Goal: Task Accomplishment & Management: Complete application form

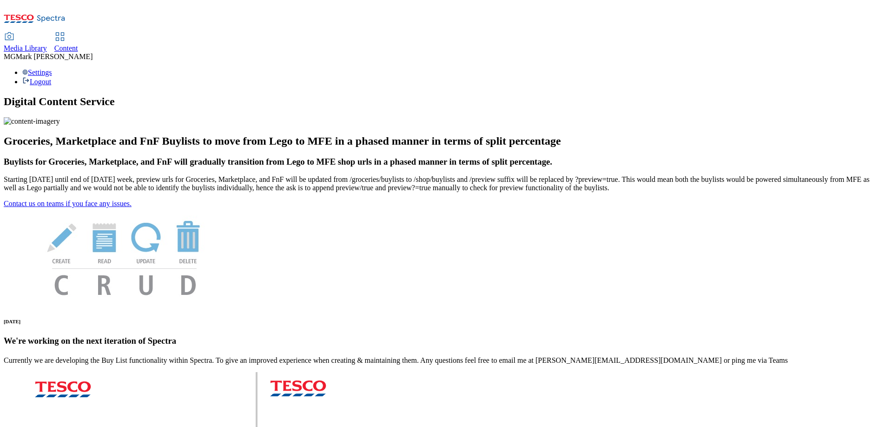
click at [78, 44] on div "Content" at bounding box center [66, 48] width 24 height 8
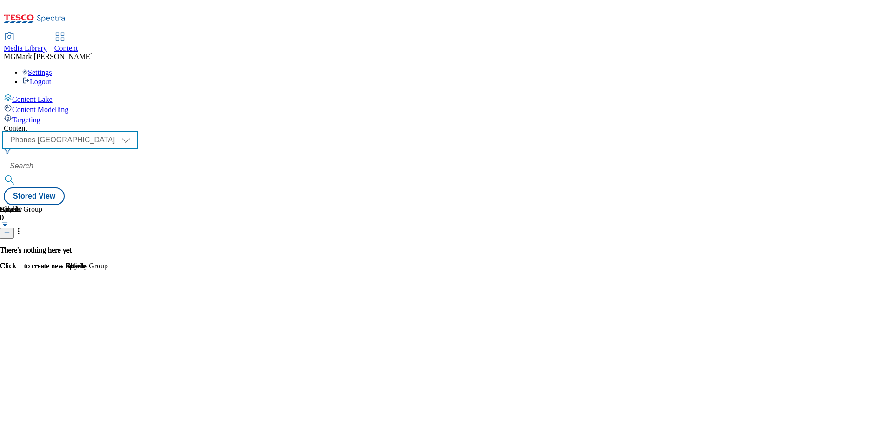
click at [136, 132] on select "Dotcom CZ Dotcom SK ghs-roi ghs-uk Phones UK" at bounding box center [70, 139] width 132 height 15
select select "ghs-uk"
click at [121, 132] on select "Dotcom CZ Dotcom SK ghs-roi ghs-uk Phones UK" at bounding box center [70, 139] width 132 height 15
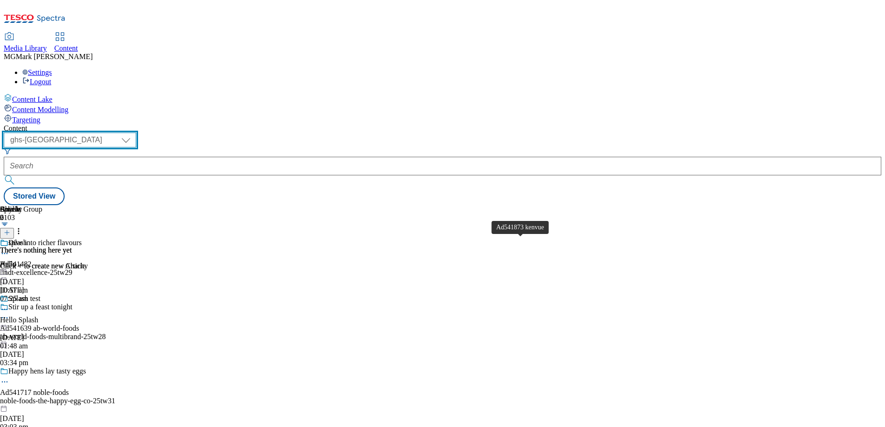
scroll to position [663, 0]
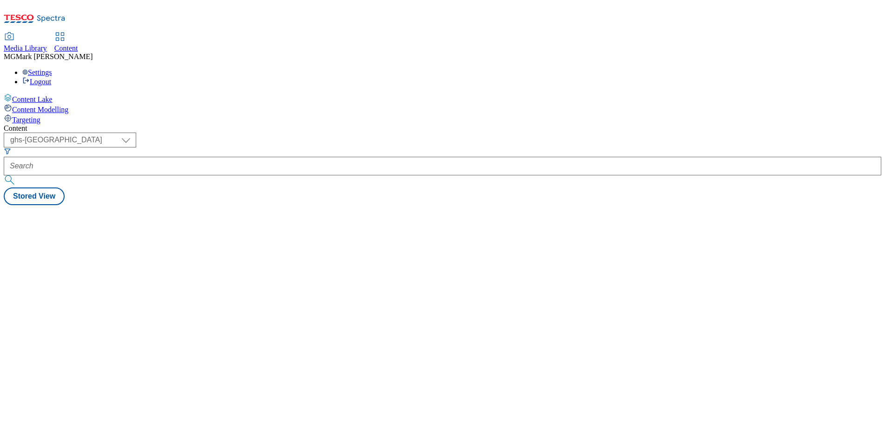
select select "ghs-uk"
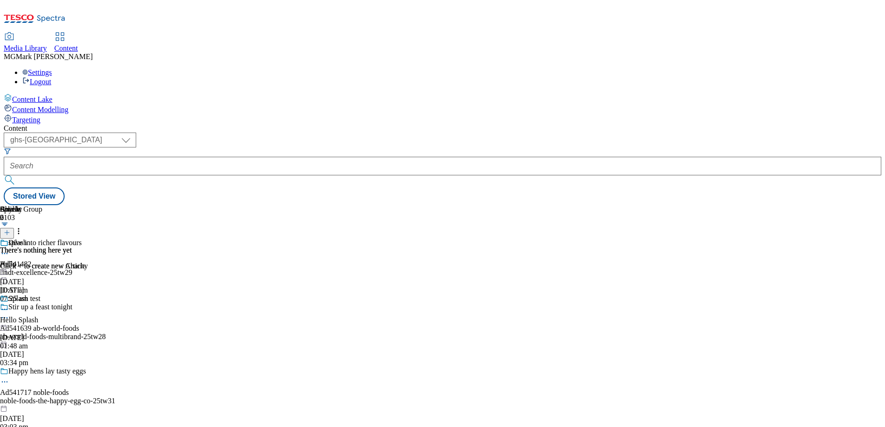
scroll to position [395, 0]
click at [136, 132] on select "Dotcom CZ Dotcom SK ghs-roi ghs-uk Phones UK" at bounding box center [70, 139] width 132 height 15
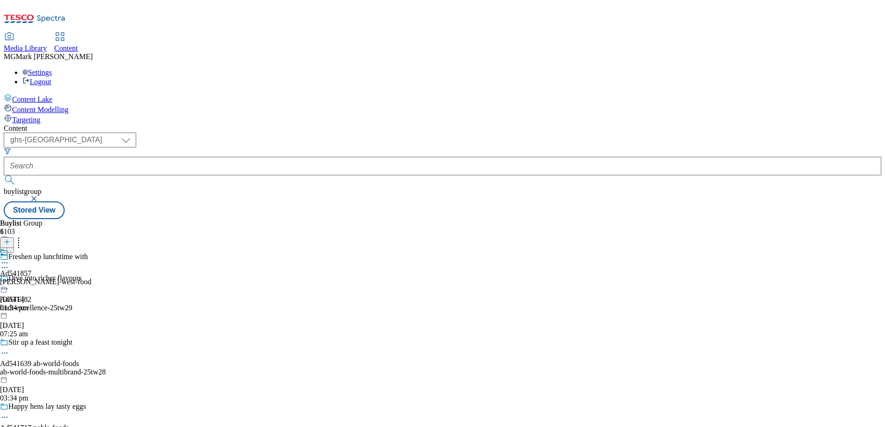
click at [10, 243] on icon at bounding box center [7, 246] width 7 height 7
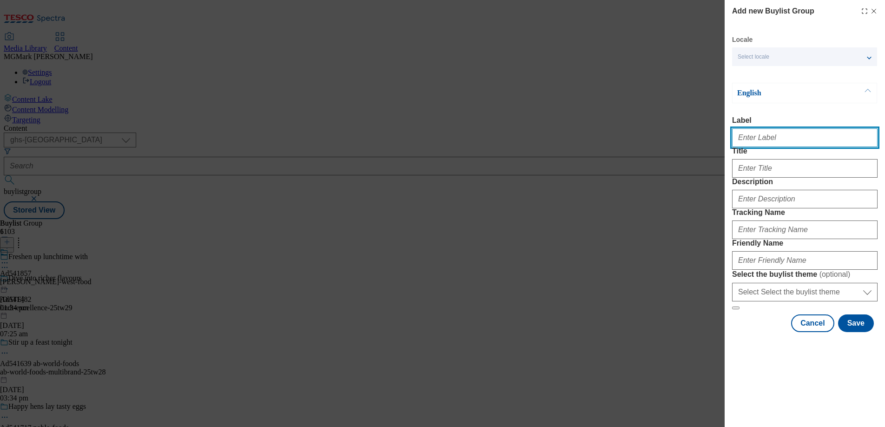
click at [750, 138] on input "Label" at bounding box center [804, 137] width 145 height 19
paste input "Love Local Northern Ireland"
type input "Love Local Northern Ireland"
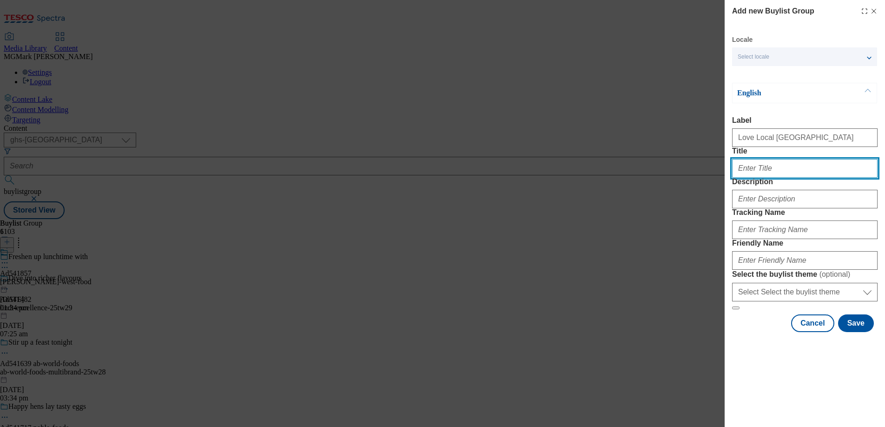
click at [764, 177] on input "Title" at bounding box center [804, 168] width 145 height 19
paste input "Love Local Northern Ireland"
type input "Love Local Northern Ireland"
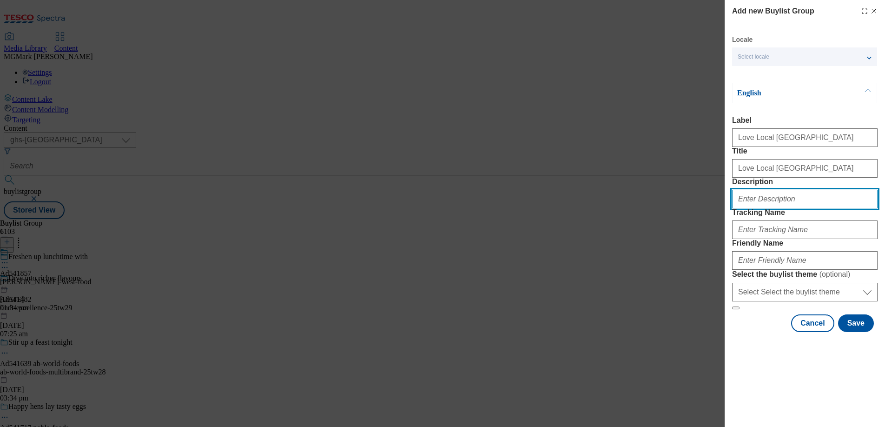
click at [765, 208] on input "Description" at bounding box center [804, 199] width 145 height 19
paste input "Have you felt the power to lower prices with Clubcard Prices? Check out our exc…"
drag, startPoint x: 808, startPoint y: 233, endPoint x: 888, endPoint y: 234, distance: 79.9
click at [884, 223] on html "Icons icon_account icon_add icon_backward_link icon_basket icon_benefits icon_c…" at bounding box center [442, 111] width 885 height 223
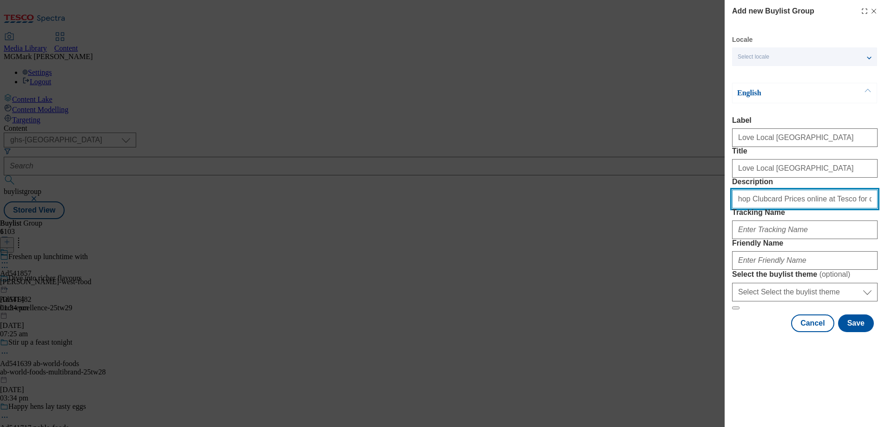
scroll to position [0, 350]
type input "Have you felt the power to lower prices with Clubcard Prices? Check out our exc…"
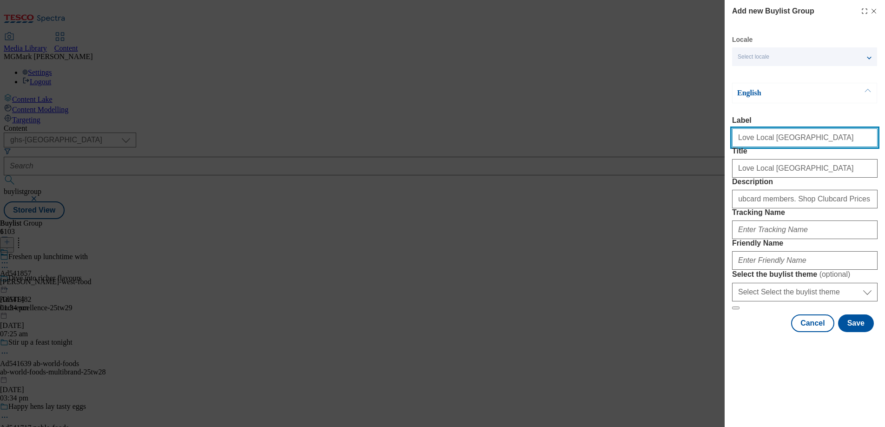
scroll to position [0, 0]
click at [787, 138] on input "Love Local Northern Ireland" at bounding box center [804, 137] width 145 height 19
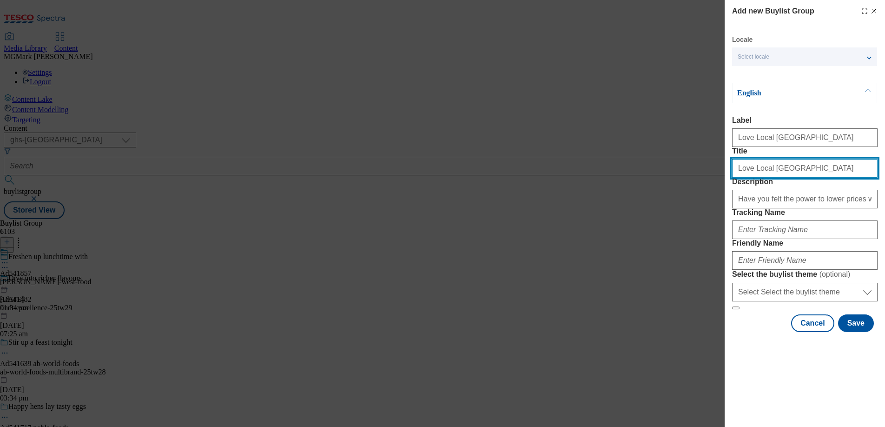
click at [771, 177] on input "Love Local Northern Ireland" at bounding box center [804, 168] width 145 height 19
paste input "Love Local Northern Ireland"
click at [794, 177] on input "Love Local NoLove Local Northern Ireland rthern Ireland" at bounding box center [804, 168] width 145 height 19
type input "Love Local Northern Ireland"
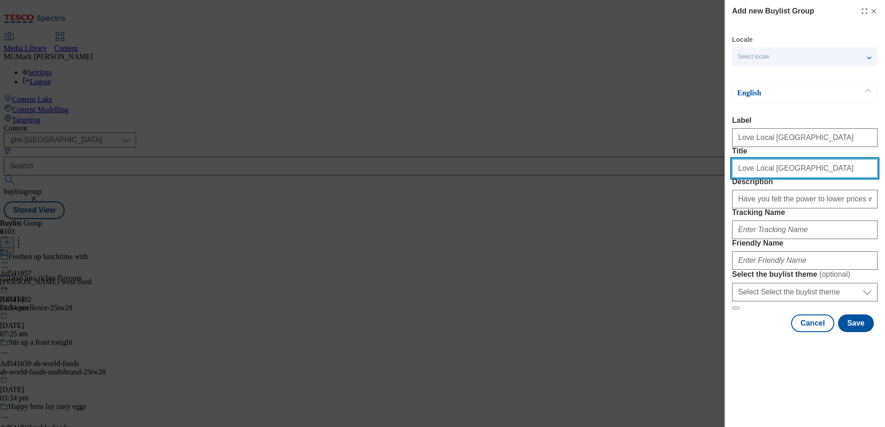
scroll to position [0, 0]
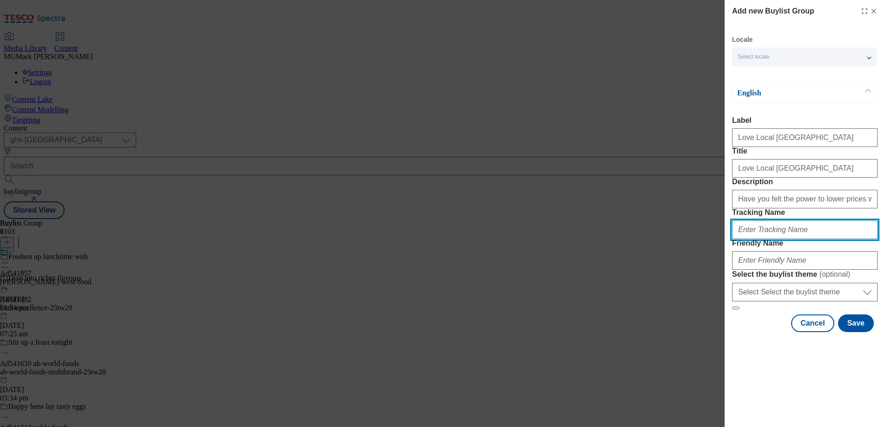
click at [737, 239] on input "Tracking Name" at bounding box center [804, 229] width 145 height 19
paste input "Ni_top_picks"
type input "Ni_top_picks"
click at [761, 269] on div "Modal" at bounding box center [804, 258] width 145 height 22
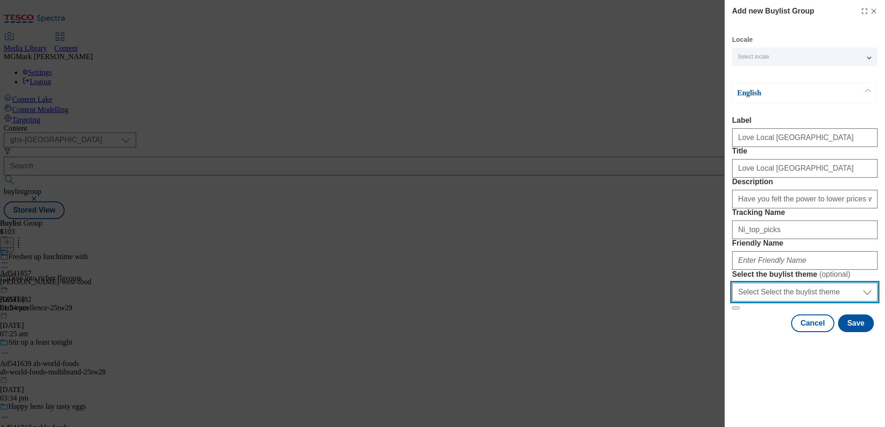
click at [771, 301] on select "Select Select the buylist theme default fandf" at bounding box center [804, 291] width 145 height 19
select select "default"
click at [732, 301] on select "Select Select the buylist theme default fandf" at bounding box center [804, 291] width 145 height 19
click at [768, 301] on select "Select Select the buylist theme default fandf" at bounding box center [804, 291] width 145 height 19
select select "Modal"
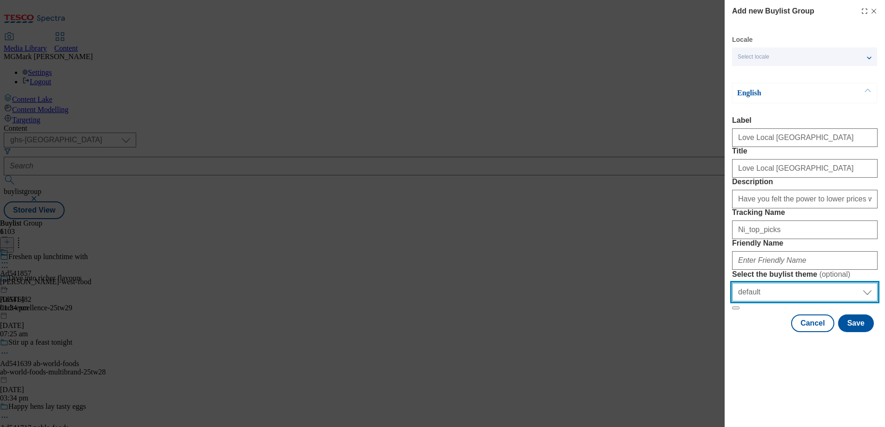
click at [732, 301] on select "Select Select the buylist theme default fandf" at bounding box center [804, 291] width 145 height 19
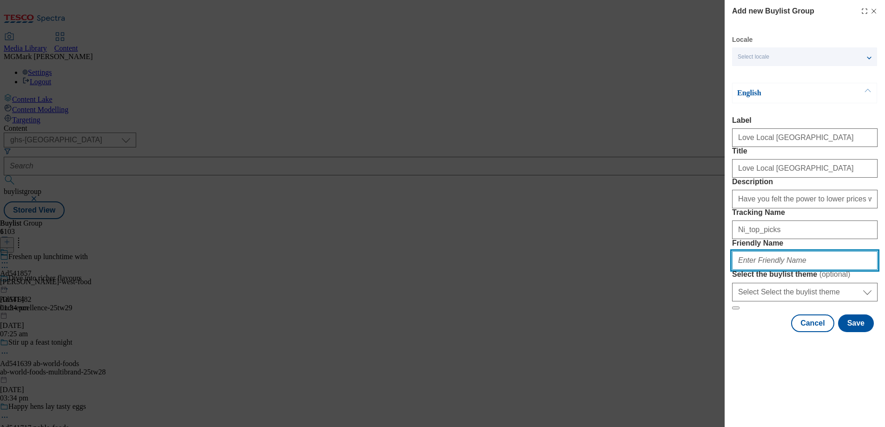
click at [762, 269] on input "Friendly Name" at bounding box center [804, 260] width 145 height 19
type input "love-local-northern-ireland"
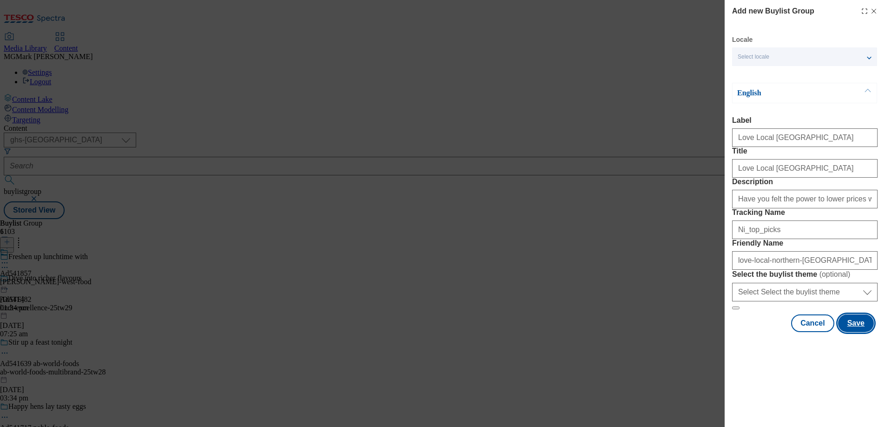
click at [861, 332] on button "Save" at bounding box center [856, 323] width 36 height 18
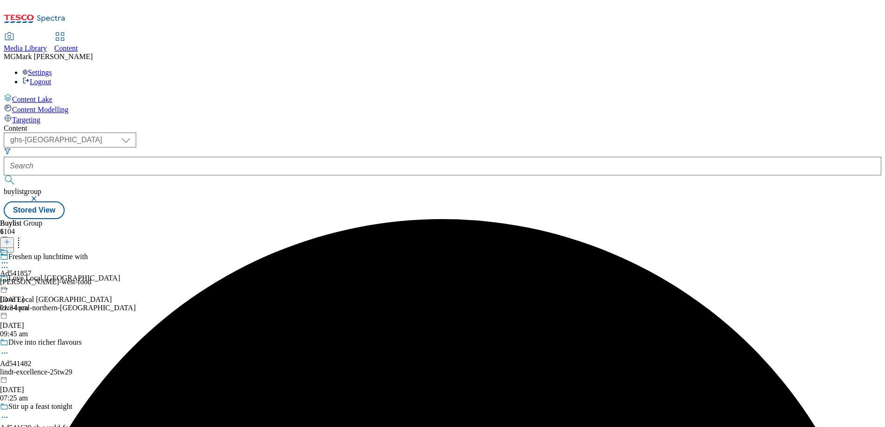
click at [153, 303] on div "love-local-northern-ireland" at bounding box center [76, 307] width 153 height 8
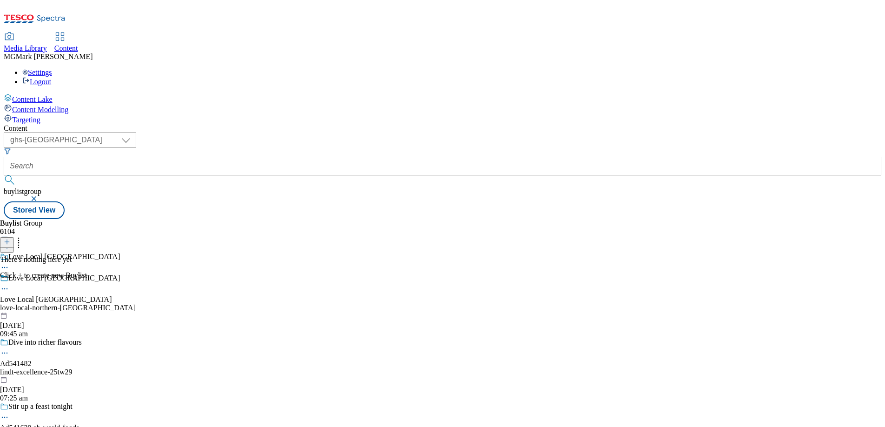
click at [7, 239] on line at bounding box center [7, 241] width 0 height 5
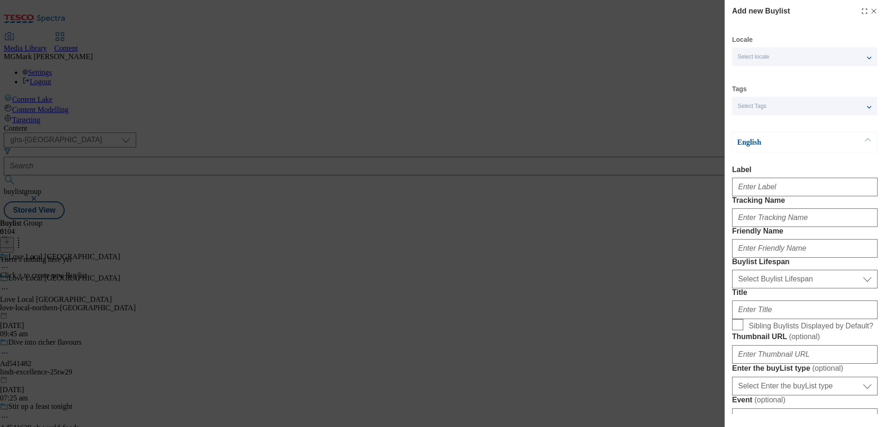
click at [631, 200] on div "Add new Buylist Locale Select locale English Welsh Tags Select Tags fnf marketp…" at bounding box center [442, 213] width 885 height 427
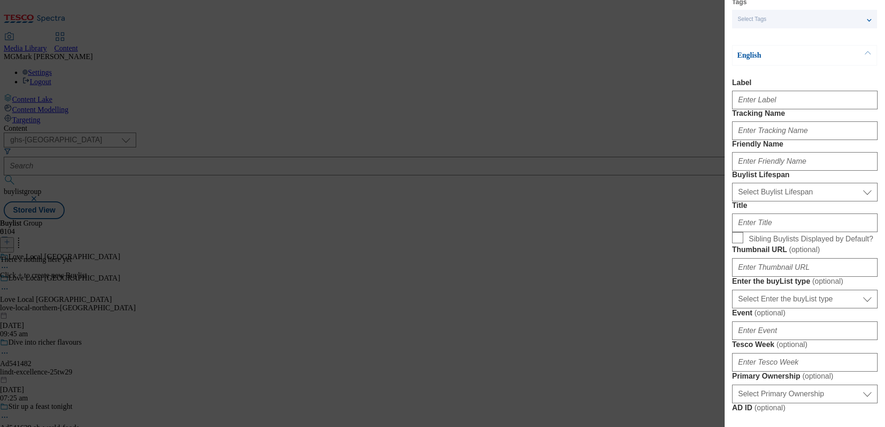
scroll to position [90, 0]
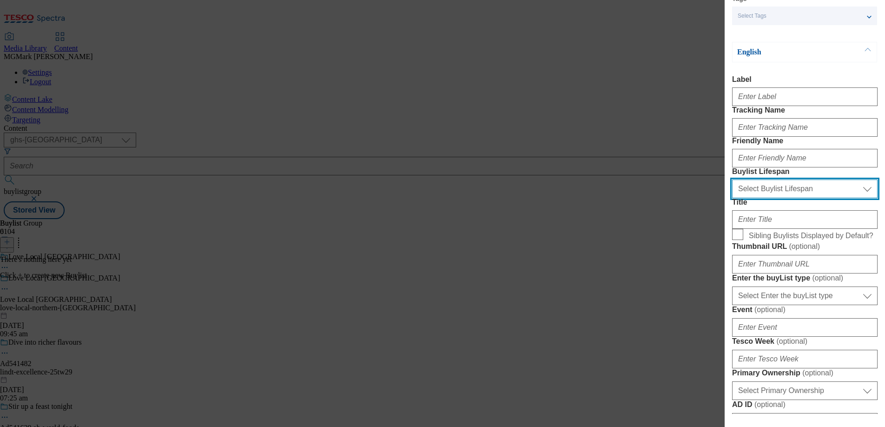
click at [815, 198] on select "Select Buylist Lifespan evergreen seasonal tactical" at bounding box center [804, 188] width 145 height 19
select select "evergreen"
click at [732, 198] on select "Select Buylist Lifespan evergreen seasonal tactical" at bounding box center [804, 188] width 145 height 19
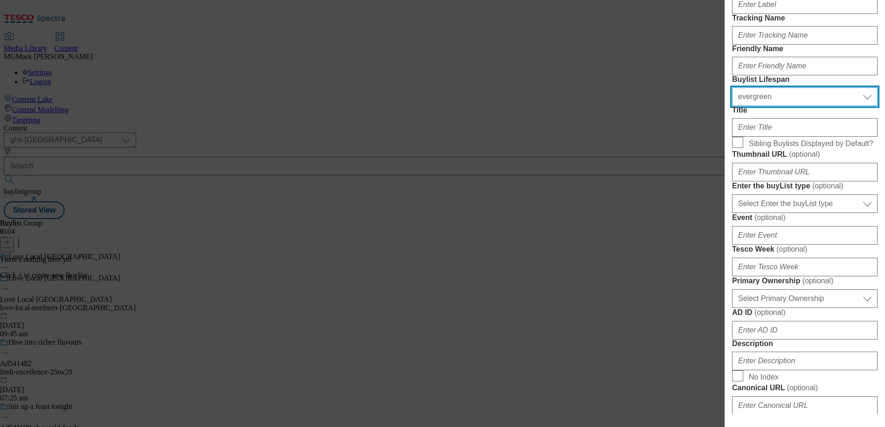
scroll to position [184, 0]
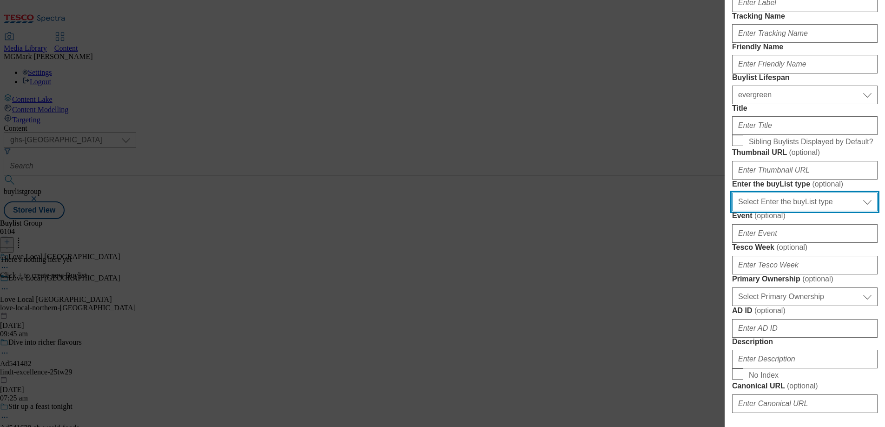
click at [853, 211] on select "Select Enter the buyList type event supplier funded long term >4 weeks supplier…" at bounding box center [804, 201] width 145 height 19
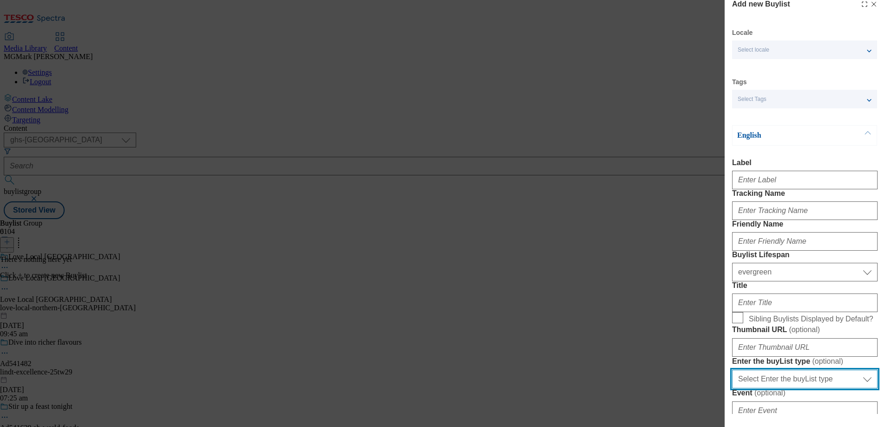
scroll to position [10, 0]
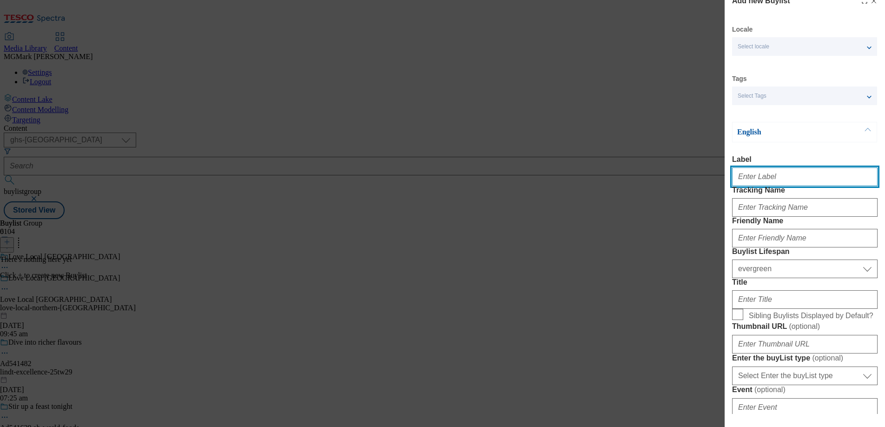
click at [765, 175] on input "Label" at bounding box center [804, 176] width 145 height 19
type input "Top picks"
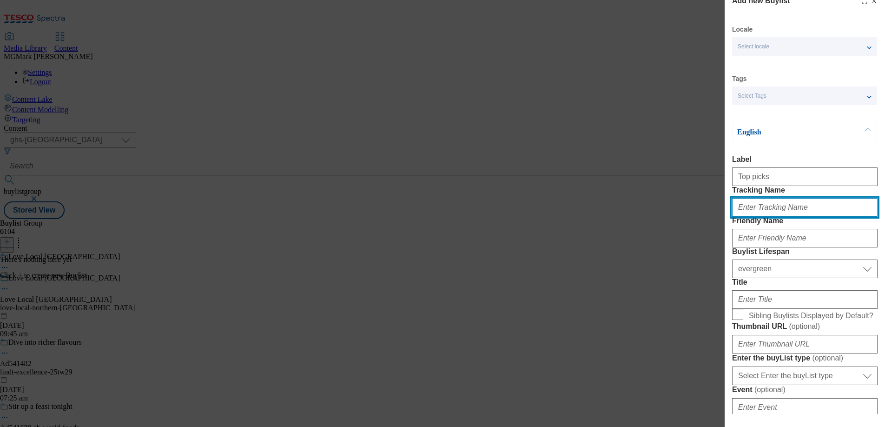
click at [792, 217] on input "Tracking Name" at bounding box center [804, 207] width 145 height 19
paste input "Ni_top_picks"
type input "Ni_top_picks"
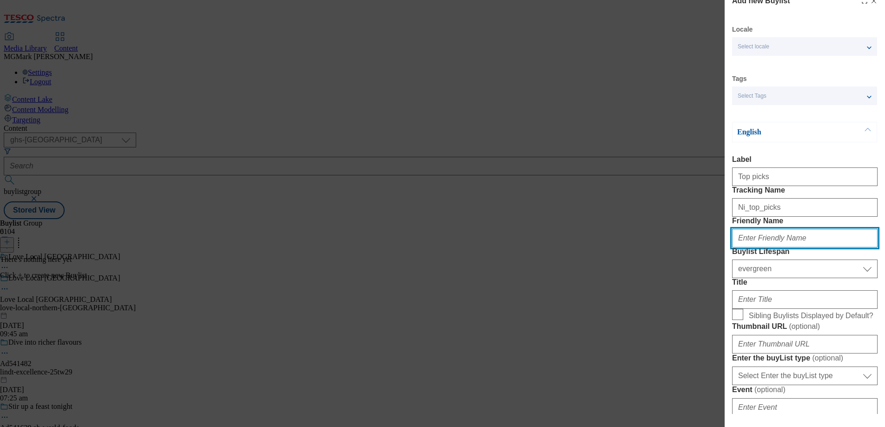
click at [760, 247] on input "Friendly Name" at bounding box center [804, 238] width 145 height 19
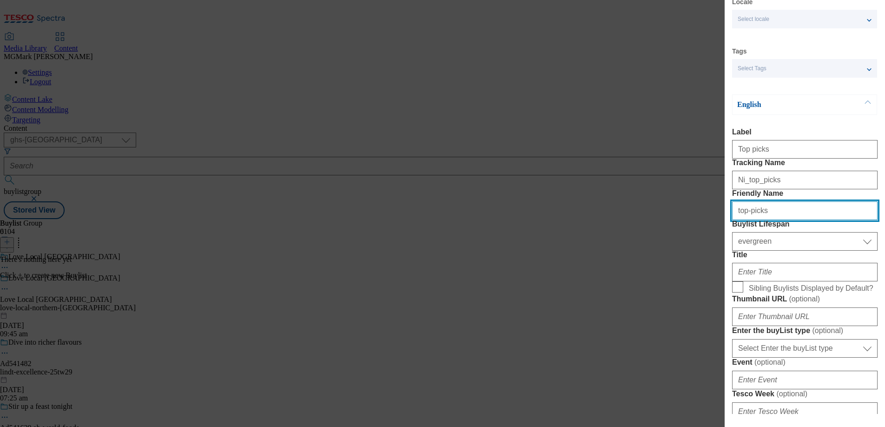
scroll to position [46, 0]
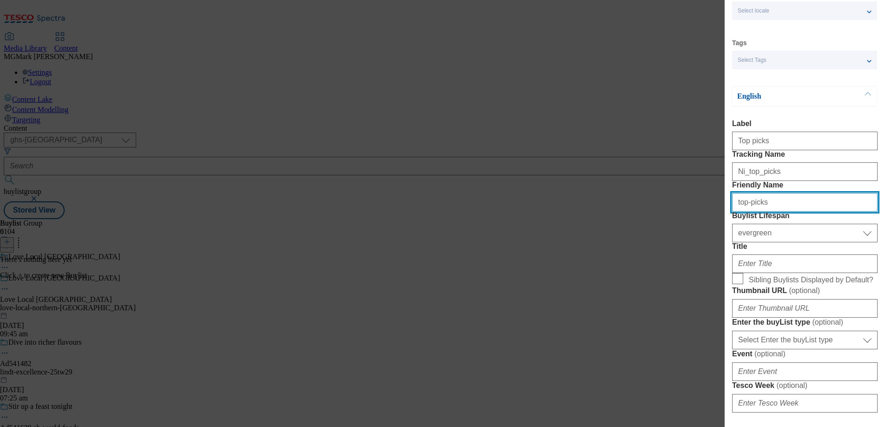
type input "top-picks"
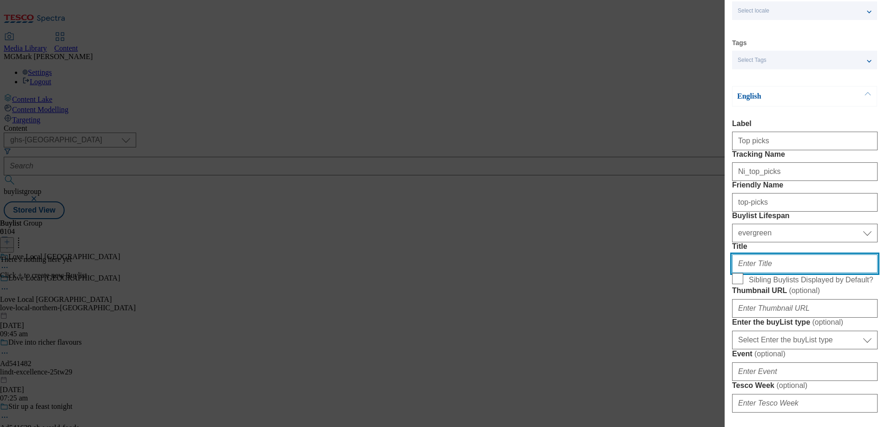
click at [768, 273] on input "Title" at bounding box center [804, 263] width 145 height 19
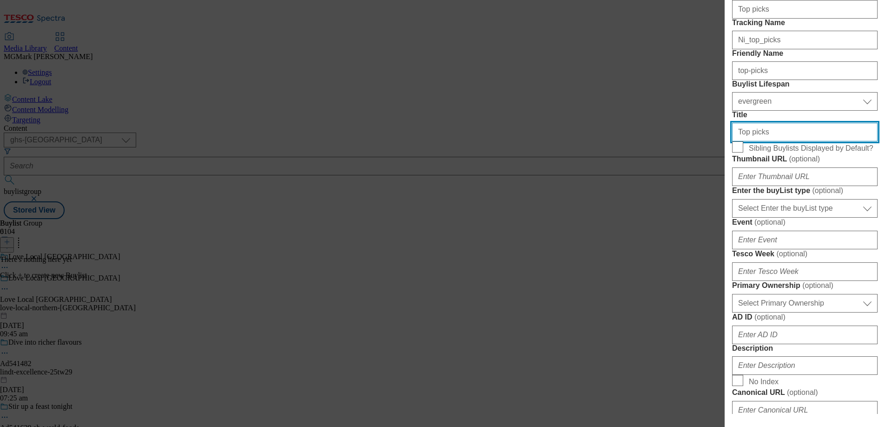
scroll to position [179, 0]
type input "Top picks"
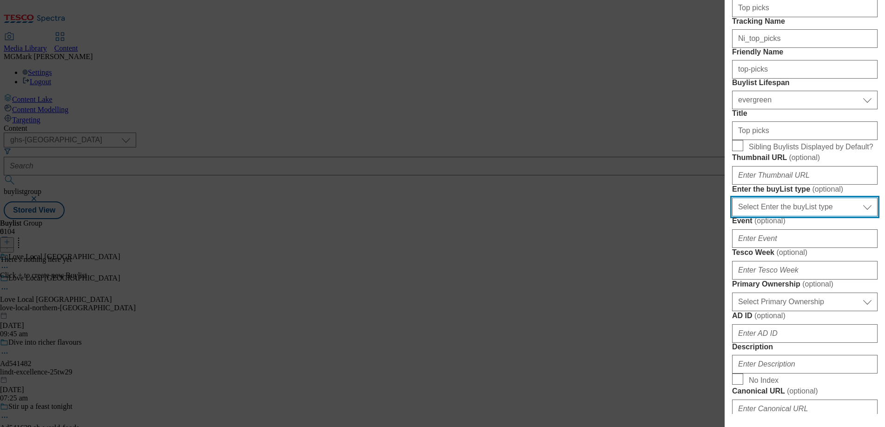
click at [831, 216] on select "Select Enter the buyList type event supplier funded long term >4 weeks supplier…" at bounding box center [804, 206] width 145 height 19
click at [732, 216] on select "Select Enter the buyList type event supplier funded long term >4 weeks supplier…" at bounding box center [804, 206] width 145 height 19
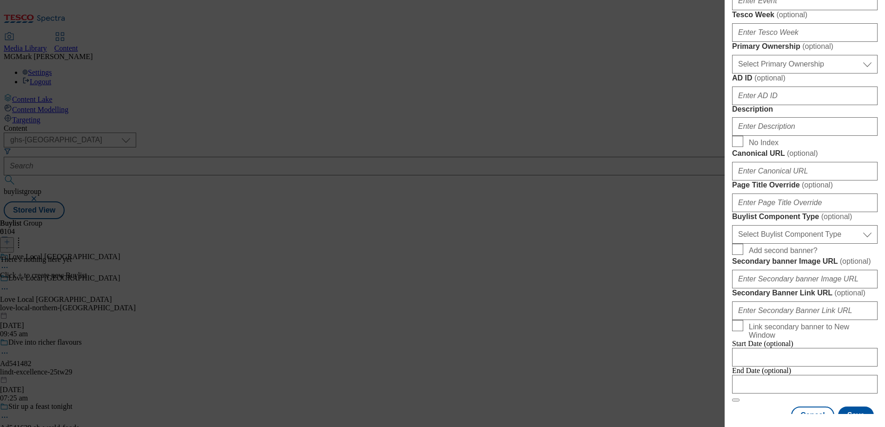
scroll to position [420, 0]
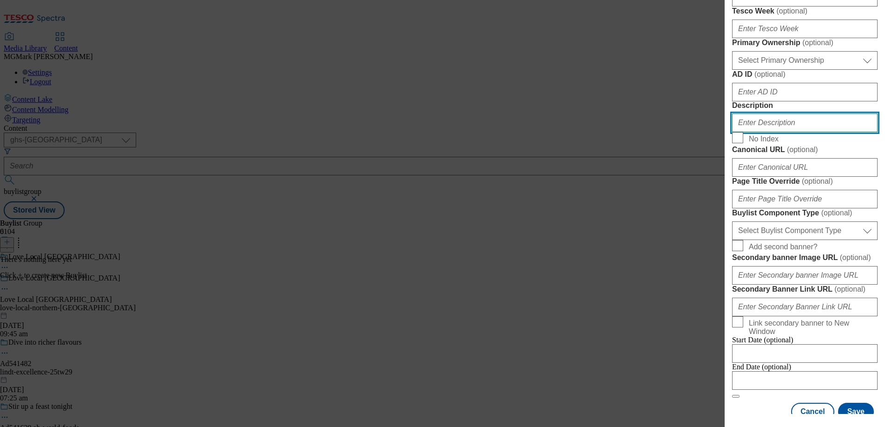
click at [765, 132] on input "Description" at bounding box center [804, 122] width 145 height 19
paste input "Have you felt the power to lower prices with Clubcard Prices? Check out our exc…"
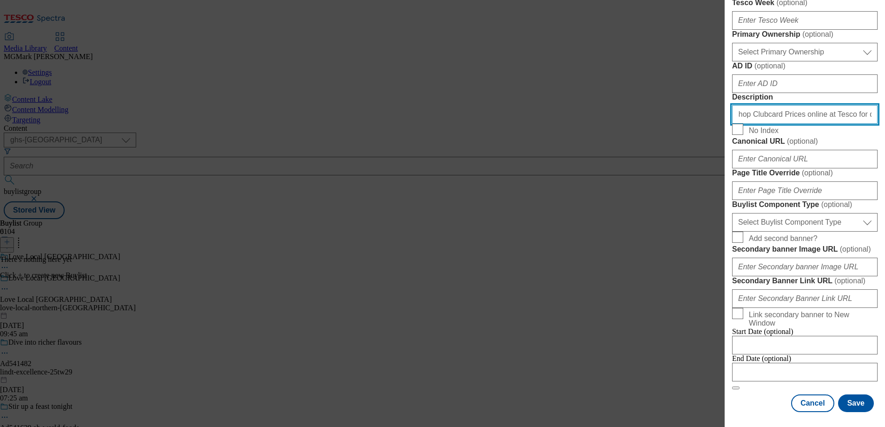
scroll to position [578, 0]
type input "Have you felt the power to lower prices with Clubcard Prices? Check out our exc…"
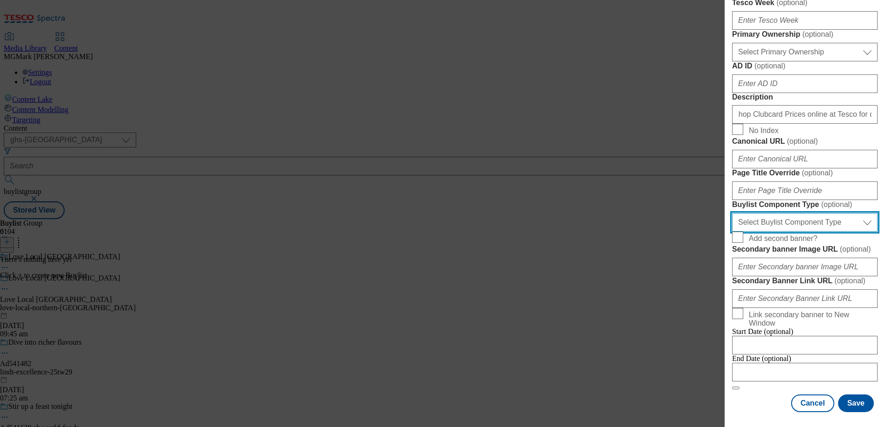
click at [757, 231] on select "Select Buylist Component Type Banner Competition Header Meal" at bounding box center [804, 222] width 145 height 19
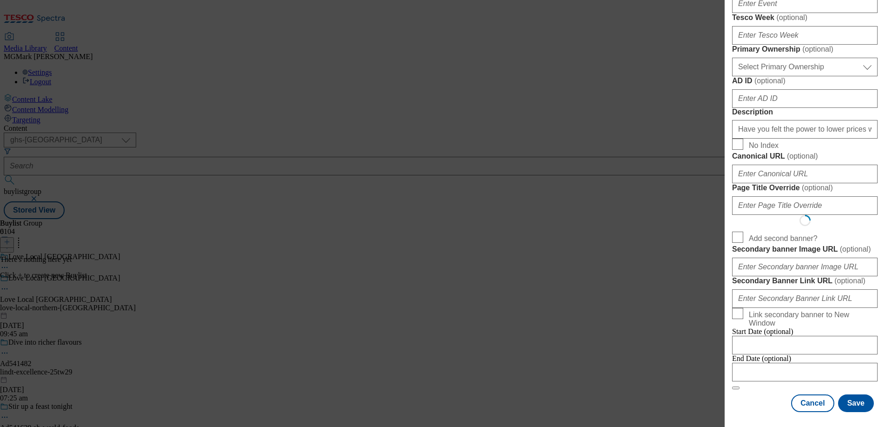
scroll to position [0, 0]
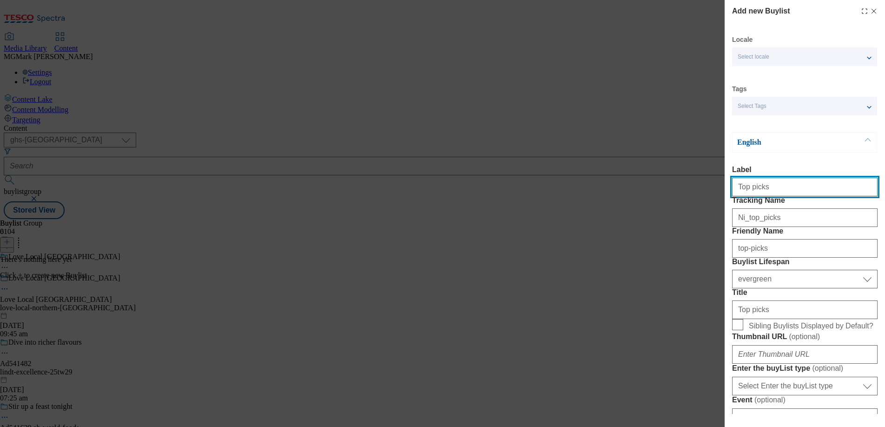
select select "Banner"
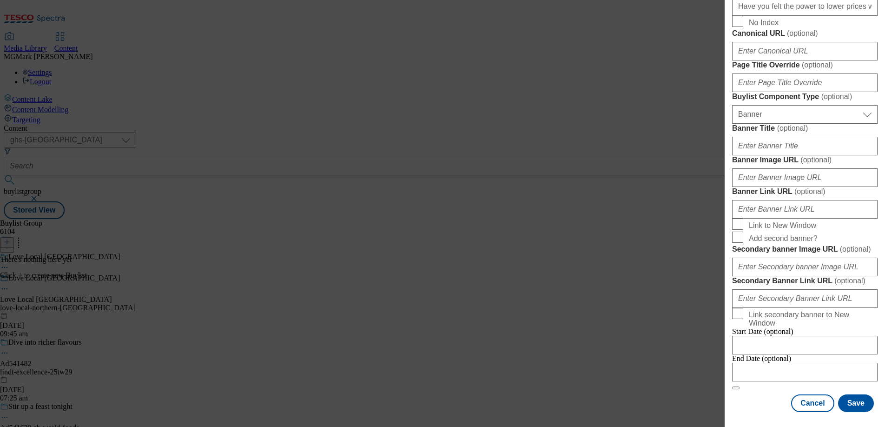
scroll to position [718, 0]
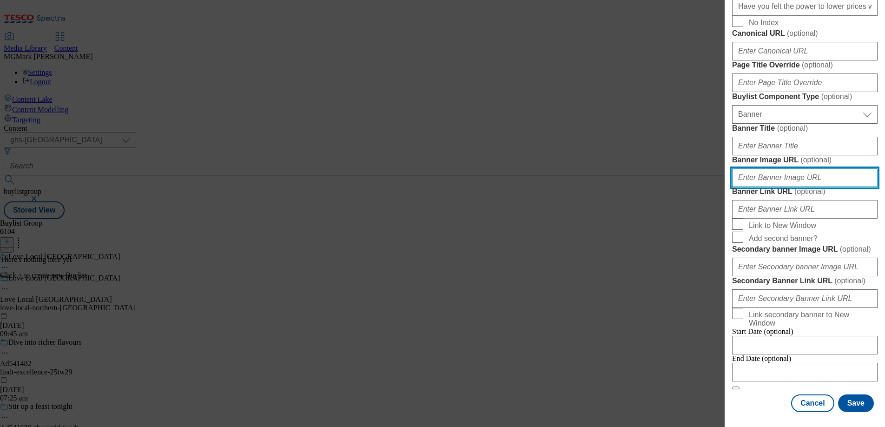
click at [821, 187] on input "Banner Image URL ( optional )" at bounding box center [804, 177] width 145 height 19
paste input "https://digitalcontent.api.tesco.com/v2/media/ghs-mktg/fba90ea5-52da-4711-9d89-…"
type input "https://digitalcontent.api.tesco.com/v2/media/ghs-mktg/fba90ea5-52da-4711-9d89-…"
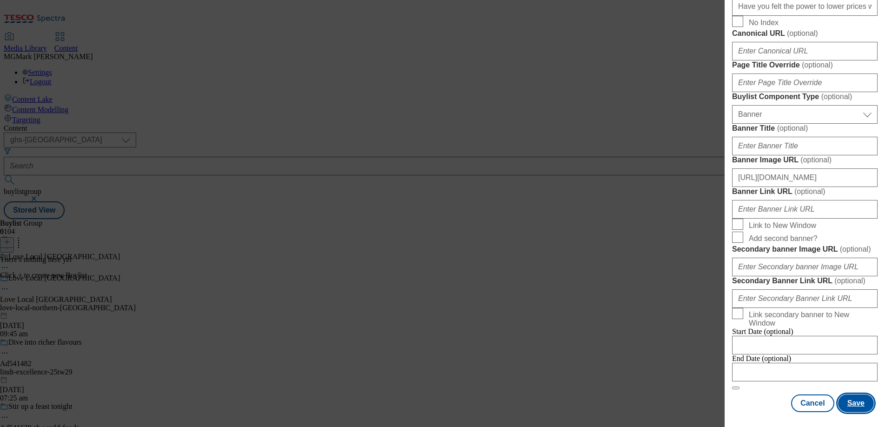
click at [860, 402] on button "Save" at bounding box center [856, 403] width 36 height 18
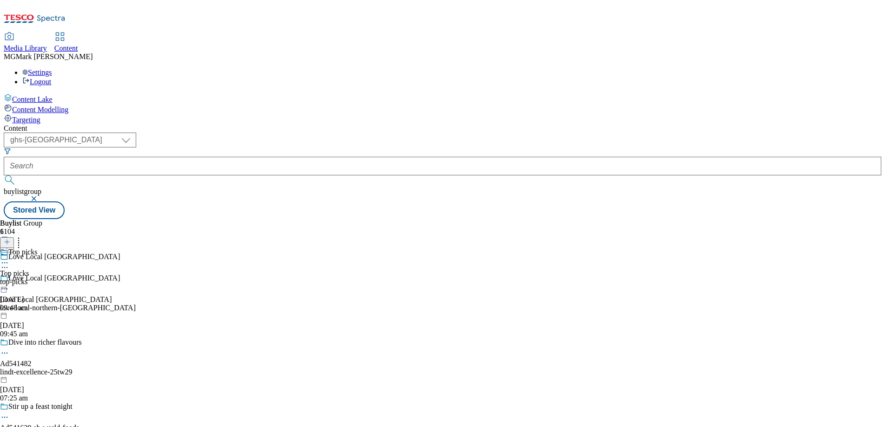
click at [9, 258] on icon at bounding box center [4, 262] width 9 height 9
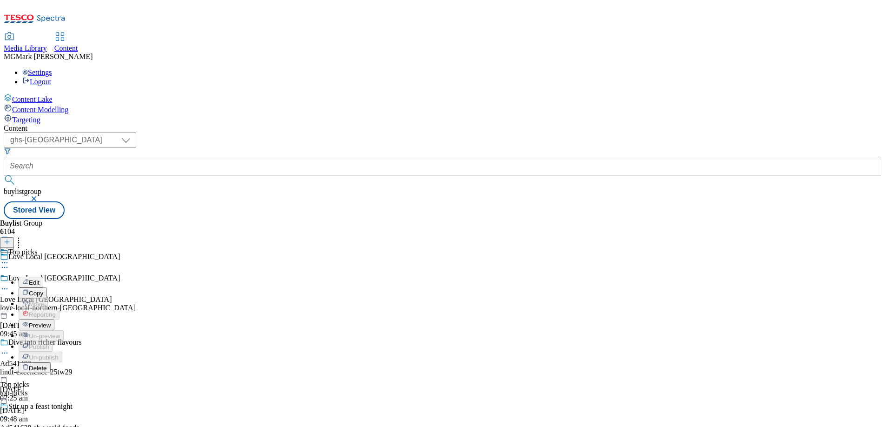
click at [43, 289] on span "Copy" at bounding box center [36, 292] width 14 height 7
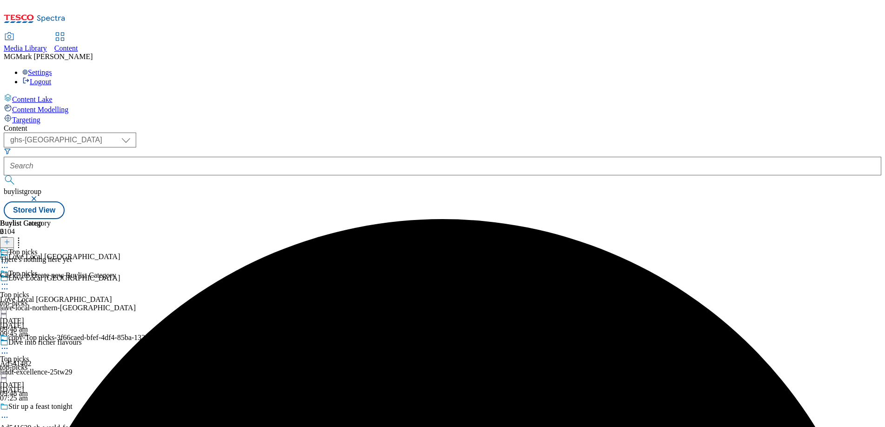
click at [177, 363] on div "top-picks" at bounding box center [88, 367] width 177 height 8
click at [9, 343] on icon at bounding box center [4, 347] width 9 height 9
click at [43, 362] on button "Edit" at bounding box center [31, 367] width 25 height 11
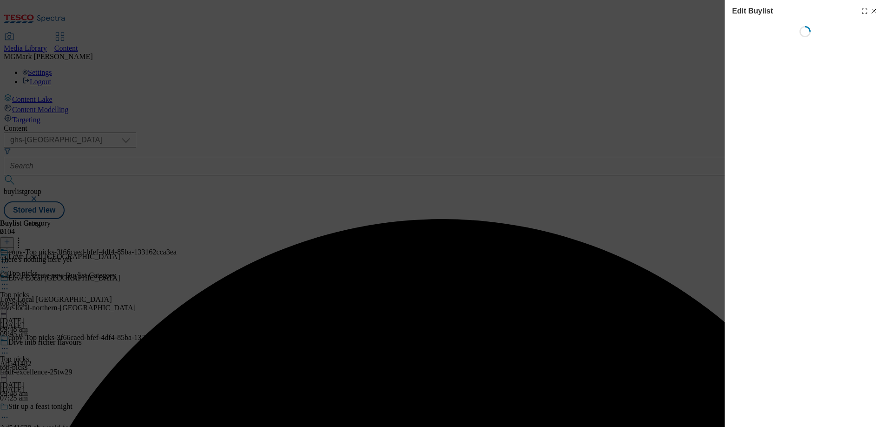
select select "evergreen"
select select "Banner"
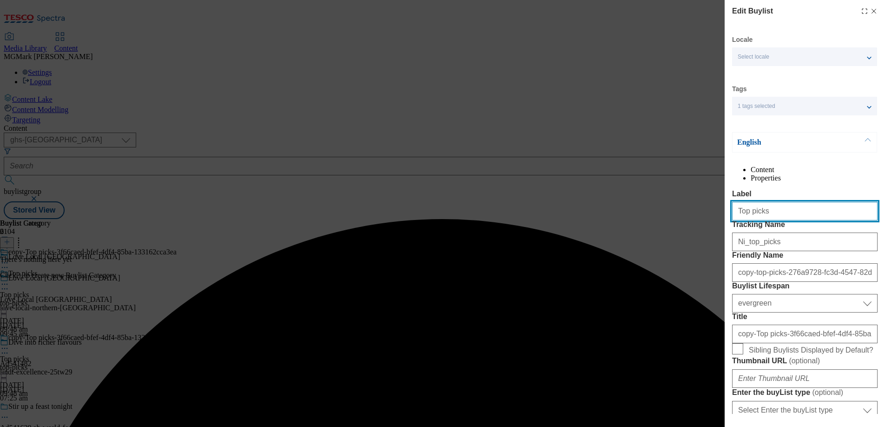
click at [777, 220] on input "Top picks" at bounding box center [804, 211] width 145 height 19
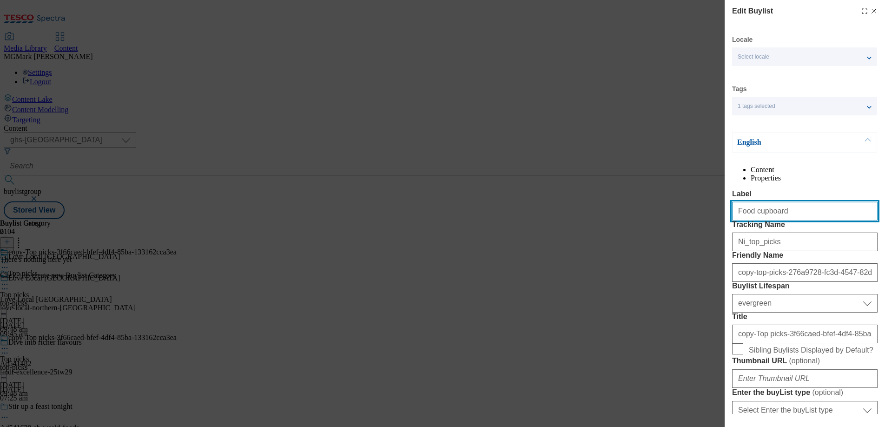
type input "Food cupboard"
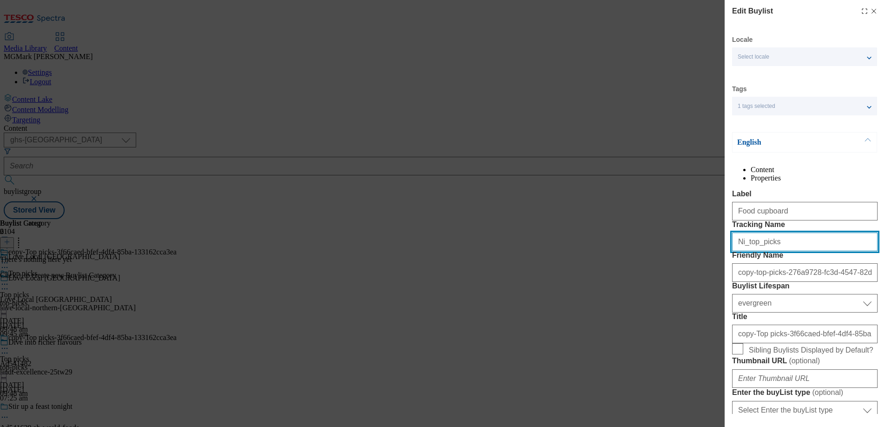
click at [779, 251] on input "Ni_top_picks" at bounding box center [804, 241] width 145 height 19
paste input "28_cupboard"
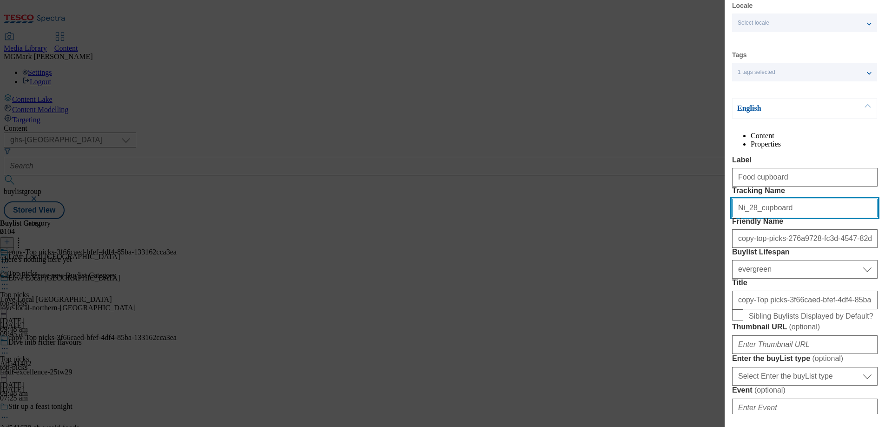
scroll to position [38, 0]
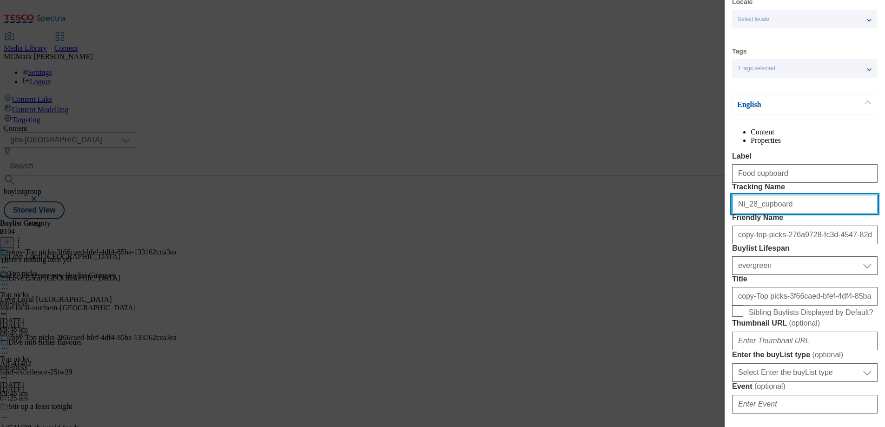
type input "Ni_28_cupboard"
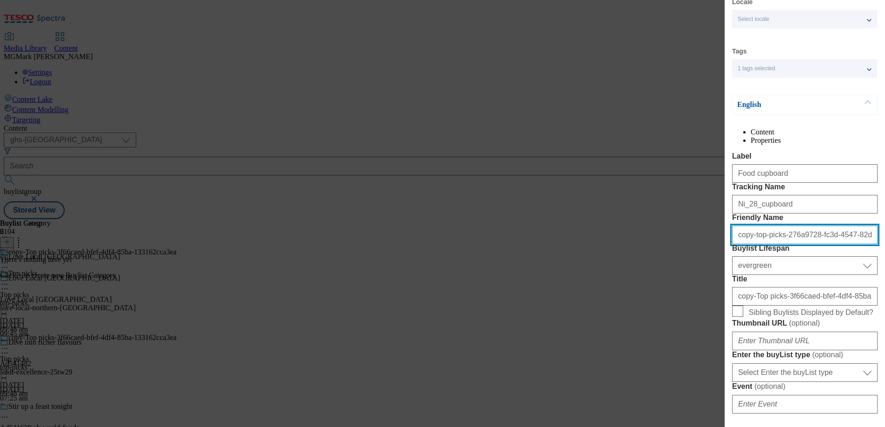
click at [772, 244] on input "copy-top-picks-276a9728-fc3d-4547-82d2-bdc38a6700ad" at bounding box center [804, 234] width 145 height 19
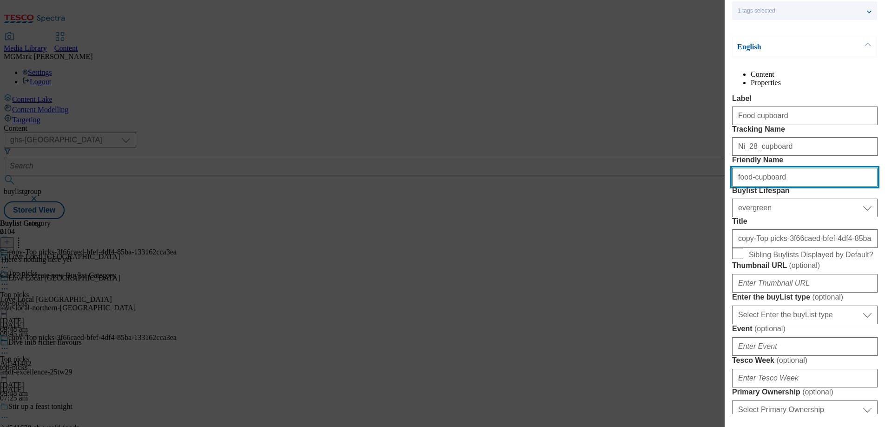
scroll to position [100, 0]
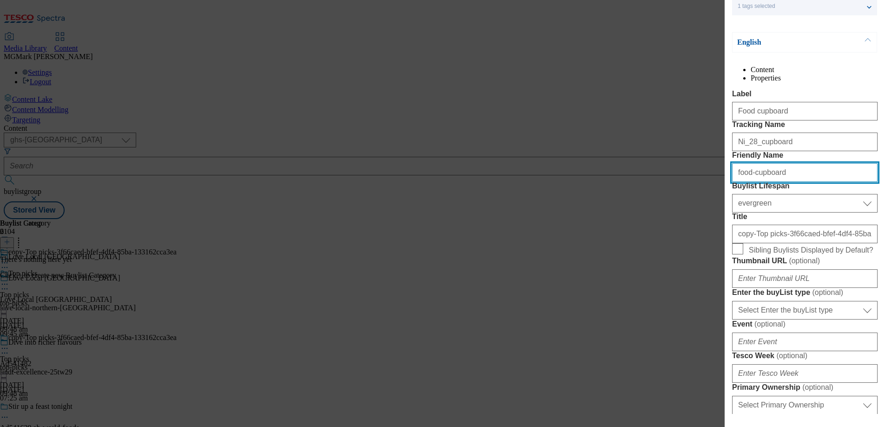
type input "food-cupboard"
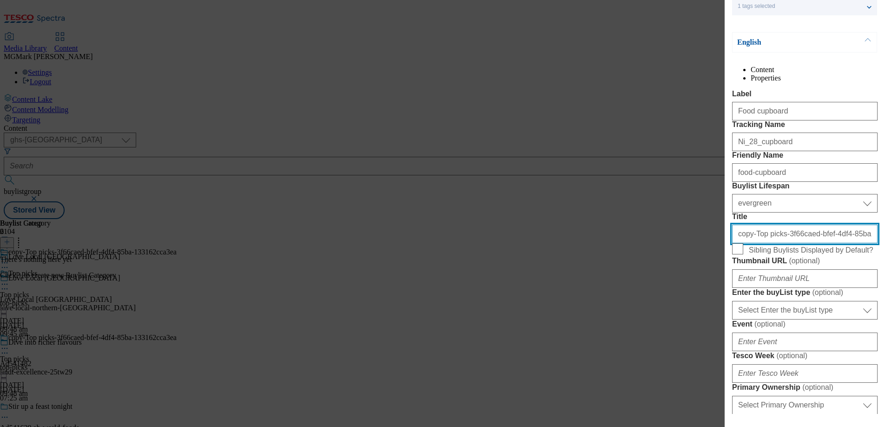
click at [760, 243] on input "copy-Top picks-3f66caed-bfef-4df4-85ba-133162cca3ea" at bounding box center [804, 233] width 145 height 19
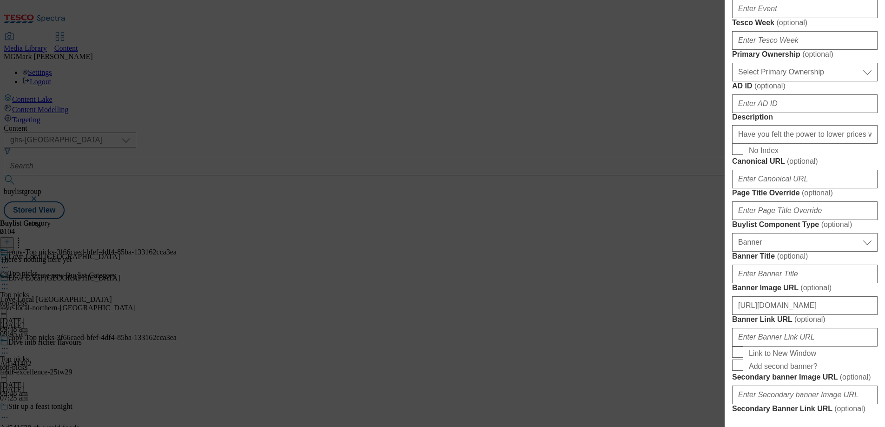
scroll to position [433, 0]
type input "Food cupboard"
click at [771, 143] on input "Have you felt the power to lower prices with Clubcard Prices? Check out our exc…" at bounding box center [804, 133] width 145 height 19
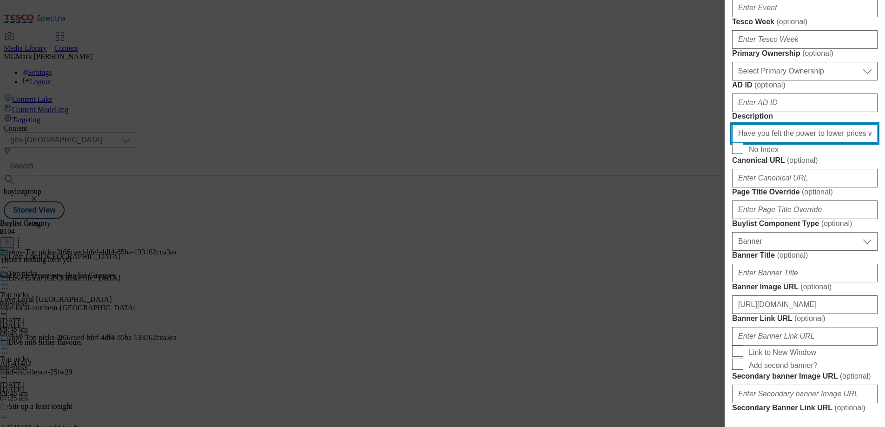
paste input "Modal"
drag, startPoint x: 811, startPoint y: 335, endPoint x: 888, endPoint y: 339, distance: 76.8
click at [884, 223] on html "Icons icon_account icon_add icon_backward_link icon_basket icon_benefits icon_c…" at bounding box center [442, 111] width 885 height 223
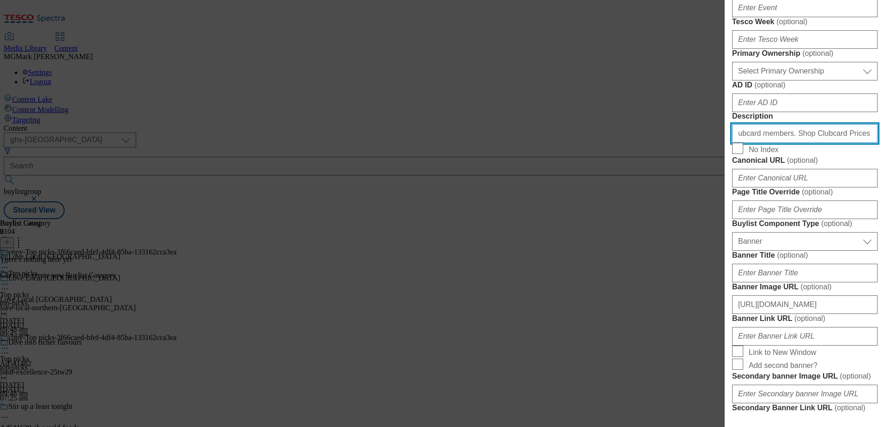
type input "Have you felt the power to lower prices with Clubcard Prices? Check out our exc…"
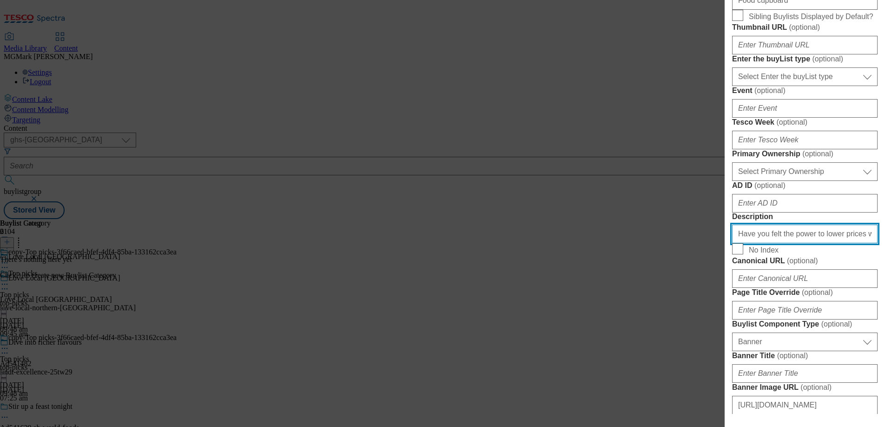
scroll to position [314, 0]
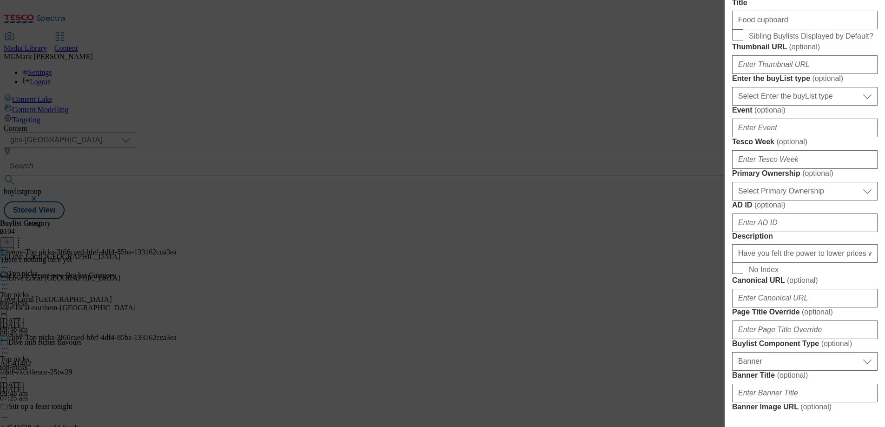
click at [771, 74] on div "Modal" at bounding box center [804, 63] width 145 height 22
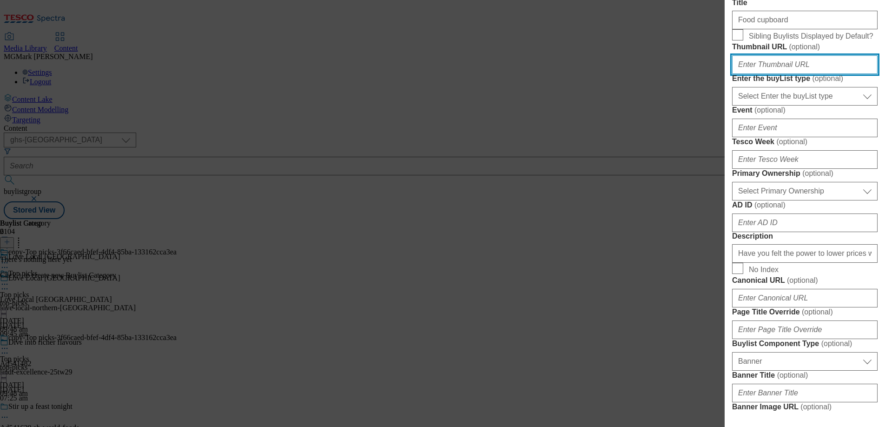
click at [771, 74] on input "Thumbnail URL ( optional )" at bounding box center [804, 64] width 145 height 19
paste input "https://digitalcontent.api.tesco.com/v2/media/ghs-mktg/2868d668-0554-41e5-b5be-…"
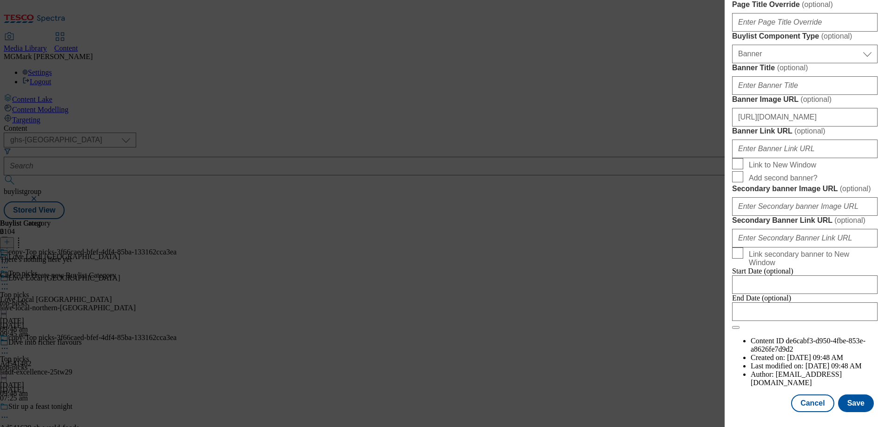
scroll to position [967, 0]
type input "https://digitalcontent.api.tesco.com/v2/media/ghs-mktg/2868d668-0554-41e5-b5be-…"
click at [860, 403] on button "Save" at bounding box center [856, 403] width 36 height 18
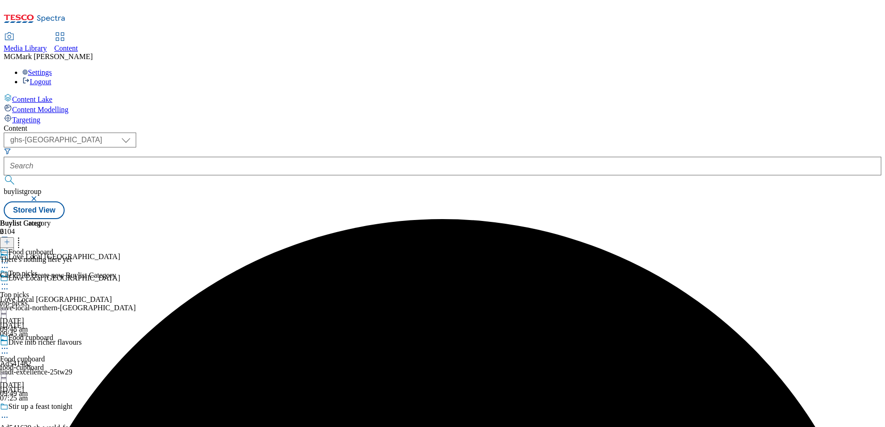
click at [10, 238] on icon at bounding box center [7, 241] width 7 height 7
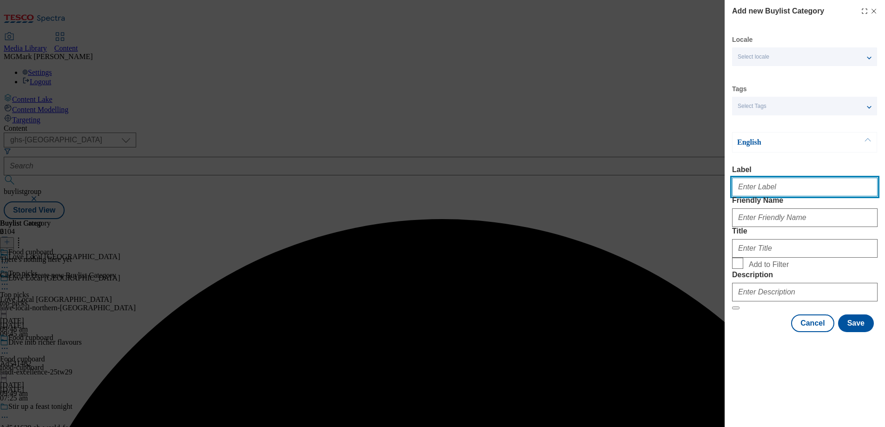
click at [767, 189] on input "Label" at bounding box center [804, 186] width 145 height 19
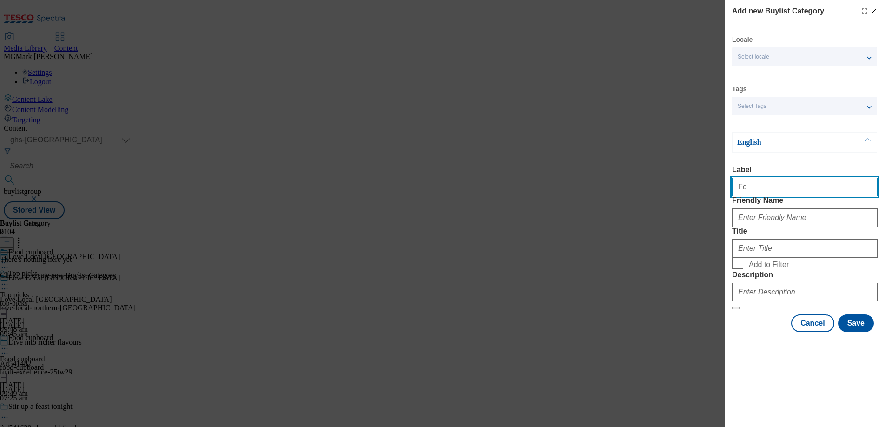
type input "F"
type input "a"
type input "All products"
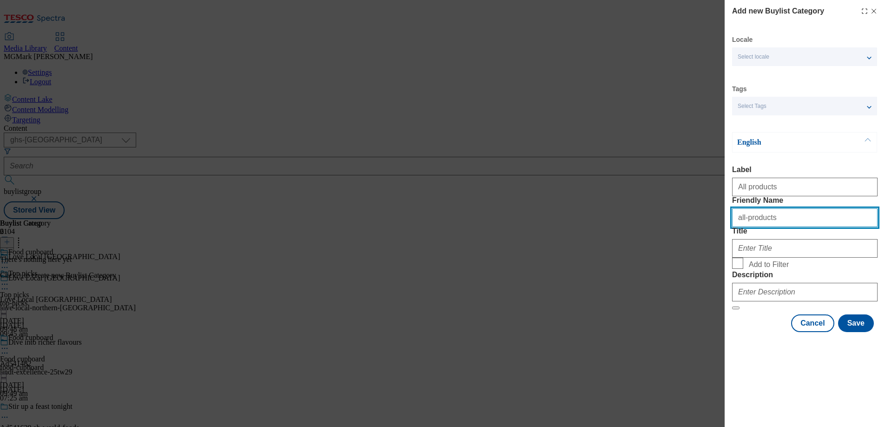
type input "all-products"
click at [768, 257] on div "Modal" at bounding box center [804, 246] width 145 height 22
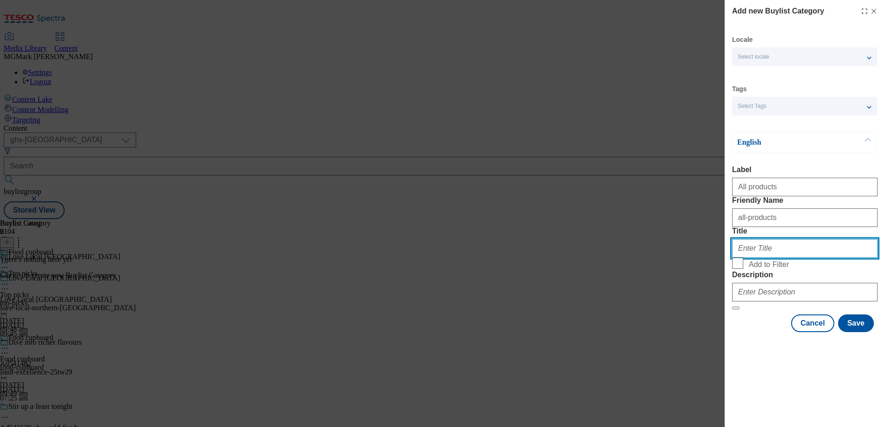
click at [773, 257] on input "Title" at bounding box center [804, 248] width 145 height 19
type input "Food cupboard"
click at [738, 269] on input "Add to Filter" at bounding box center [737, 262] width 11 height 11
checkbox input "true"
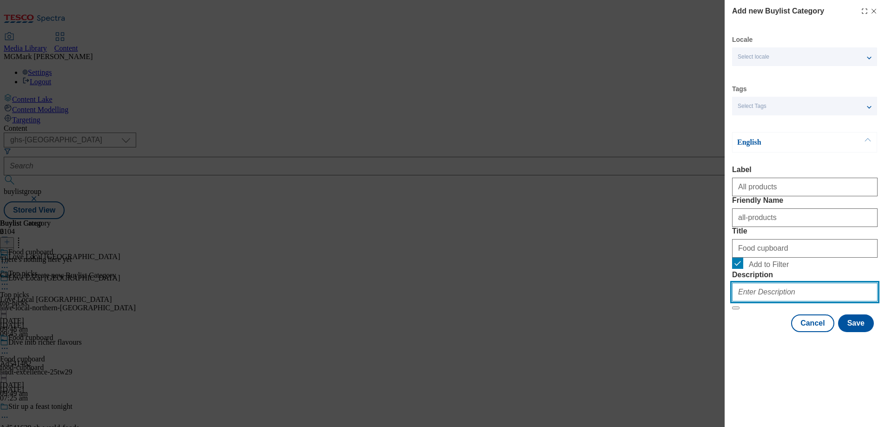
click at [764, 301] on input "Description" at bounding box center [804, 291] width 145 height 19
paste input "Have you felt the power to lower prices with Clubcard Prices? Check out our exc…"
type input "Have you felt the power to lower prices with Clubcard Prices? Check out our exc…"
click at [854, 332] on button "Save" at bounding box center [856, 323] width 36 height 18
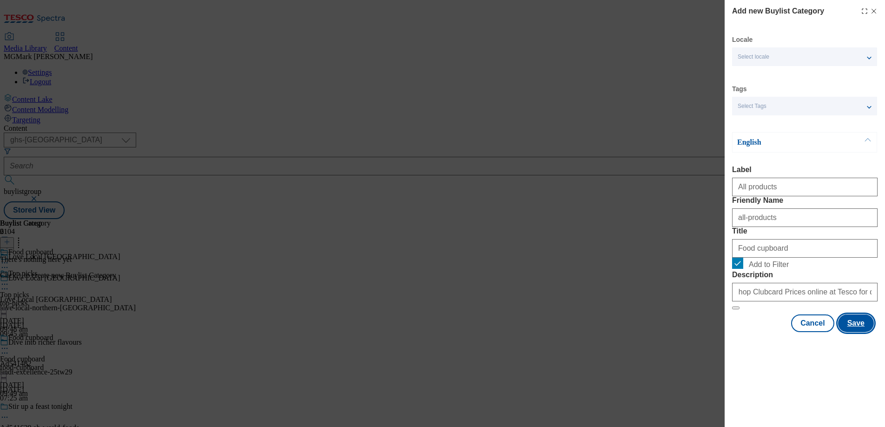
scroll to position [0, 0]
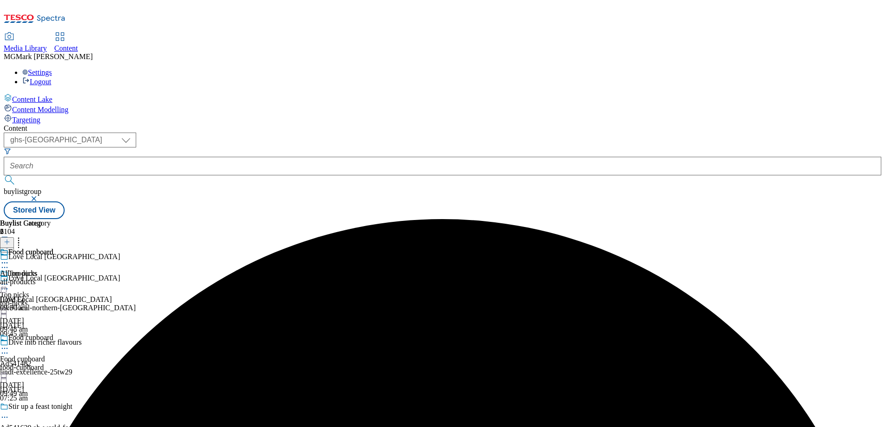
click at [9, 279] on icon at bounding box center [4, 283] width 9 height 9
click at [47, 309] on button "Copy" at bounding box center [33, 314] width 28 height 11
click at [182, 426] on div "top-picks" at bounding box center [91, 431] width 182 height 8
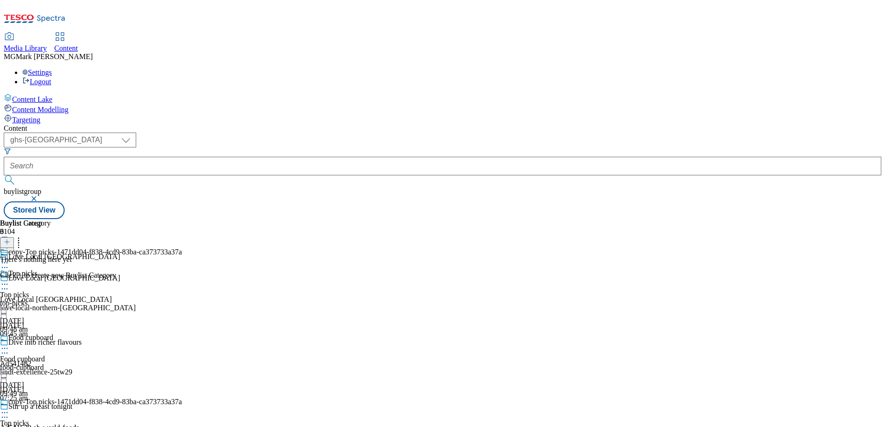
click at [9, 407] on icon at bounding box center [4, 411] width 9 height 9
click at [43, 426] on button "Edit" at bounding box center [31, 431] width 25 height 11
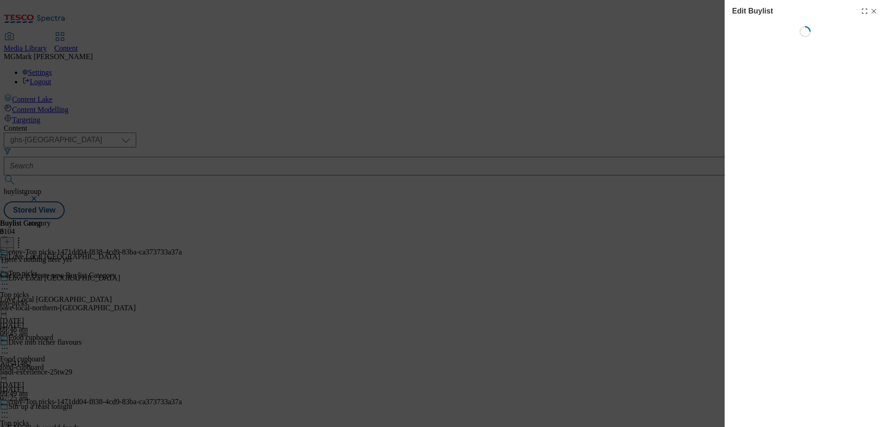
select select "evergreen"
select select "Banner"
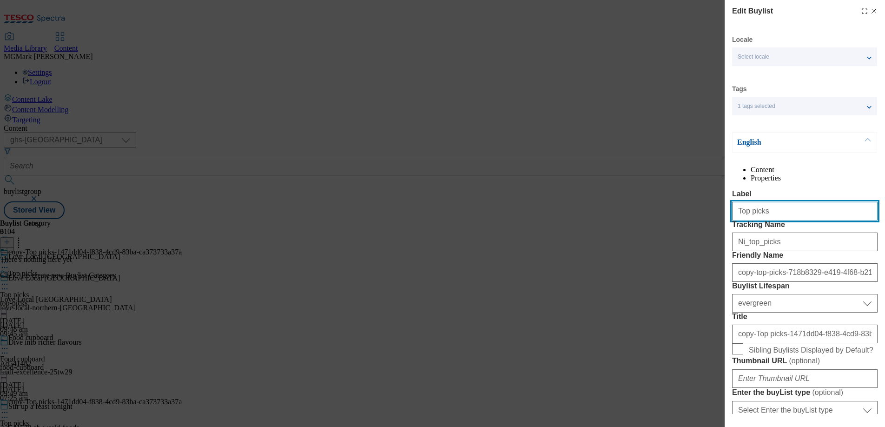
click at [776, 220] on input "Top picks" at bounding box center [804, 211] width 145 height 19
paste input "Snacks and treats"
type input "Snacks and treats"
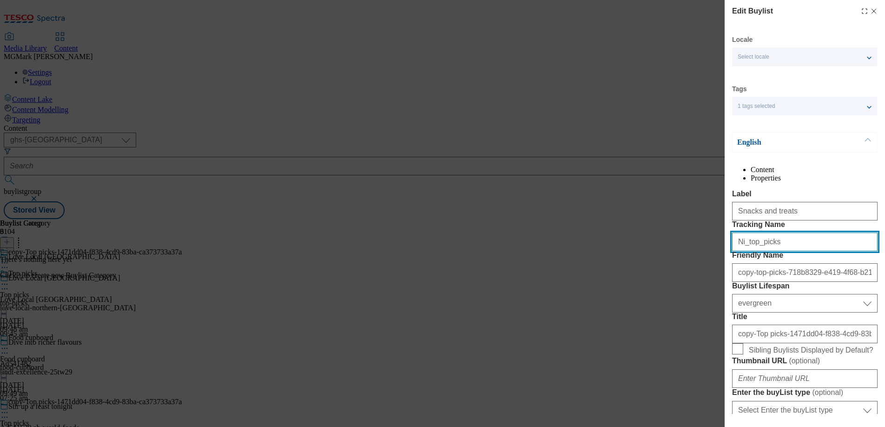
click at [761, 251] on input "Ni_top_picks" at bounding box center [804, 241] width 145 height 19
paste input "28_sna"
type input "Ni_28_snacks"
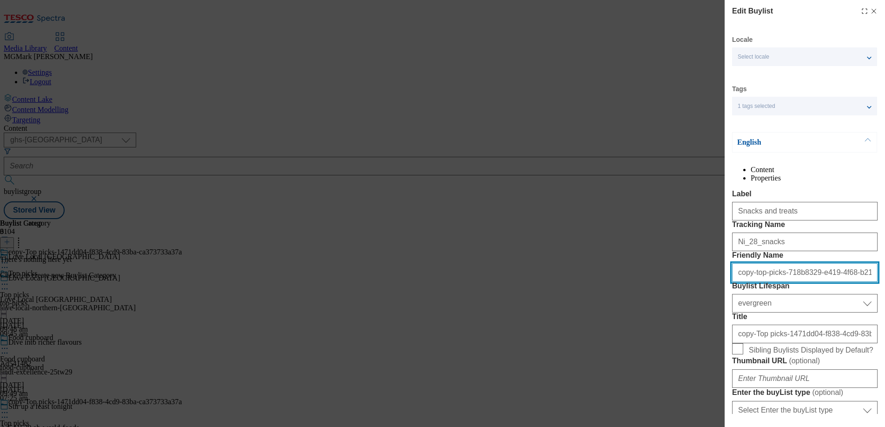
click at [788, 282] on input "copy-top-picks-718b8329-e419-4f68-b218-87ecf0f5f3c3" at bounding box center [804, 272] width 145 height 19
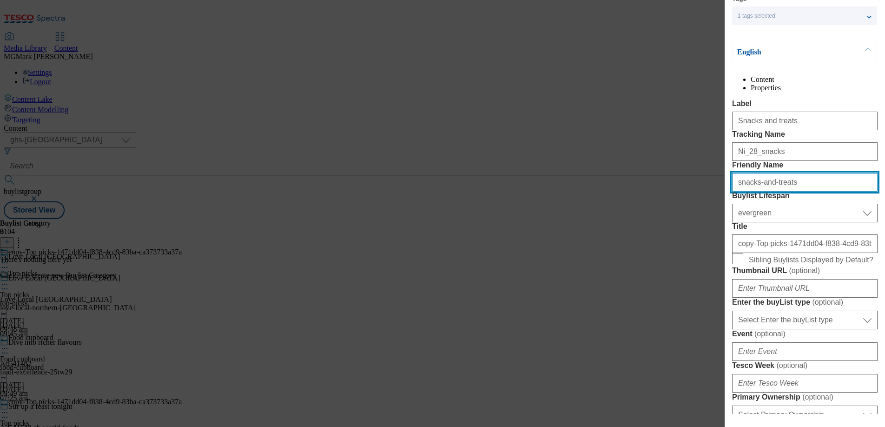
scroll to position [92, 0]
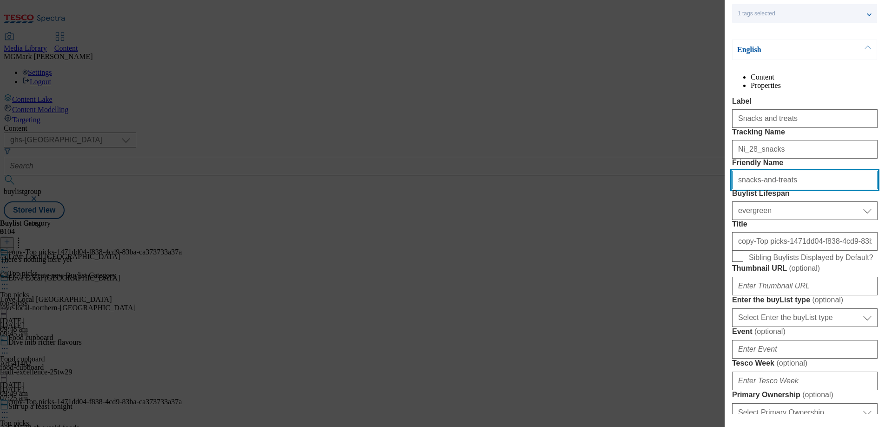
type input "snacks-and-treats"
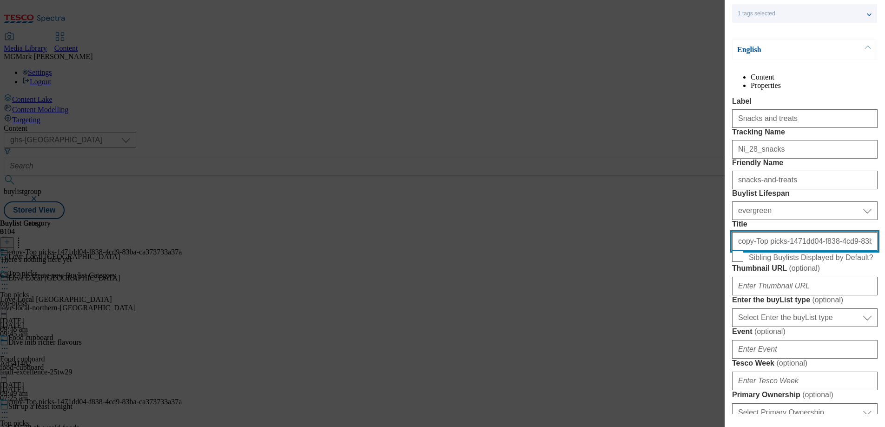
click at [755, 250] on input "copy-Top picks-1471dd04-f838-4cd9-83ba-ca373733a37a" at bounding box center [804, 241] width 145 height 19
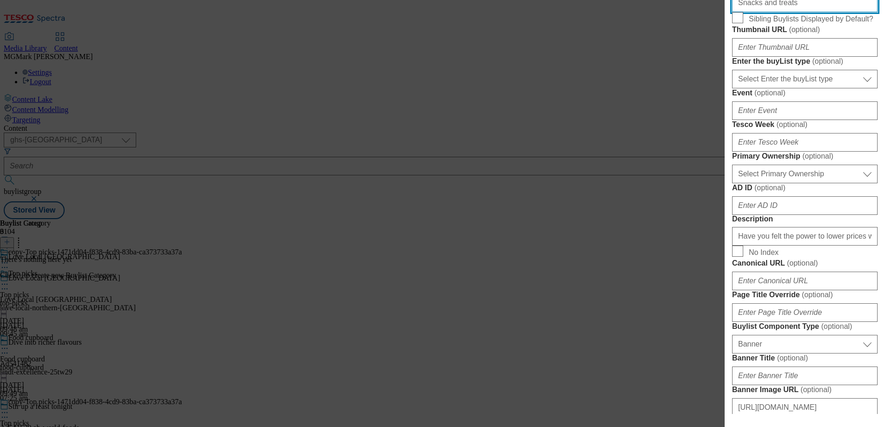
scroll to position [356, 0]
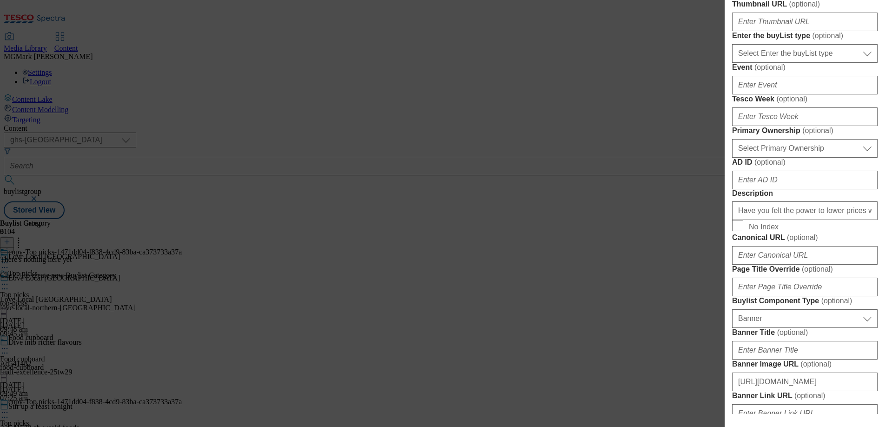
type input "Snacks and treats"
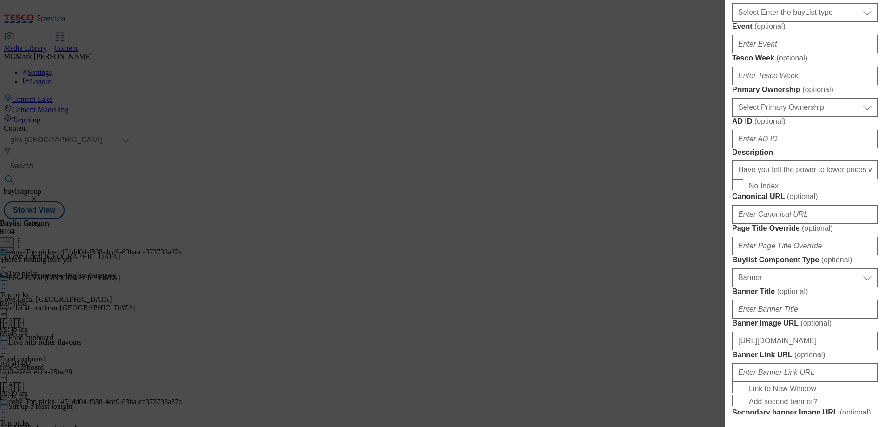
scroll to position [397, 0]
paste input "https://digitalcontent.api.tesco.com/v2/media/ghs-mktg/75c941fc-004a-4246-924b-…"
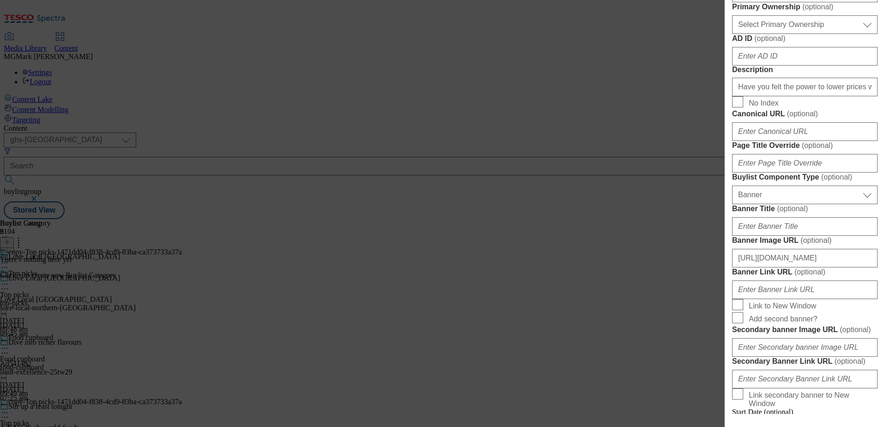
scroll to position [845, 0]
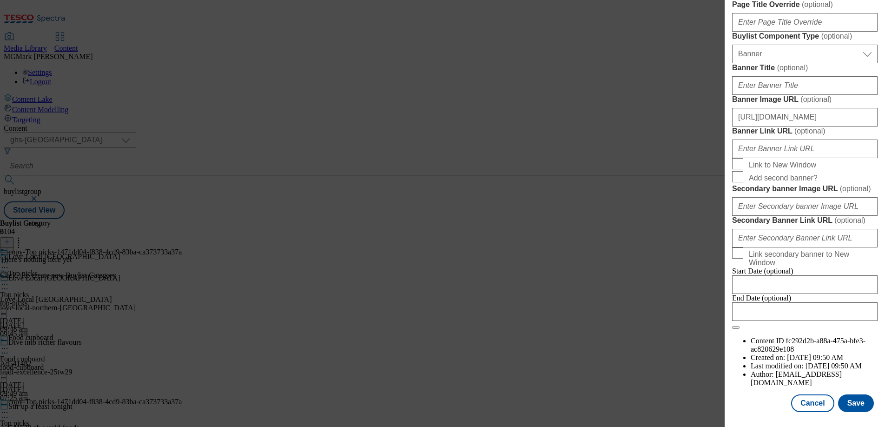
type input "https://digitalcontent.api.tesco.com/v2/media/ghs-mktg/75c941fc-004a-4246-924b-…"
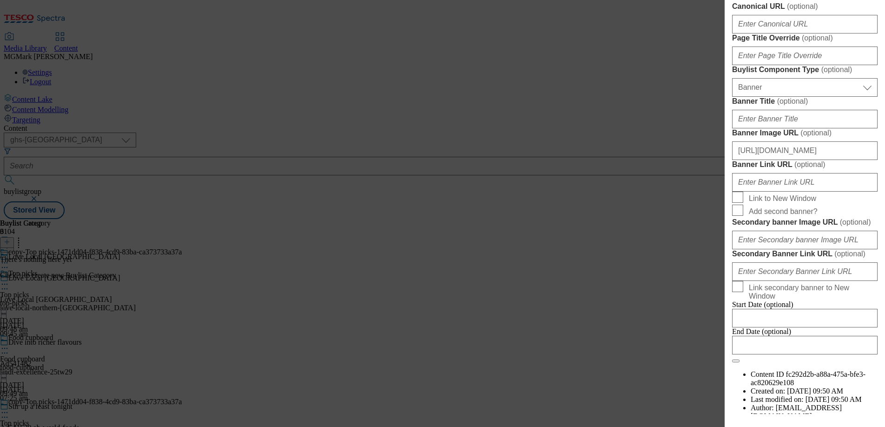
scroll to position [578, 0]
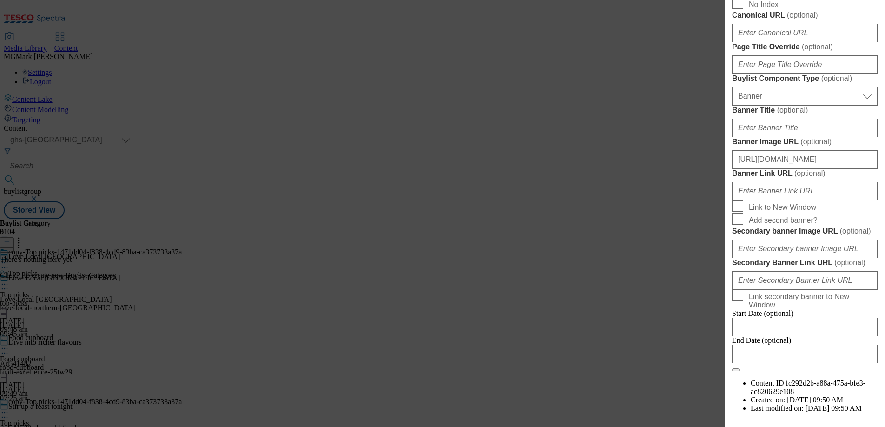
paste input "deals on frozen food, just for Clubcard members. Shop Clubcard Prices online at…"
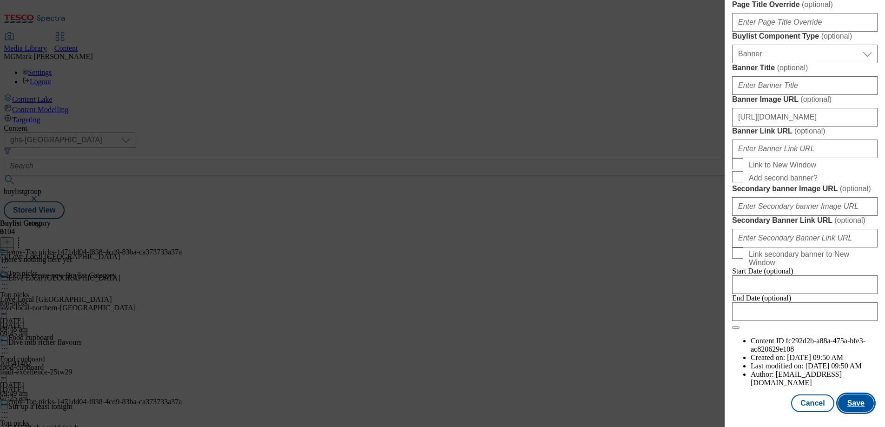
type input "Have you felt the power to lower prices with Clubcard Prices? Check out our exc…"
click at [857, 397] on button "Save" at bounding box center [856, 403] width 36 height 18
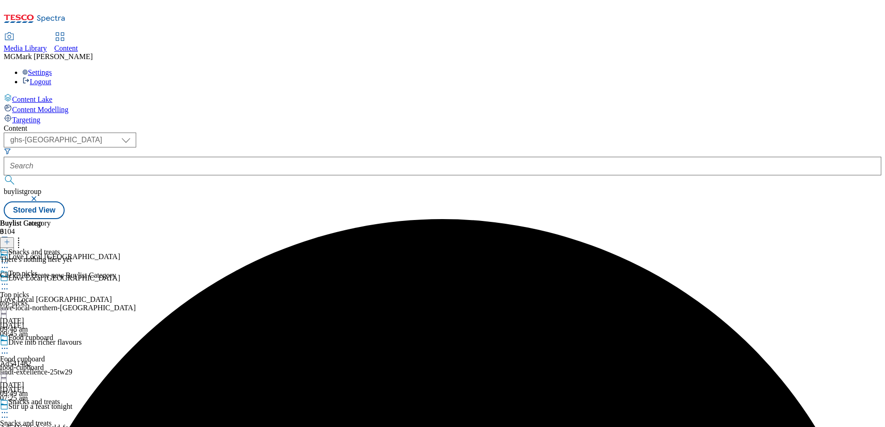
click at [14, 237] on button at bounding box center [7, 242] width 14 height 11
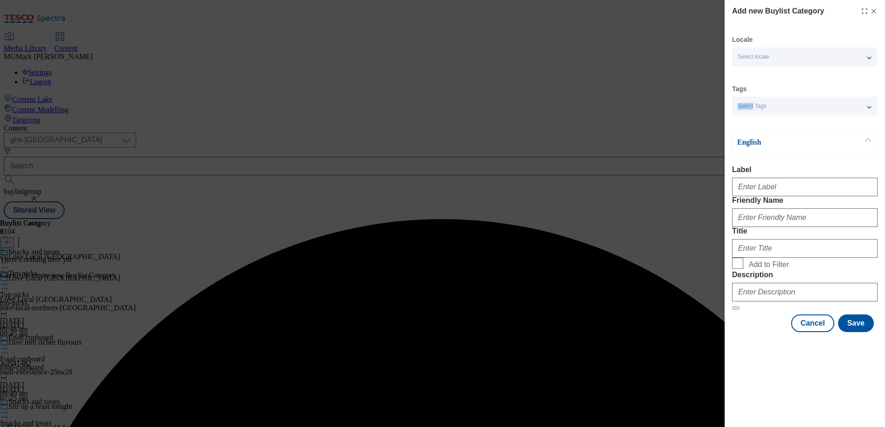
click at [606, 102] on div "Add new Buylist Category Locale Select locale English Welsh Tags Select Tags fn…" at bounding box center [442, 213] width 885 height 427
click at [771, 187] on input "Label" at bounding box center [804, 186] width 145 height 19
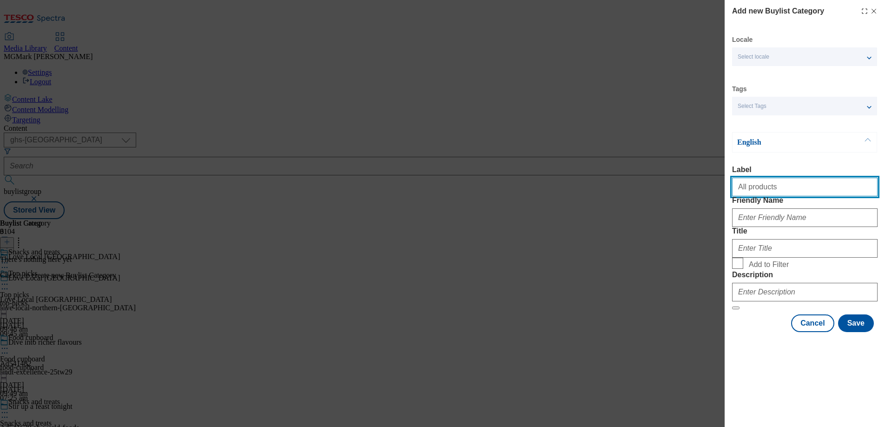
type input "All products"
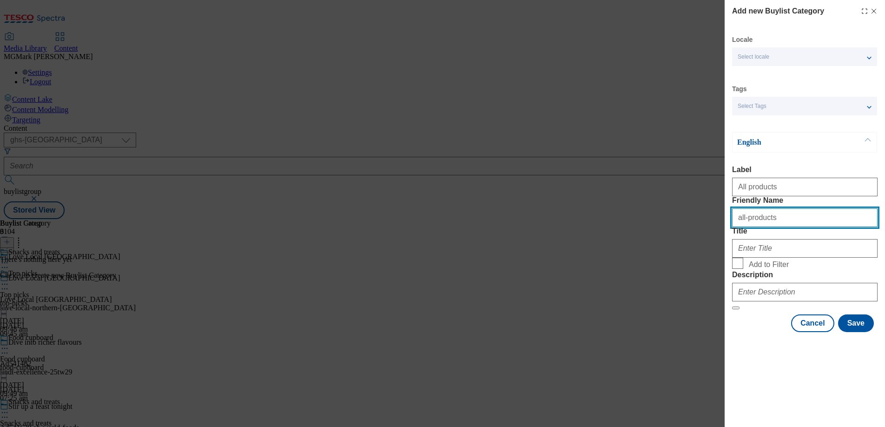
type input "all-products"
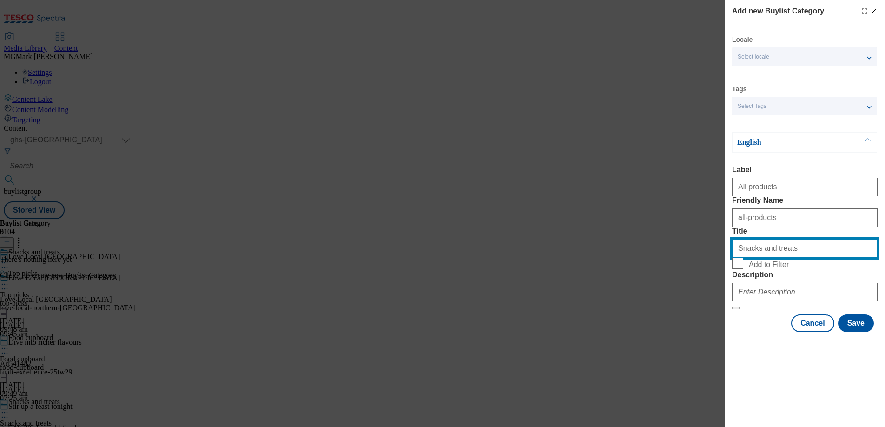
type input "Snacks and treats"
click at [752, 269] on span "Add to Filter" at bounding box center [769, 264] width 40 height 8
click at [743, 269] on input "Add to Filter" at bounding box center [737, 262] width 11 height 11
checkbox input "true"
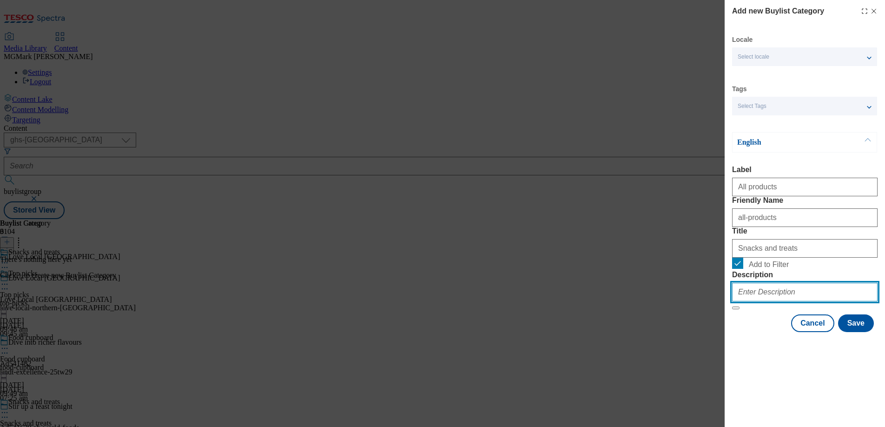
click at [756, 301] on input "Description" at bounding box center [804, 291] width 145 height 19
paste input "Have you felt the power to lower prices with Clubcard Prices? Check out our exc…"
type input "Have you felt the power to lower prices with Clubcard Prices? Check out our exc…"
click at [858, 332] on button "Save" at bounding box center [856, 323] width 36 height 18
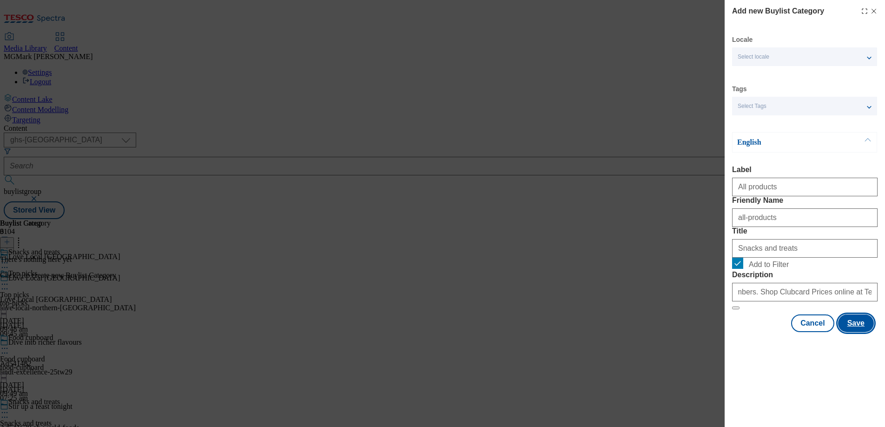
scroll to position [0, 0]
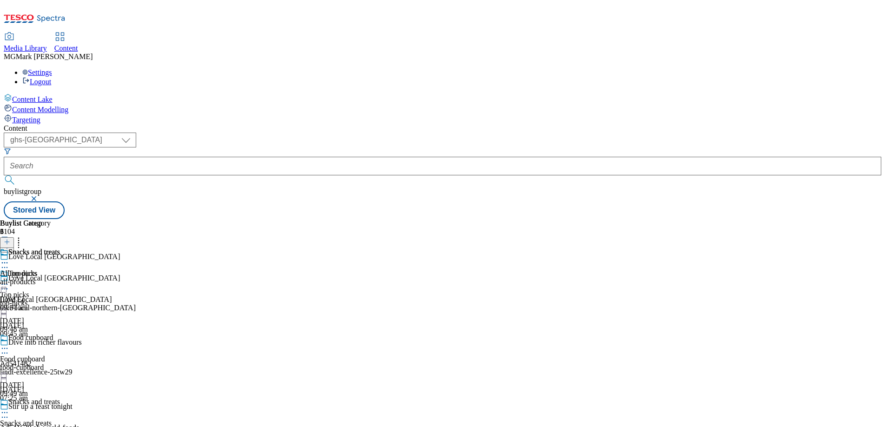
click at [9, 407] on icon at bounding box center [4, 411] width 9 height 9
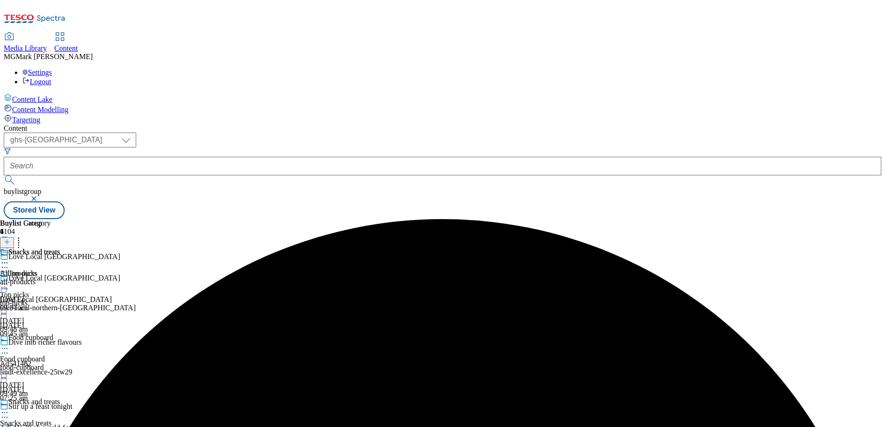
scroll to position [90, 0]
click at [23, 236] on icon at bounding box center [18, 240] width 9 height 9
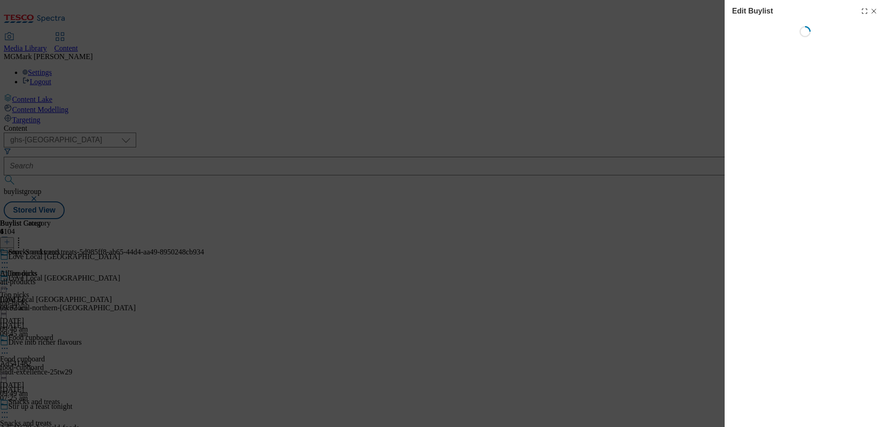
select select "evergreen"
select select "Banner"
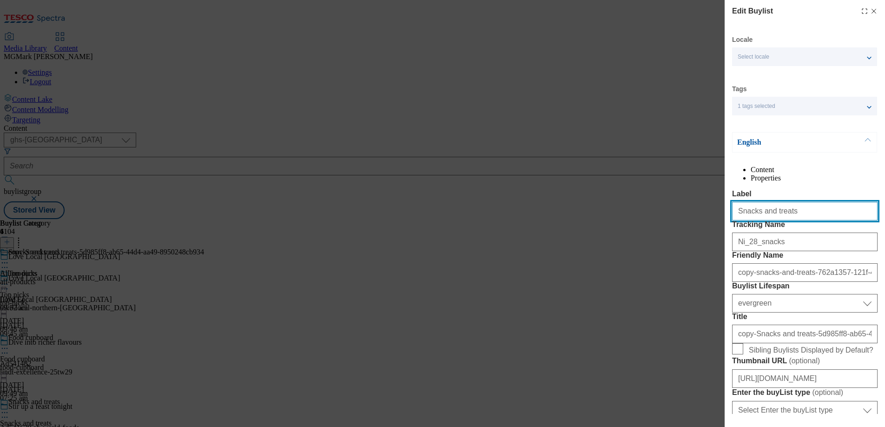
click at [844, 220] on input "Snacks and treats" at bounding box center [804, 211] width 145 height 19
type input "Bakery"
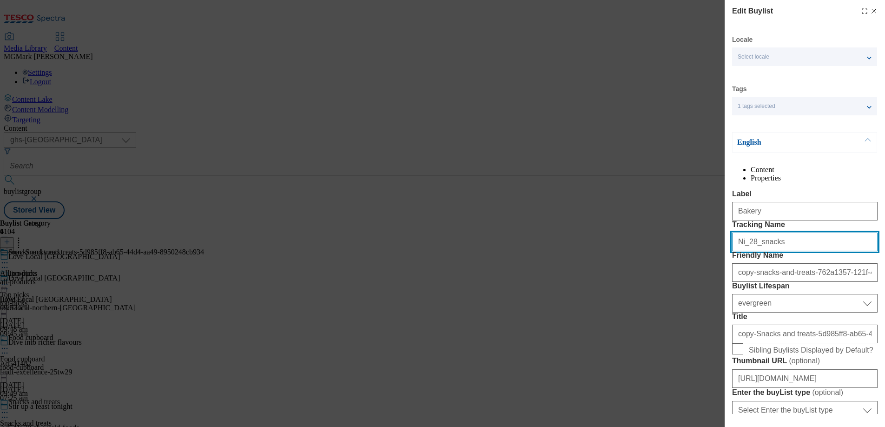
click at [820, 251] on input "Ni_28_snacks" at bounding box center [804, 241] width 145 height 19
paste input "bakery"
type input "Ni_28_bakery"
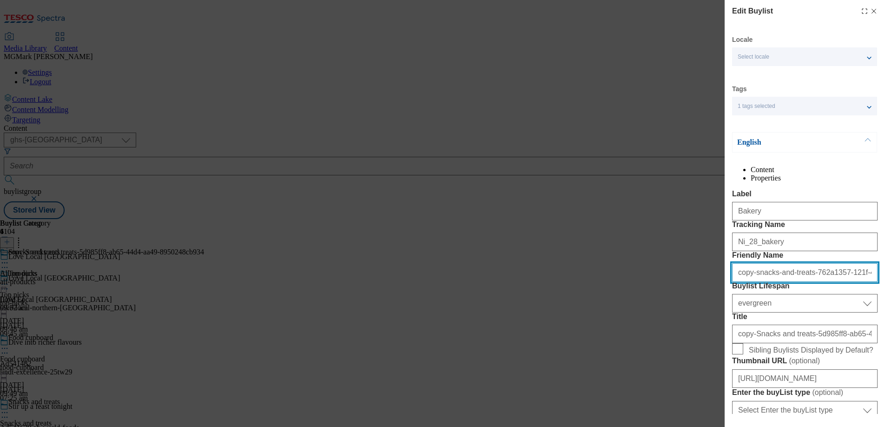
click at [773, 282] on input "copy-snacks-and-treats-762a1357-121f-4b3a-943f-896990d071d8" at bounding box center [804, 272] width 145 height 19
type input "A"
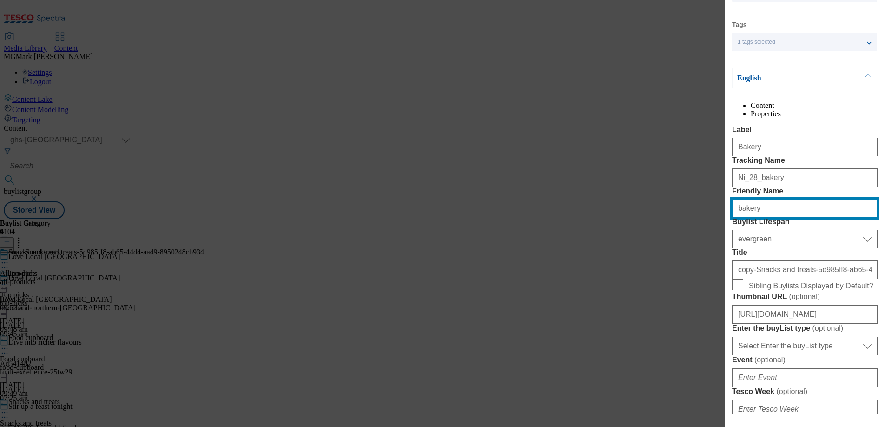
scroll to position [65, 0]
type input "bakery"
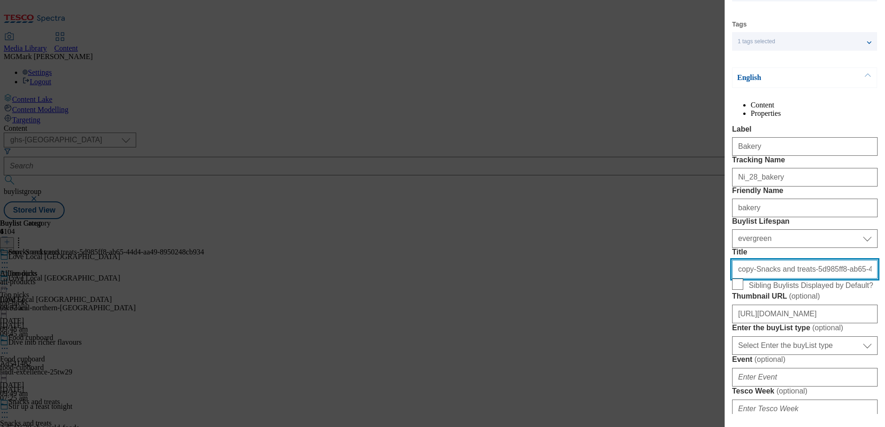
click at [762, 278] on input "copy-Snacks and treats-5d985ff8-ab65-44d4-aa49-8950248cb934" at bounding box center [804, 269] width 145 height 19
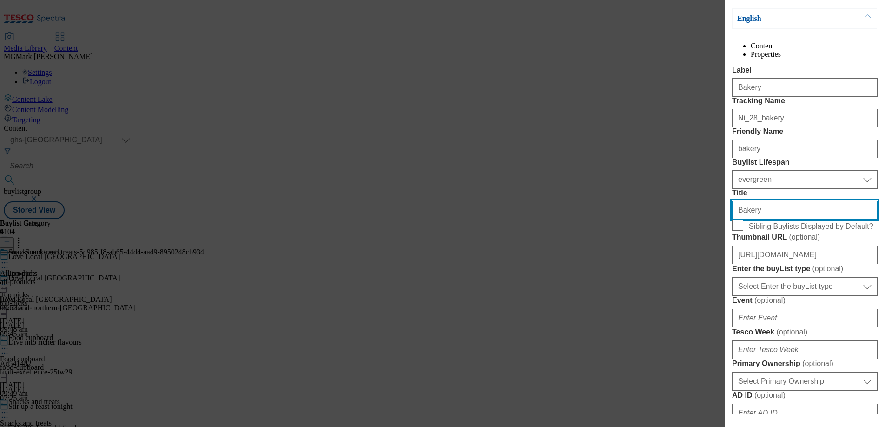
scroll to position [141, 0]
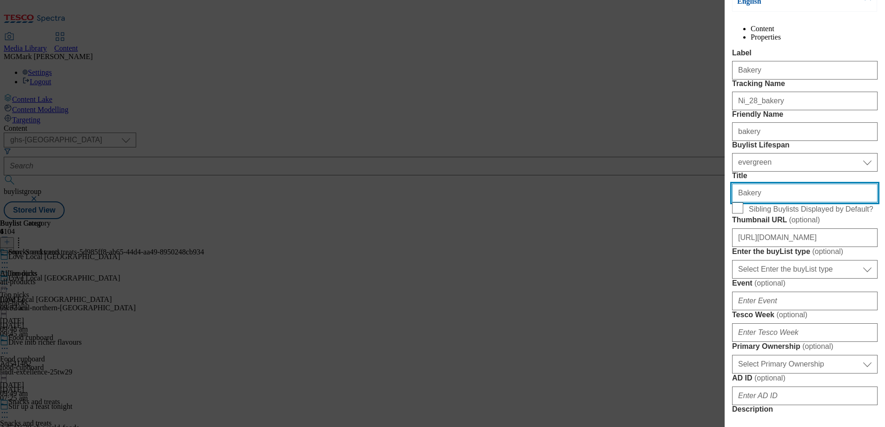
type input "Bakery"
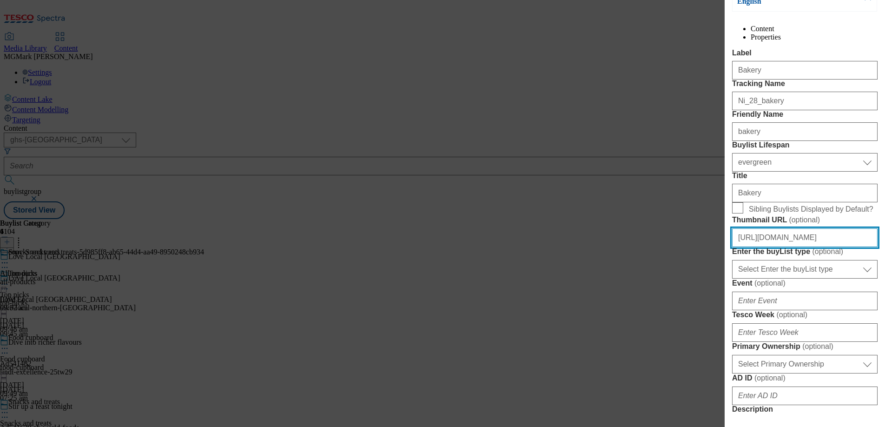
click at [794, 247] on input "https://digitalcontent.api.tesco.com/v2/media/ghs-mktg/75c941fc-004a-4246-924b-…" at bounding box center [804, 237] width 145 height 19
paste input "3e675e5d-f0b9-4fdd-8989-51b4665366b5/2527-GHS-Love-Local-N-Irelabd-BLthumb-Bake…"
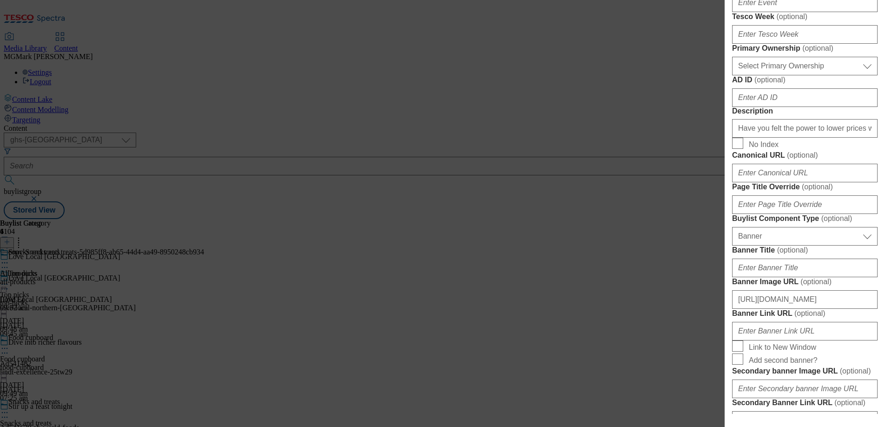
scroll to position [441, 0]
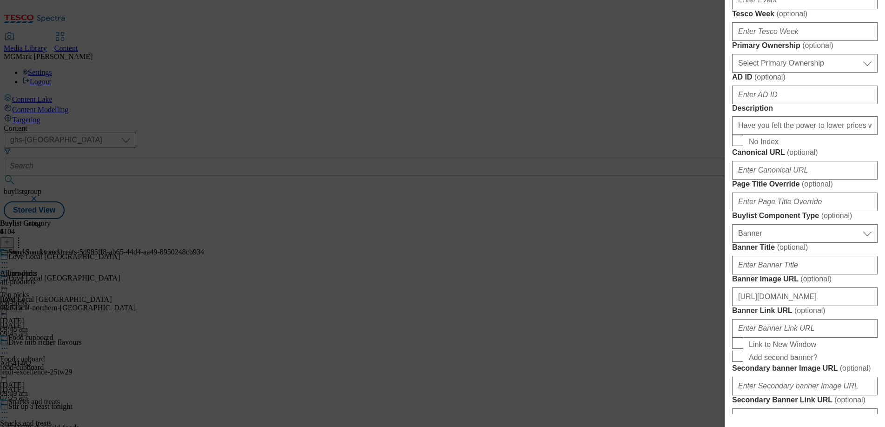
type input "https://digitalcontent.api.tesco.com/v2/media/ghs-mktg/3e675e5d-f0b9-4fdd-8989-…"
click at [802, 135] on input "Have you felt the power to lower prices with Clubcard Prices? Check out our exc…" at bounding box center [804, 125] width 145 height 19
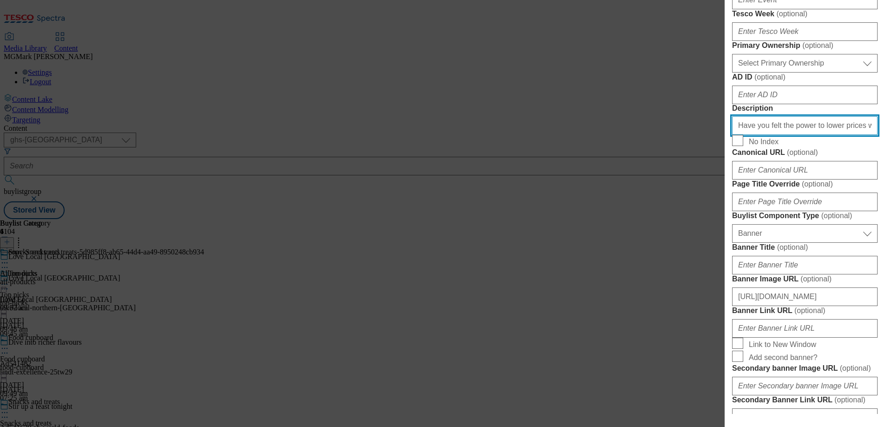
paste input "a range of beer, wine and spirits, just for Clubcard members. Shop"
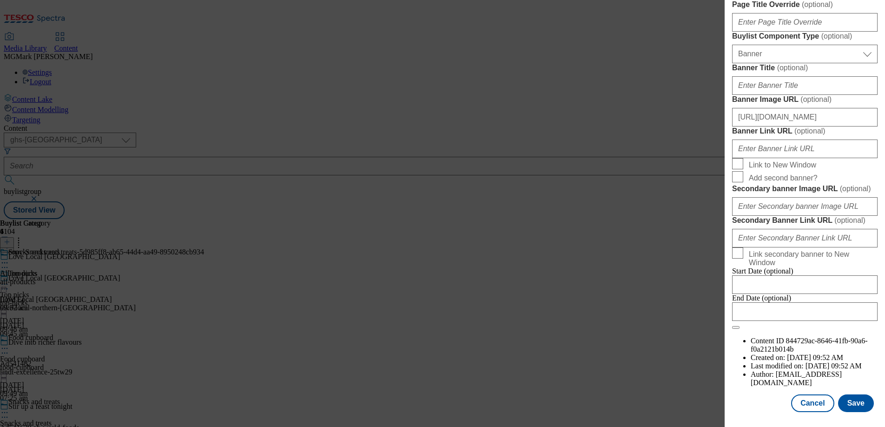
scroll to position [967, 0]
type input "Have you felt the power to lower prices with Clubcard Prices? Check out our exc…"
click at [857, 401] on button "Save" at bounding box center [856, 403] width 36 height 18
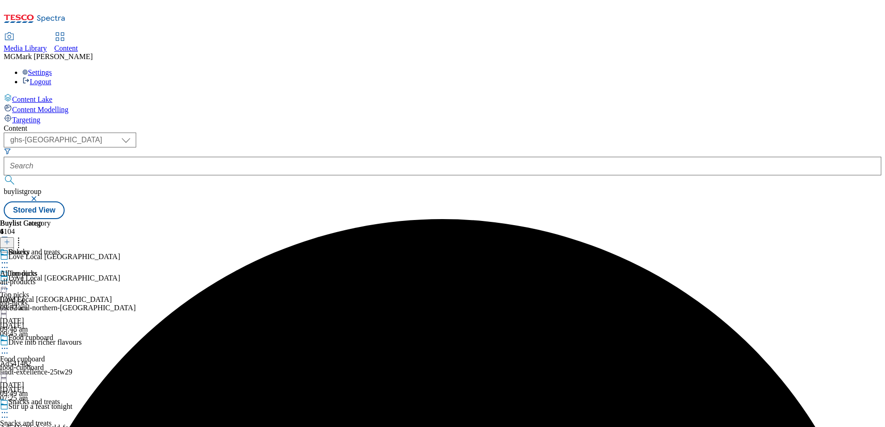
scroll to position [8, 0]
click at [60, 363] on div "food-cupboard" at bounding box center [30, 367] width 60 height 8
click at [60, 248] on div "Snacks and treats All products all-products 1 Sept 2025 09:52 am" at bounding box center [30, 280] width 60 height 64
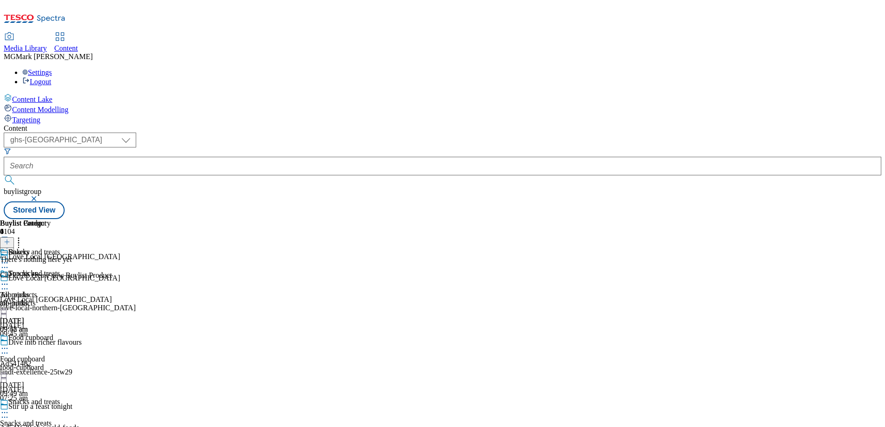
click at [9, 279] on icon at bounding box center [4, 283] width 9 height 9
click at [43, 298] on button "Edit" at bounding box center [31, 303] width 25 height 11
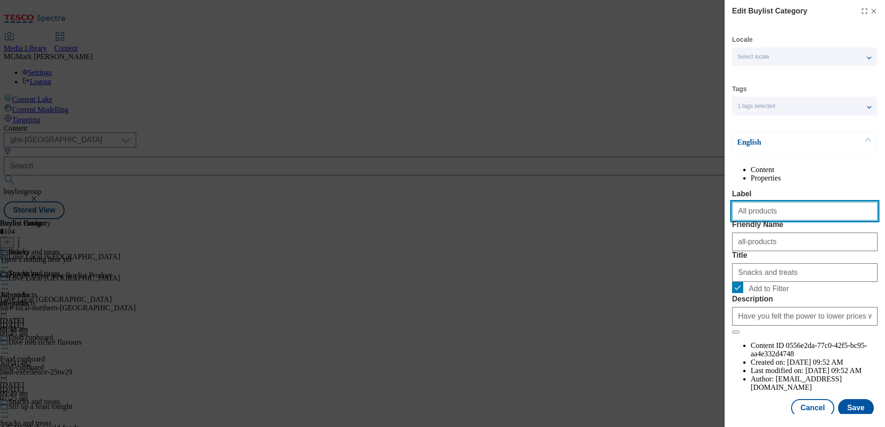
click at [808, 220] on input "All products" at bounding box center [804, 211] width 145 height 19
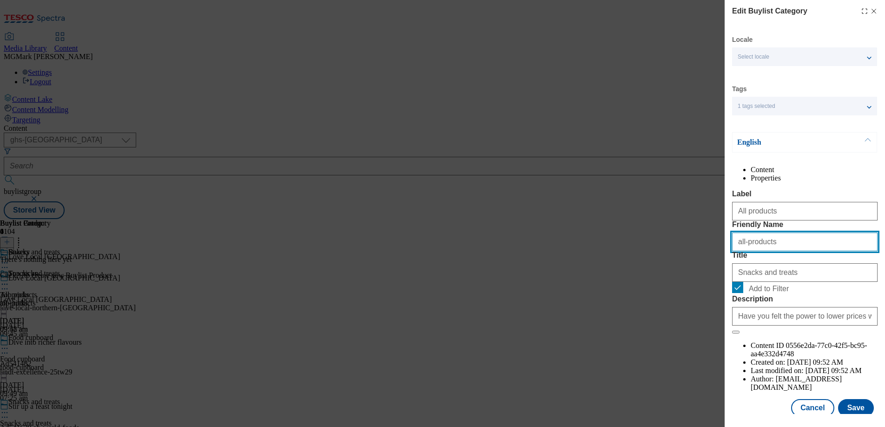
click at [762, 251] on input "all-products" at bounding box center [804, 241] width 145 height 19
type input "bakery"
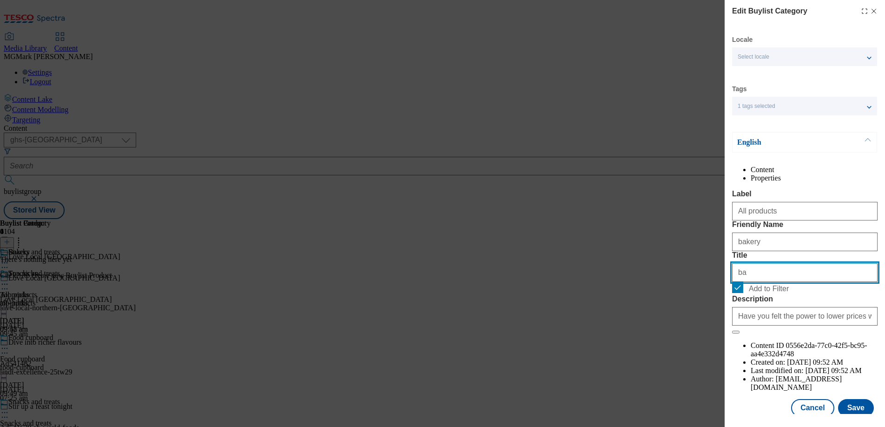
type input "b"
type input "Bakery"
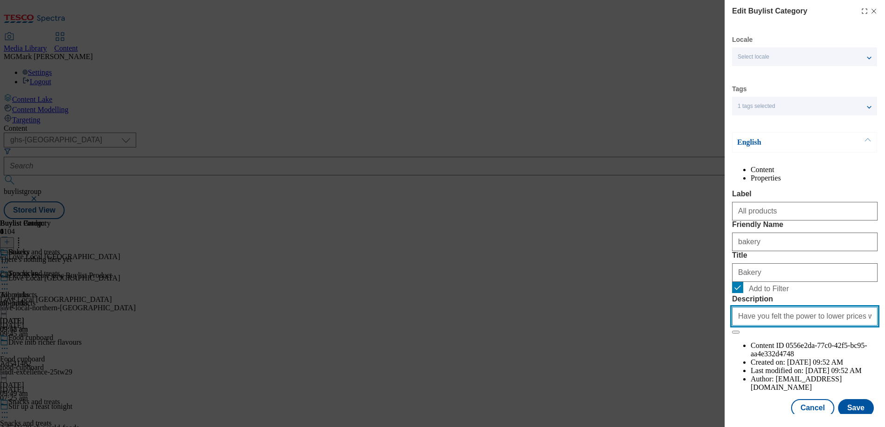
click at [814, 325] on input "Have you felt the power to lower prices with Clubcard Prices? Check out our exc…" at bounding box center [804, 316] width 145 height 19
paste input "a range of beer, wine and spirits, just for Clubcard members. Shop"
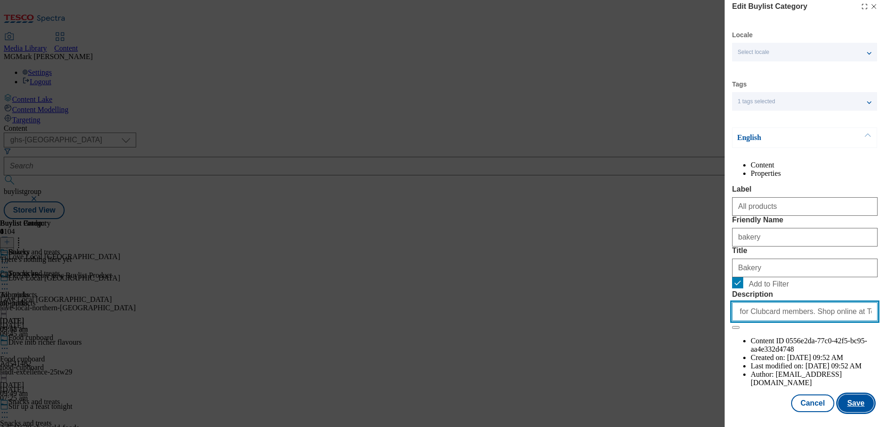
type input "Have you felt the power to lower prices with Clubcard Prices? Check out our exc…"
click at [858, 403] on button "Save" at bounding box center [856, 403] width 36 height 18
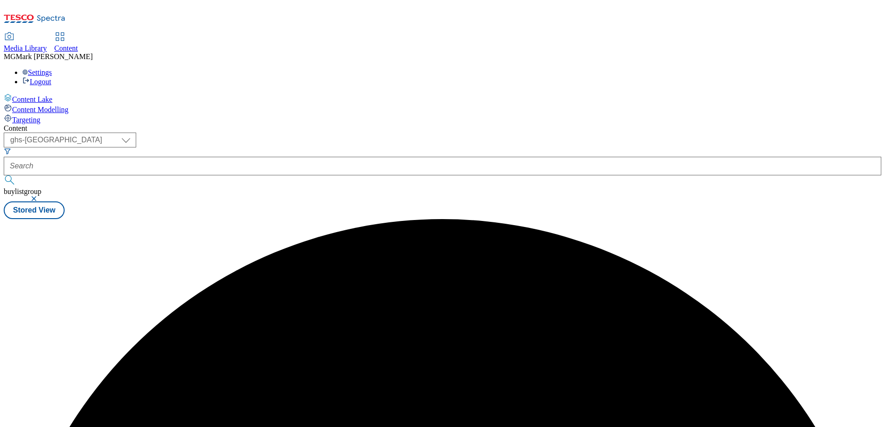
scroll to position [0, 0]
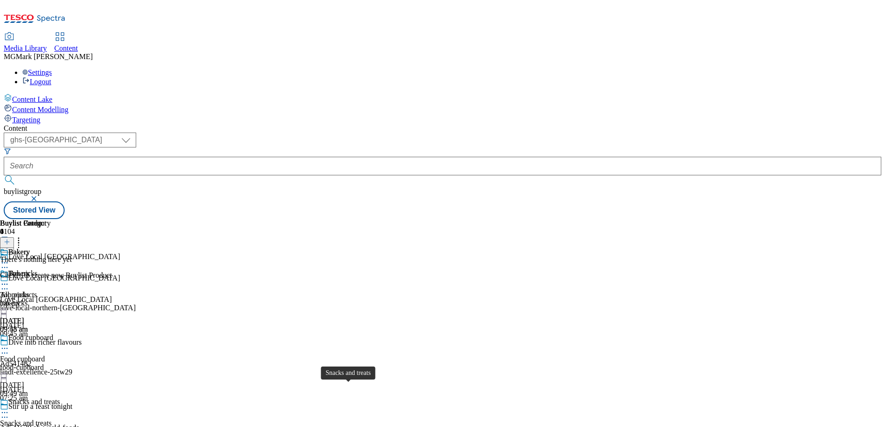
click at [52, 419] on span "Snacks and treats" at bounding box center [26, 423] width 52 height 8
click at [51, 277] on div "bakery" at bounding box center [25, 281] width 51 height 8
click at [51, 279] on div at bounding box center [25, 284] width 51 height 11
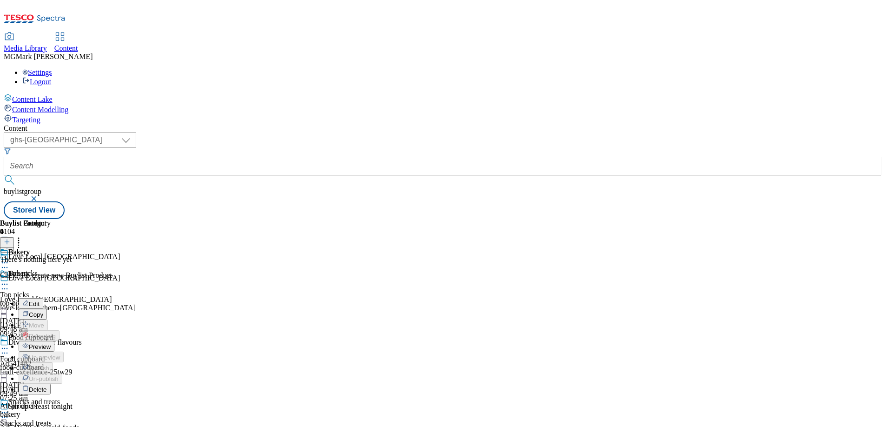
click at [64, 298] on li "Edit" at bounding box center [41, 303] width 45 height 11
click at [8, 283] on circle at bounding box center [7, 283] width 1 height 1
click at [39, 300] on span "Edit" at bounding box center [34, 303] width 11 height 7
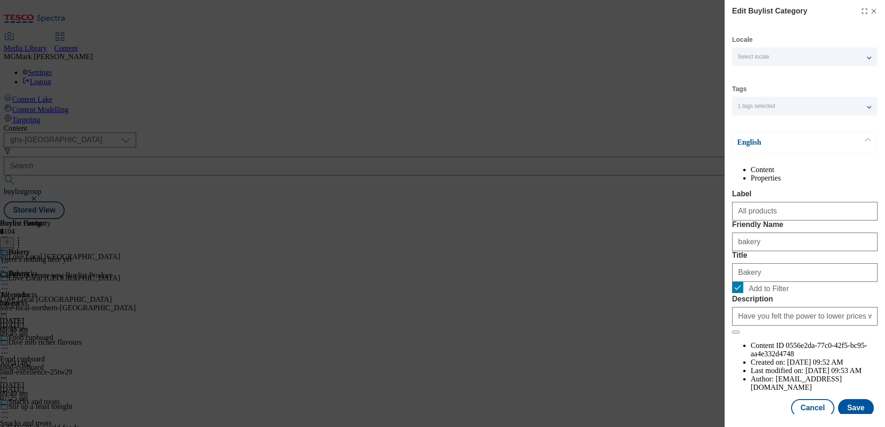
click at [874, 12] on icon "Modal" at bounding box center [873, 10] width 7 height 7
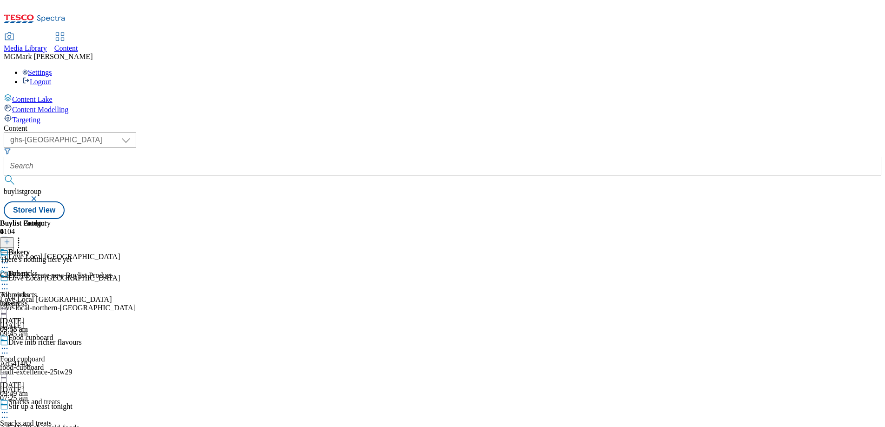
click at [60, 269] on div "Top picks Top picks top-picks 1 Sept 2025 09:48 am" at bounding box center [30, 301] width 60 height 64
click at [9, 279] on icon at bounding box center [4, 283] width 9 height 9
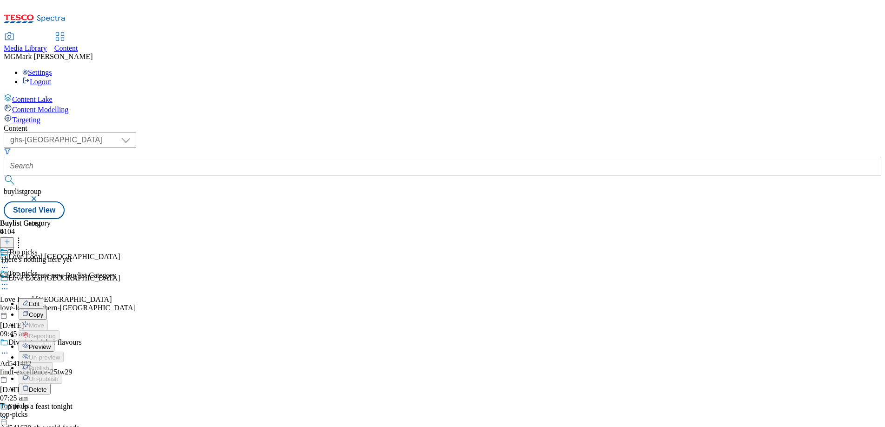
click at [47, 309] on button "Copy" at bounding box center [33, 314] width 28 height 11
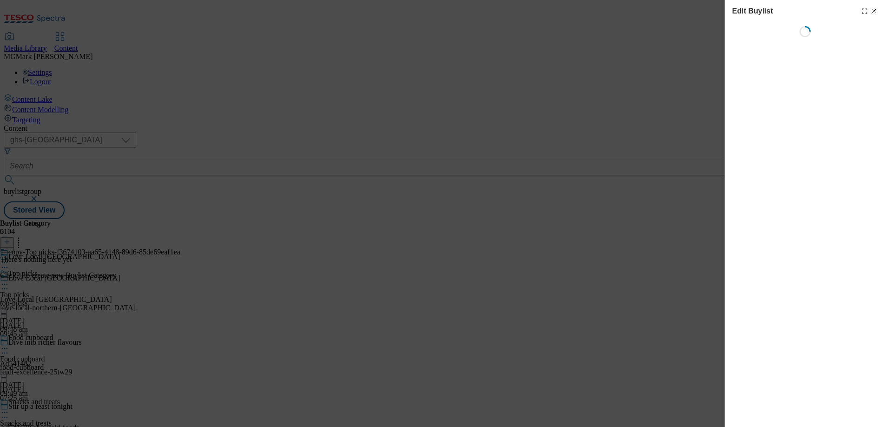
scroll to position [0, 0]
select select "evergreen"
select select "Banner"
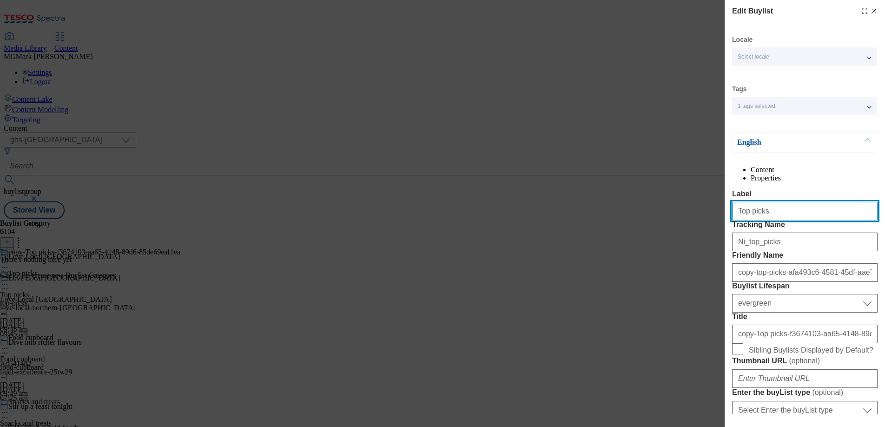
click at [771, 220] on input "Top picks" at bounding box center [804, 211] width 145 height 19
type input "d"
type input "Drinks"
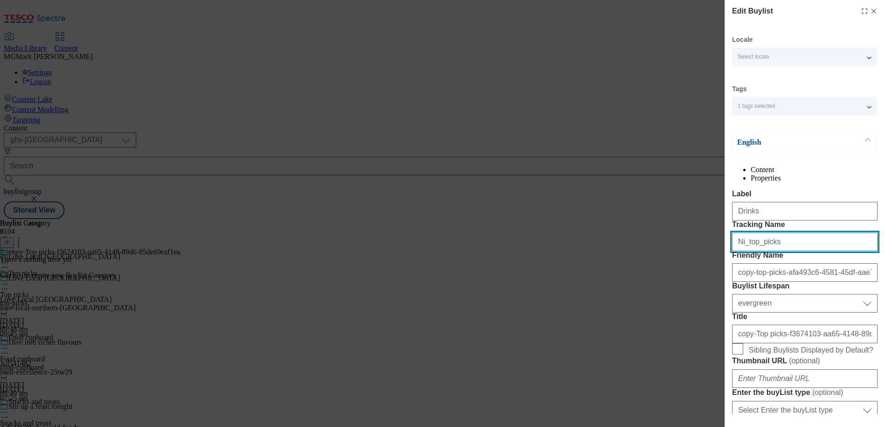
click at [778, 251] on input "Ni_top_picks" at bounding box center [804, 241] width 145 height 19
paste input "28_bakery"
click at [740, 251] on input "Ni_top_picks" at bounding box center [804, 241] width 145 height 19
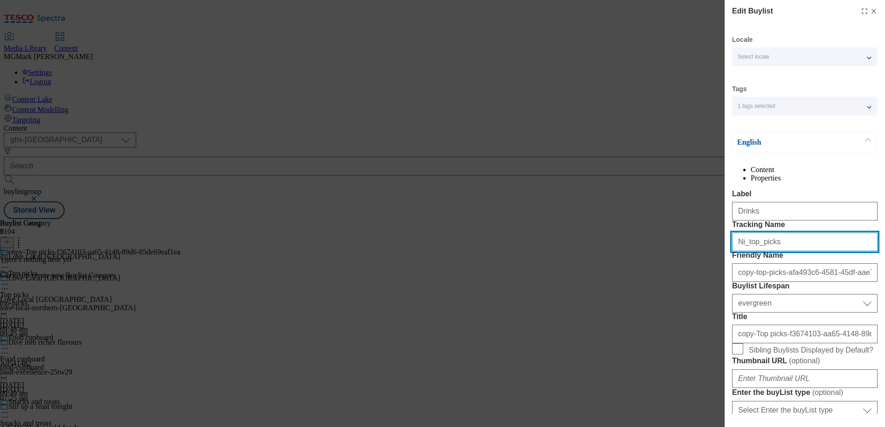
paste input "28_drin"
type input "Ni_28_drinks"
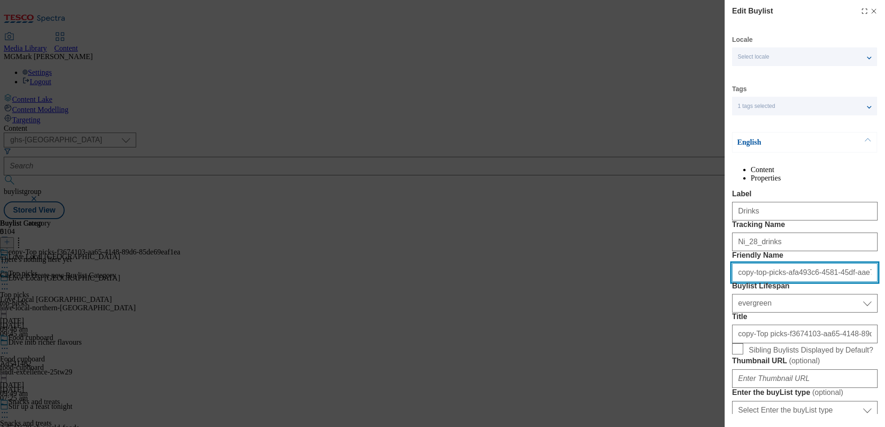
click at [759, 282] on input "copy-top-picks-afa493c6-4581-45df-aae7-d74c9599a110" at bounding box center [804, 272] width 145 height 19
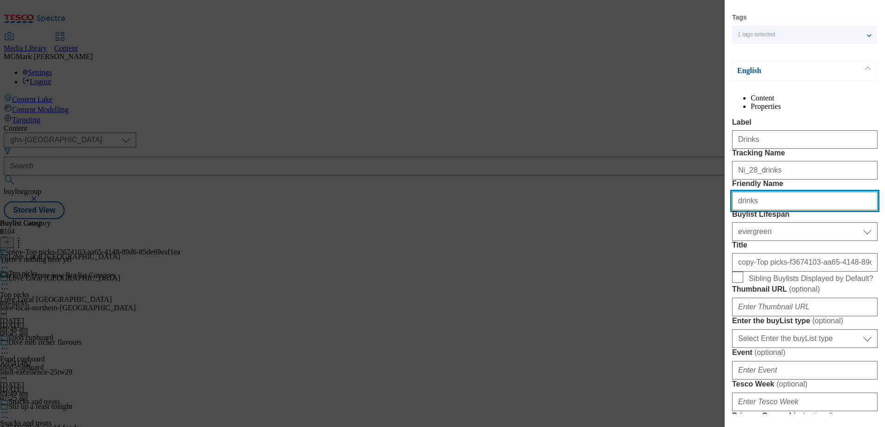
scroll to position [72, 0]
type input "drinks"
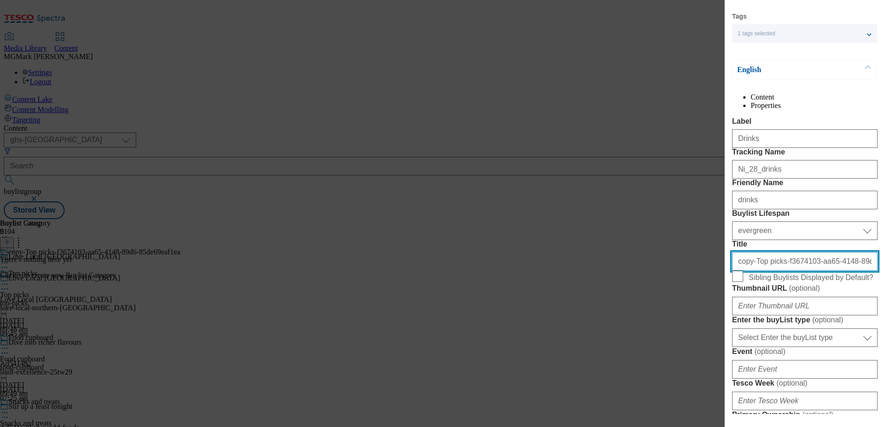
click at [799, 270] on input "copy-Top picks-f3674103-aa65-4148-89d6-85de69eaf1ea" at bounding box center [804, 261] width 145 height 19
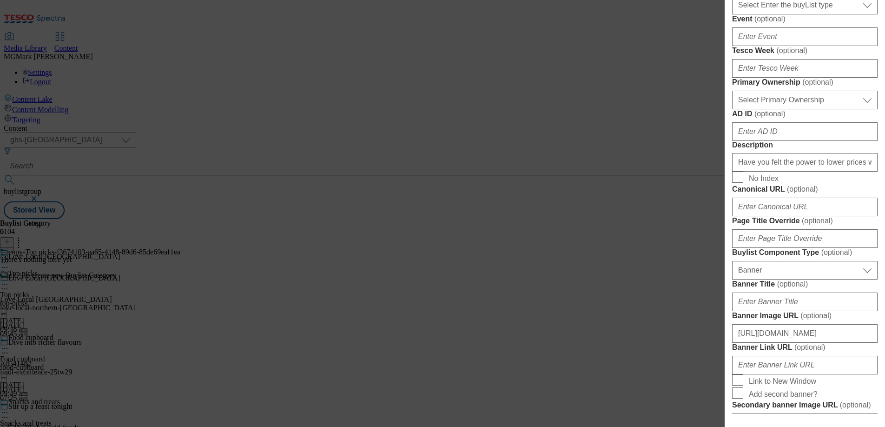
scroll to position [412, 0]
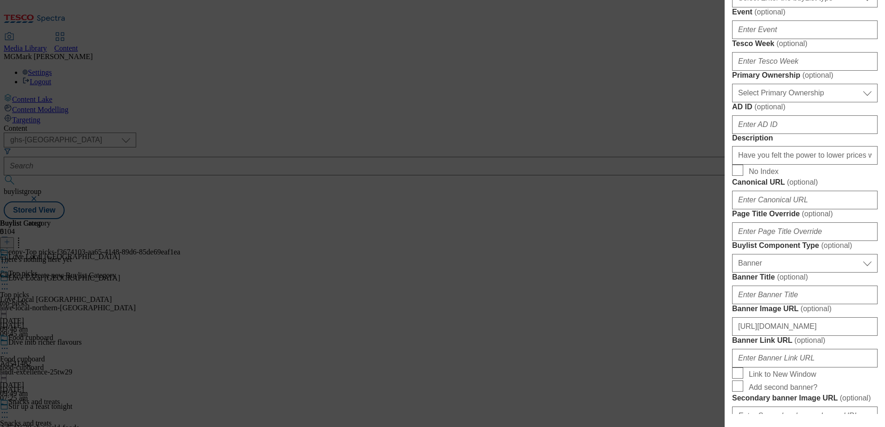
type input "Drinks"
click at [806, 164] on input "Have you felt the power to lower prices with Clubcard Prices? Check out our exc…" at bounding box center [804, 155] width 145 height 19
paste input "deals on a range of fresh food, just for Clubcard members. Shop online at Tesco…"
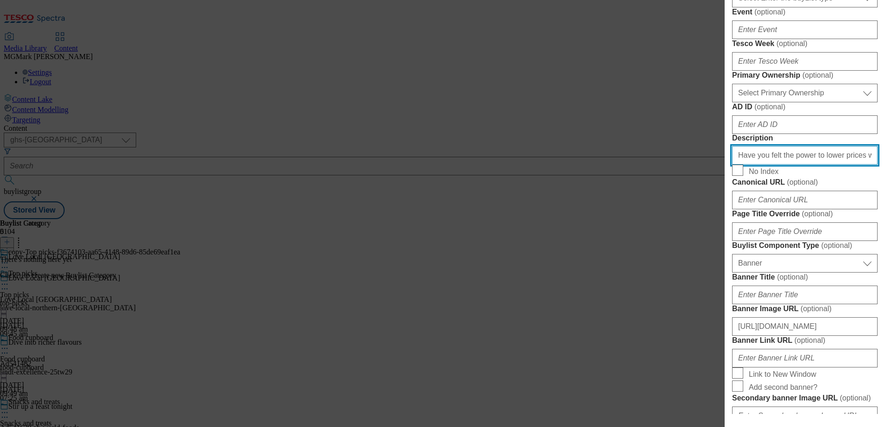
scroll to position [0, 414]
type input "Have you felt the power to lower prices with Clubcard Prices? Check out our exc…"
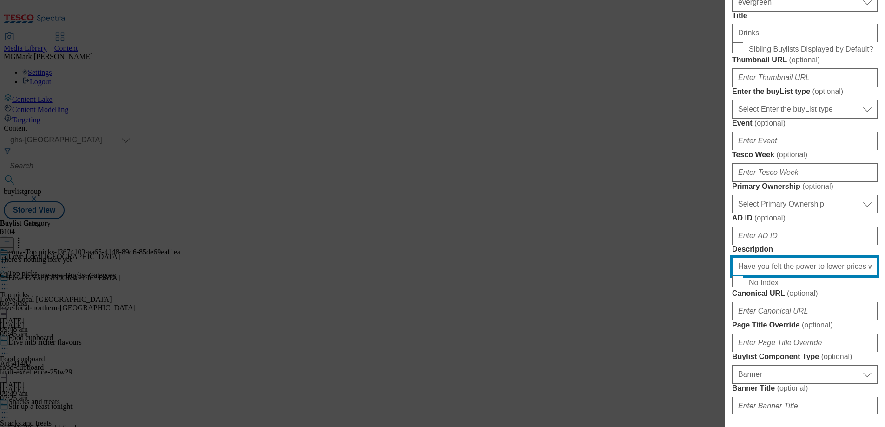
scroll to position [295, 0]
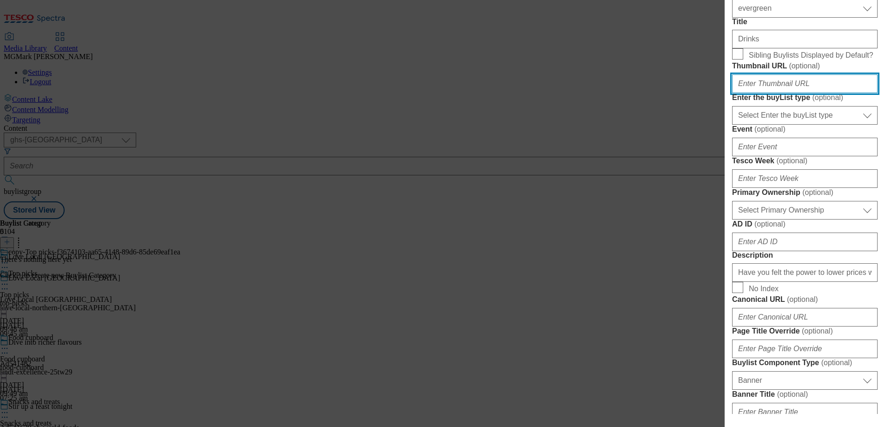
click at [777, 93] on input "Thumbnail URL ( optional )" at bounding box center [804, 83] width 145 height 19
paste input "https://digitalcontent.api.tesco.com/v2/media/ghs-mktg/8074c1d3-6bc9-4d56-8e45-…"
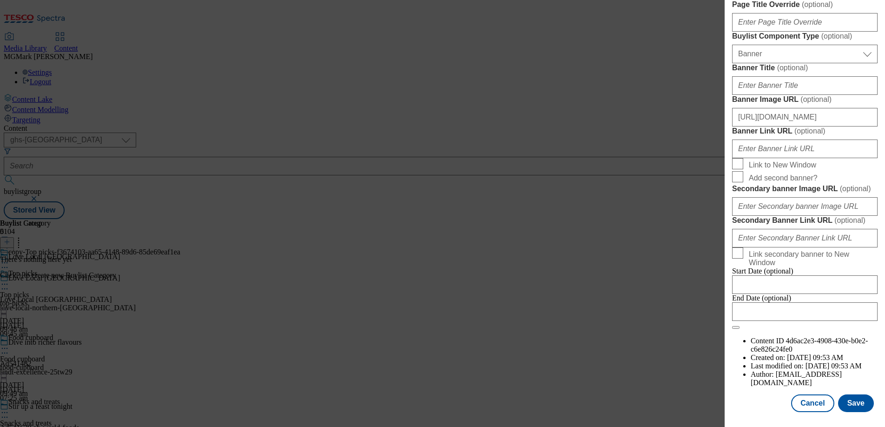
scroll to position [967, 0]
type input "https://digitalcontent.api.tesco.com/v2/media/ghs-mktg/8074c1d3-6bc9-4d56-8e45-…"
click at [853, 398] on button "Save" at bounding box center [856, 403] width 36 height 18
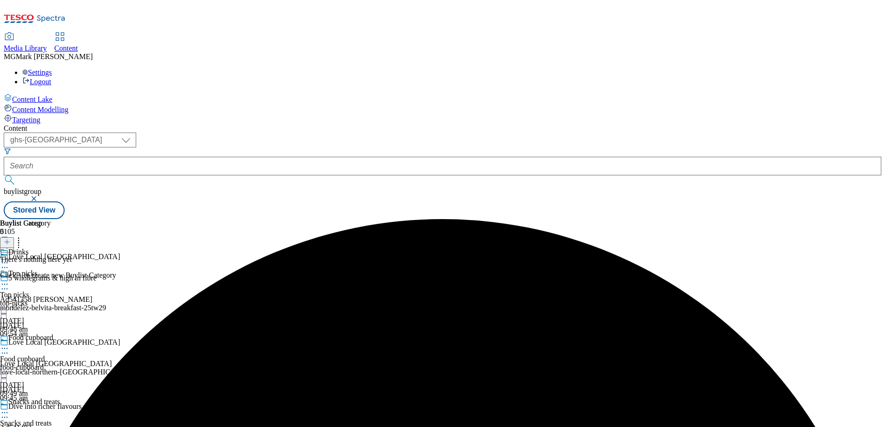
scroll to position [186, 0]
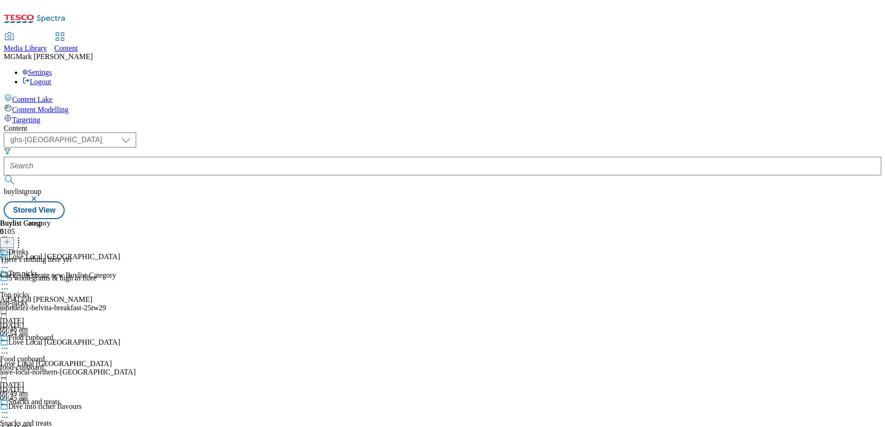
click at [14, 237] on button at bounding box center [7, 242] width 14 height 11
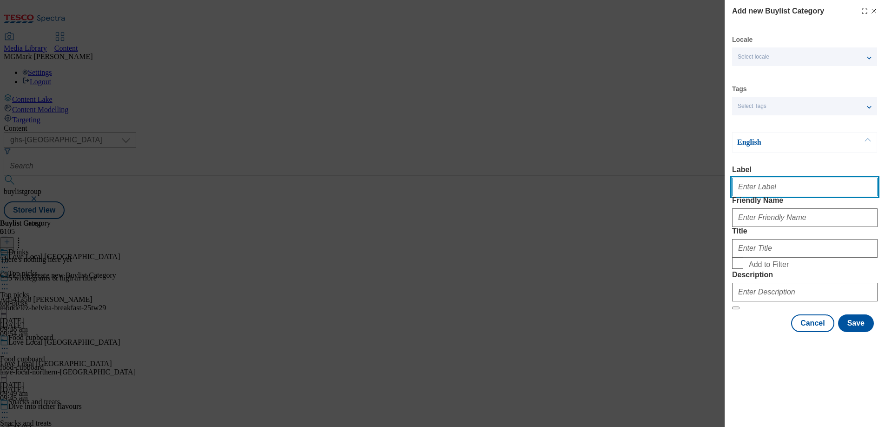
click at [759, 190] on input "Label" at bounding box center [804, 186] width 145 height 19
paste input "Beer, cider and spirits"
type input "Beer, cider and spirits"
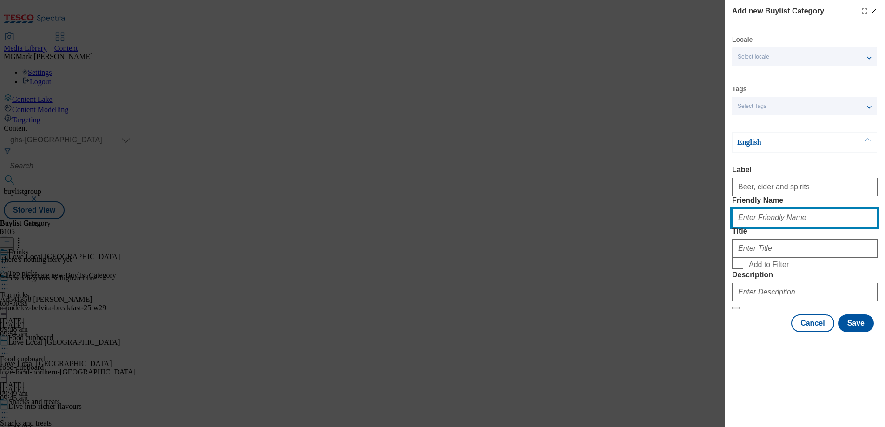
click at [755, 227] on input "Friendly Name" at bounding box center [804, 217] width 145 height 19
type input "beer-cider-spirits"
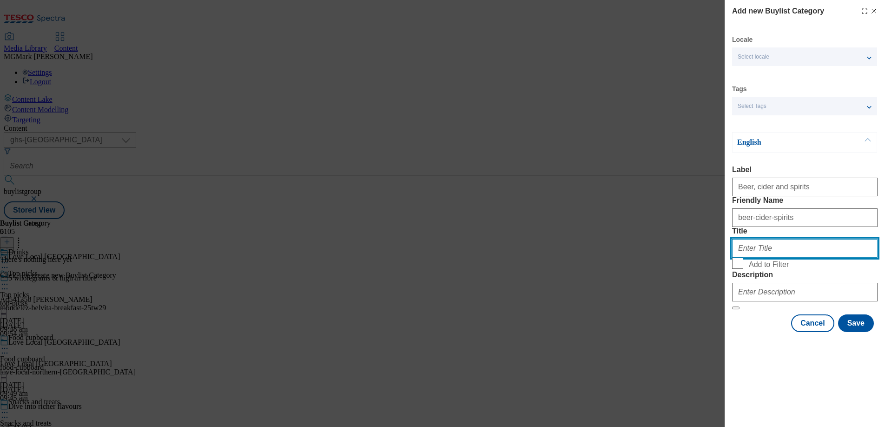
click at [765, 257] on input "Title" at bounding box center [804, 248] width 145 height 19
paste input "Beer, cider and spirits"
type input "Beer, cider and spirits"
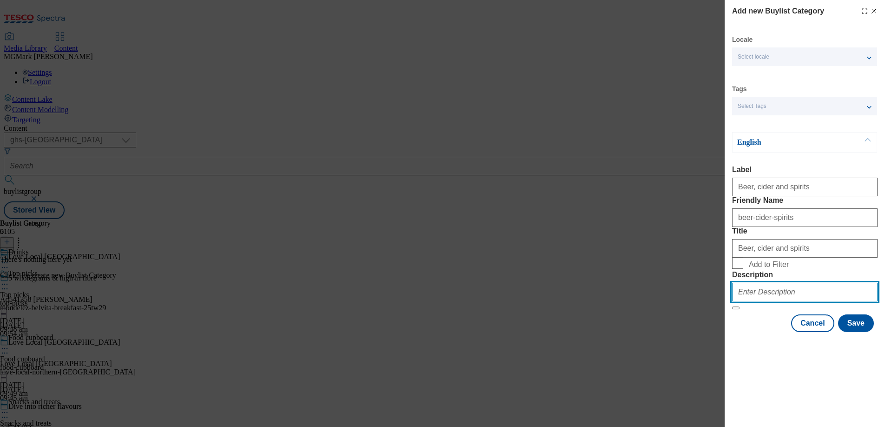
click at [787, 301] on input "Description" at bounding box center [804, 291] width 145 height 19
paste input "Have you felt the power to lower prices with Clubcard Prices? Check out our exc…"
type input "Have you felt the power to lower prices with Clubcard Prices? Check out our exc…"
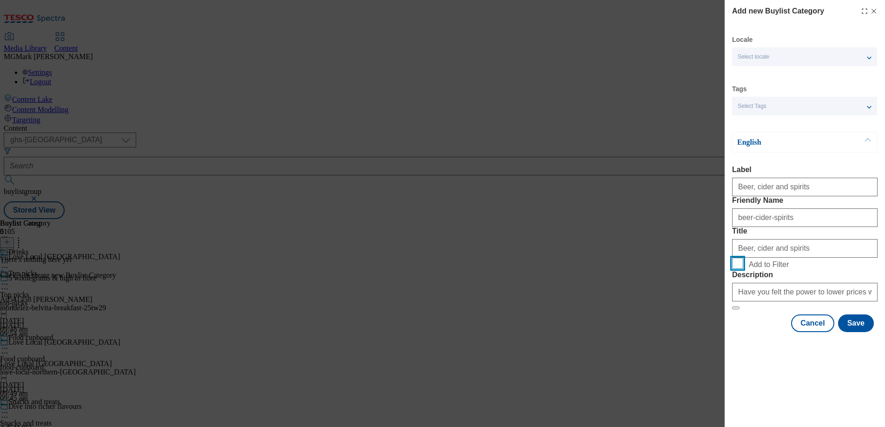
click at [741, 269] on input "Add to Filter" at bounding box center [737, 262] width 11 height 11
checkbox input "true"
click at [849, 332] on button "Save" at bounding box center [856, 323] width 36 height 18
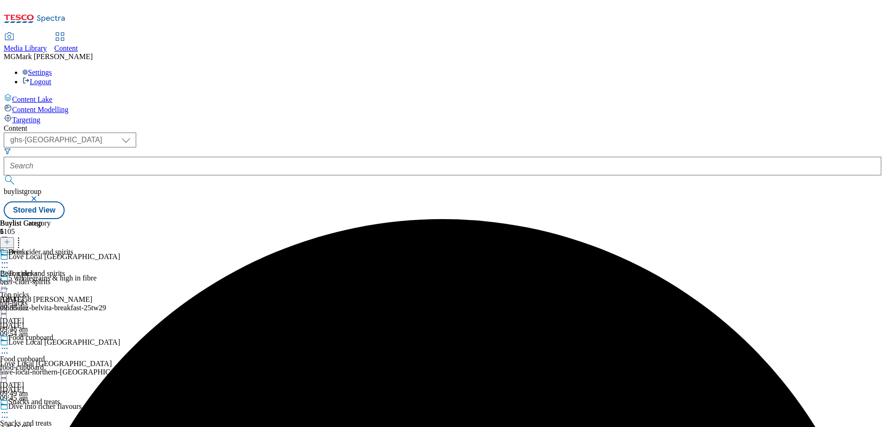
click at [73, 277] on div "beer-cider-spirits" at bounding box center [36, 281] width 73 height 8
click at [73, 279] on div at bounding box center [36, 284] width 73 height 11
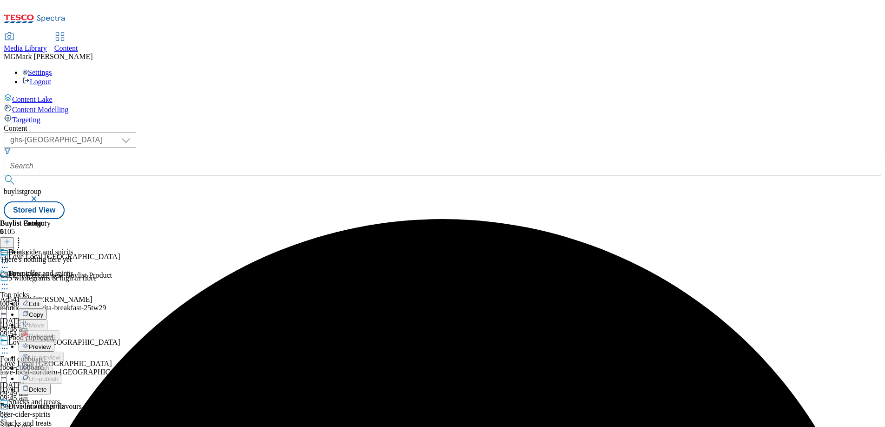
scroll to position [2, 0]
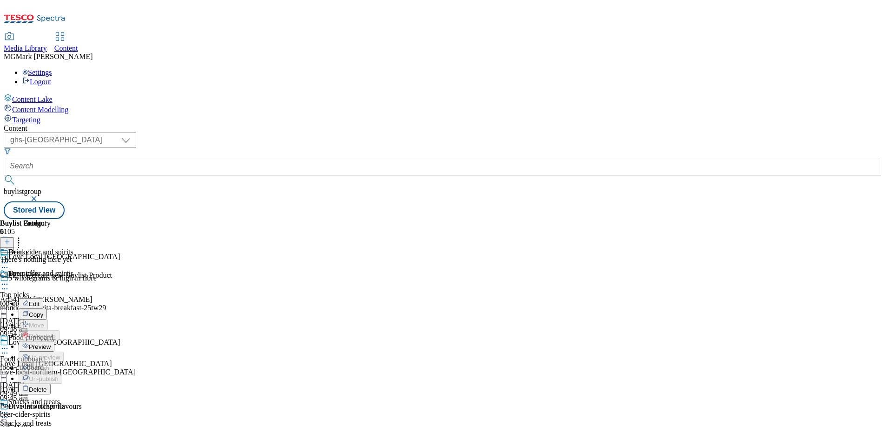
click at [43, 311] on span "Copy" at bounding box center [36, 314] width 14 height 7
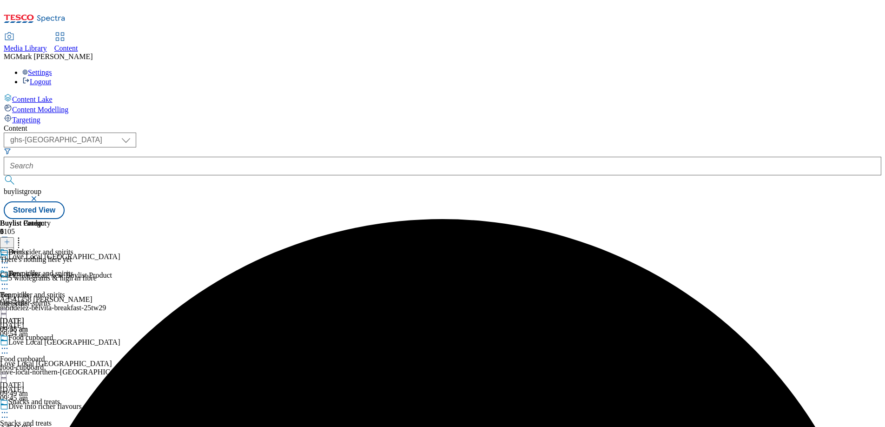
scroll to position [0, 0]
click at [220, 363] on div "beer-cider-spirits" at bounding box center [110, 367] width 220 height 8
click at [220, 343] on div at bounding box center [110, 348] width 220 height 11
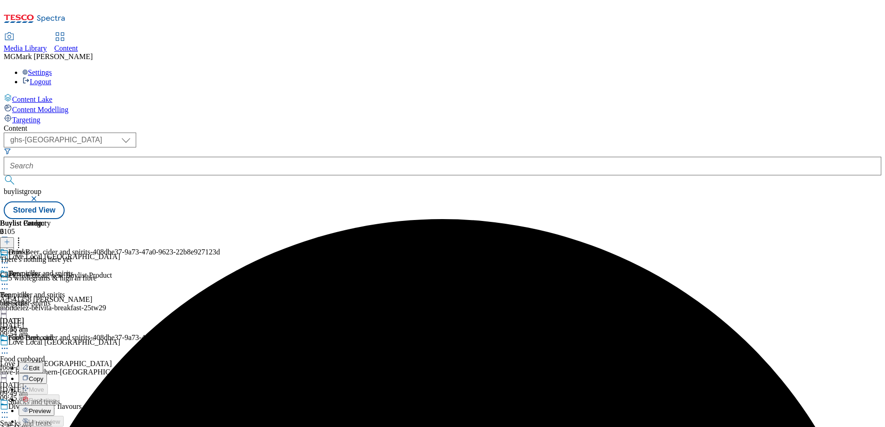
click at [43, 375] on span "Copy" at bounding box center [36, 378] width 14 height 7
click at [9, 343] on icon at bounding box center [4, 347] width 9 height 9
click at [43, 362] on button "Edit" at bounding box center [31, 367] width 25 height 11
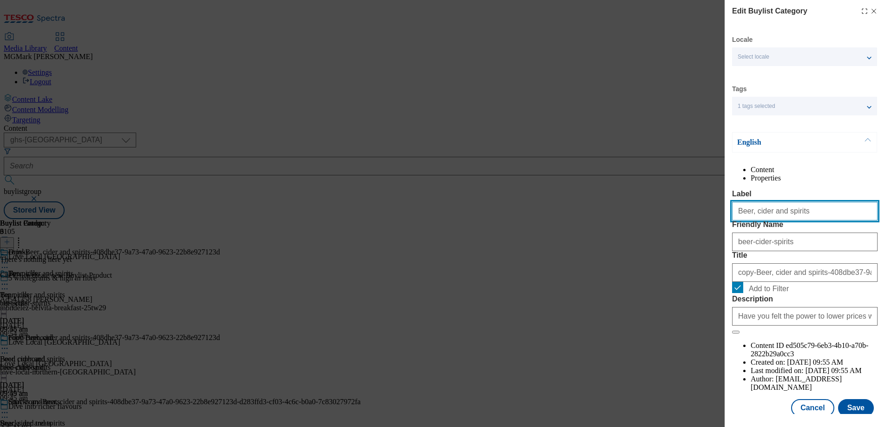
click at [788, 220] on input "Beer, cider and spirits" at bounding box center [804, 211] width 145 height 19
paste input "Soft drink"
type input "Soft drinks"
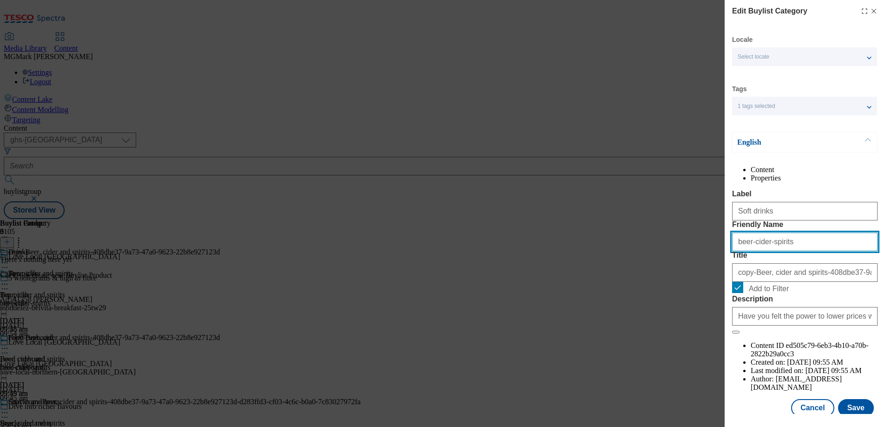
click at [788, 251] on input "beer-cider-spirits" at bounding box center [804, 241] width 145 height 19
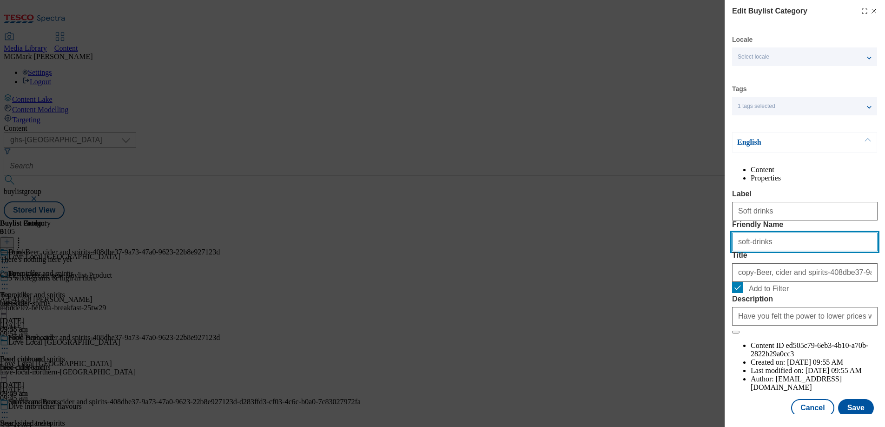
type input "soft-drinks"
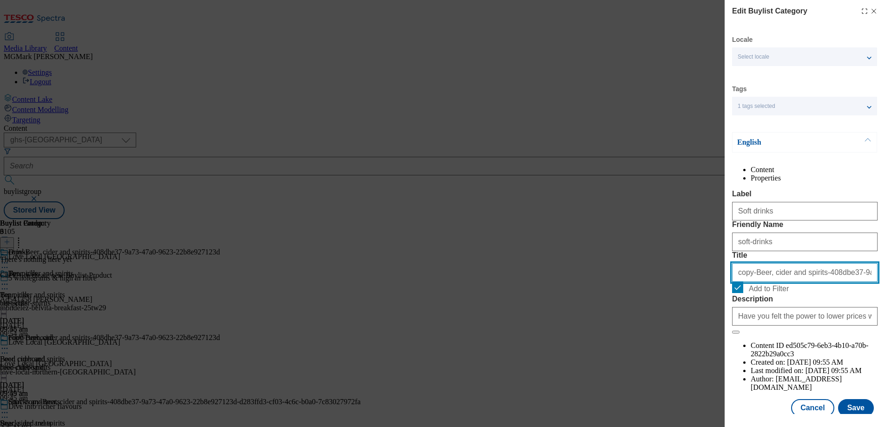
click at [791, 282] on input "copy-Beer, cider and spirits-408dbe37-9a73-47a0-9623-22b8e927123d" at bounding box center [804, 272] width 145 height 19
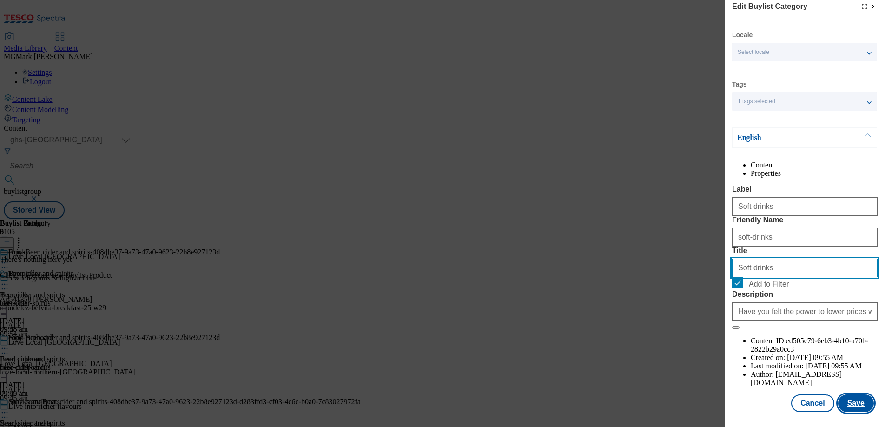
type input "Soft drinks"
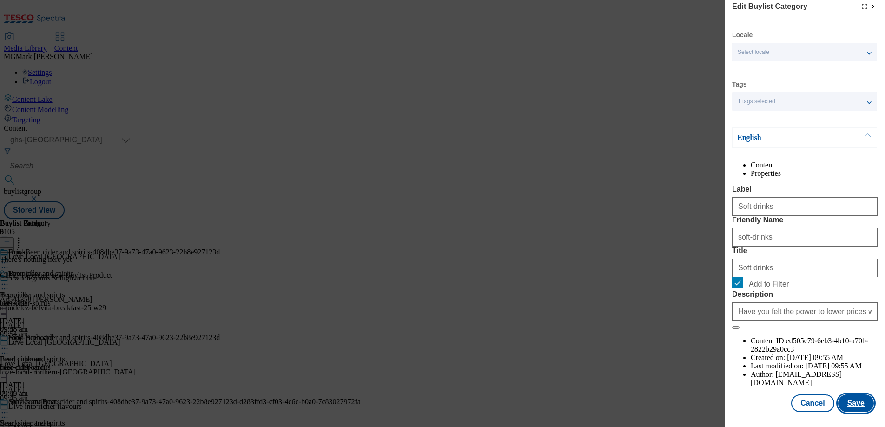
click at [862, 411] on button "Save" at bounding box center [856, 403] width 36 height 18
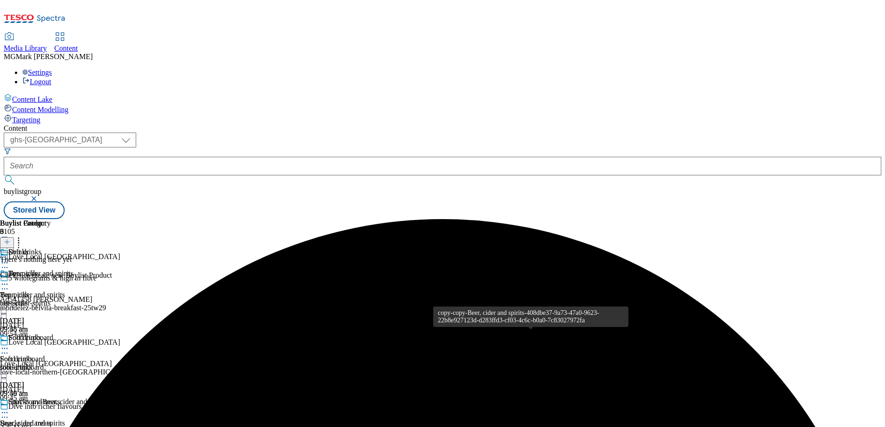
click at [361, 397] on div "copy-copy-Beer, cider and spirits-408dbe37-9a73-47a0-9623-22b8e927123d-d283ffd3…" at bounding box center [184, 401] width 352 height 8
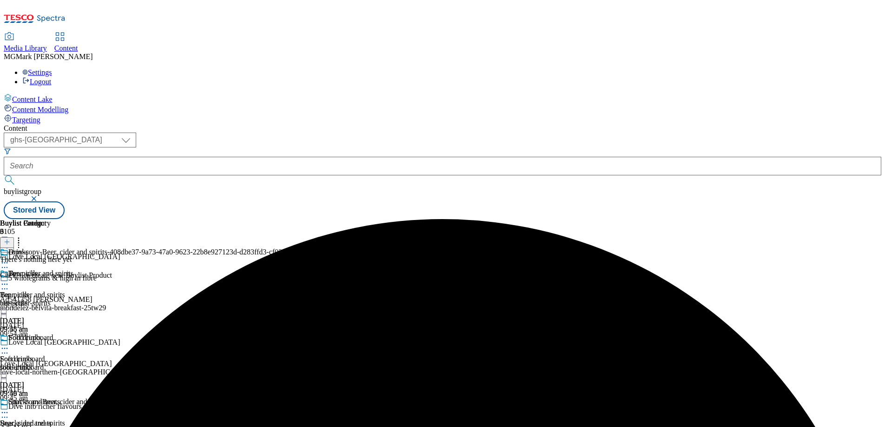
click at [9, 407] on icon at bounding box center [4, 411] width 9 height 9
click at [361, 426] on li "Edit" at bounding box center [190, 431] width 342 height 11
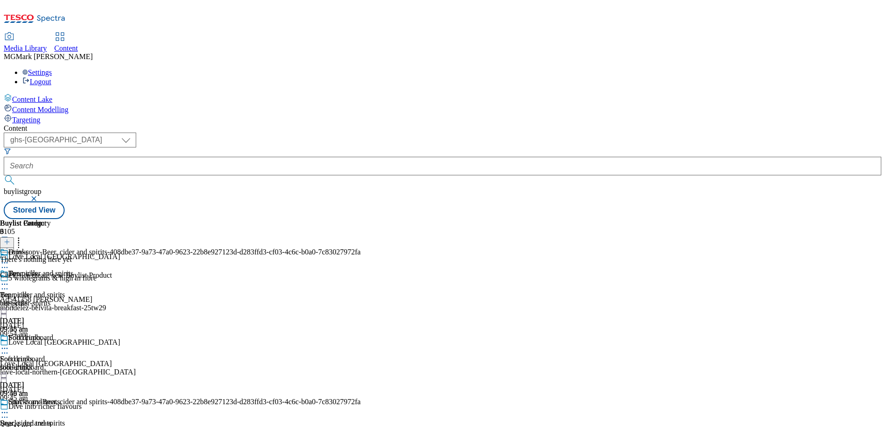
click at [9, 407] on icon at bounding box center [4, 411] width 9 height 9
click at [39, 426] on span "Edit" at bounding box center [34, 431] width 11 height 7
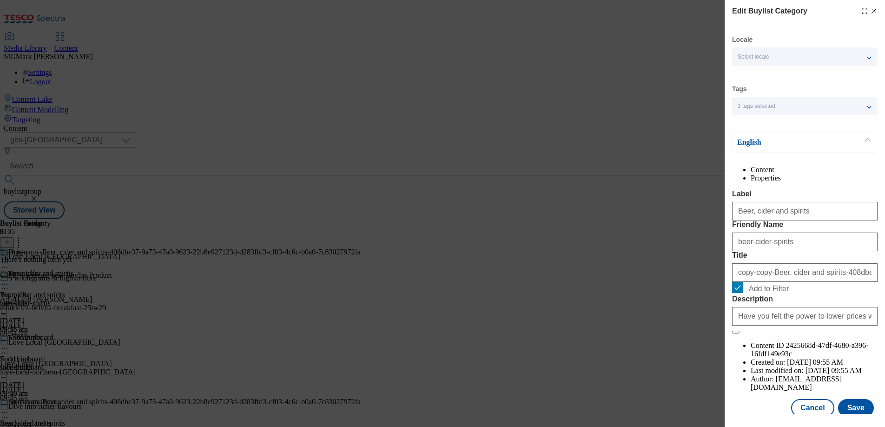
click at [792, 243] on form "Label Beer, cider and spirits Friendly Name beer-cider-spirits Title copy-copy-…" at bounding box center [804, 262] width 145 height 144
click at [792, 220] on input "Beer, cider and spirits" at bounding box center [804, 211] width 145 height 19
type input "Hot drinks"
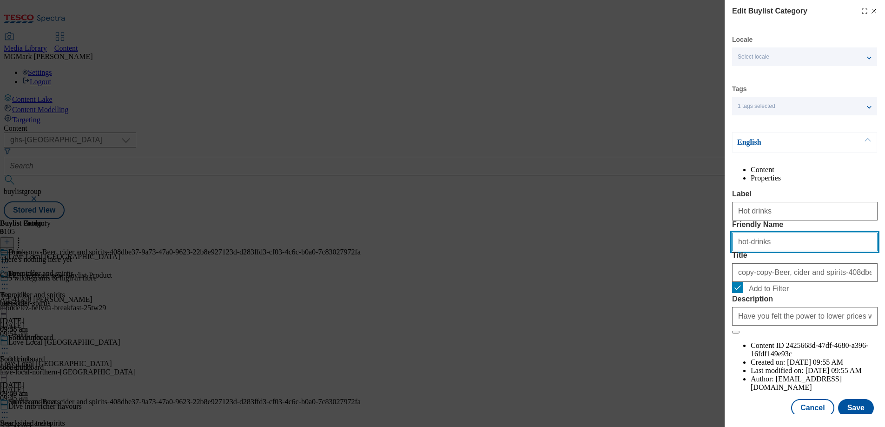
type input "hot-drinks"
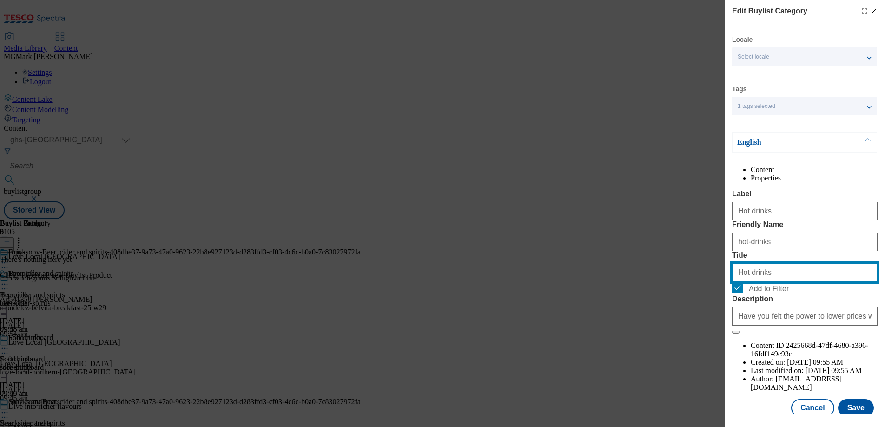
scroll to position [31, 0]
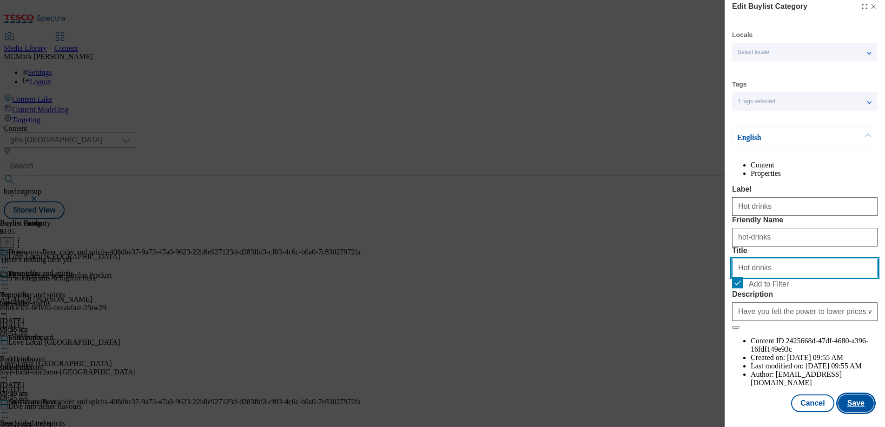
type input "Hot drinks"
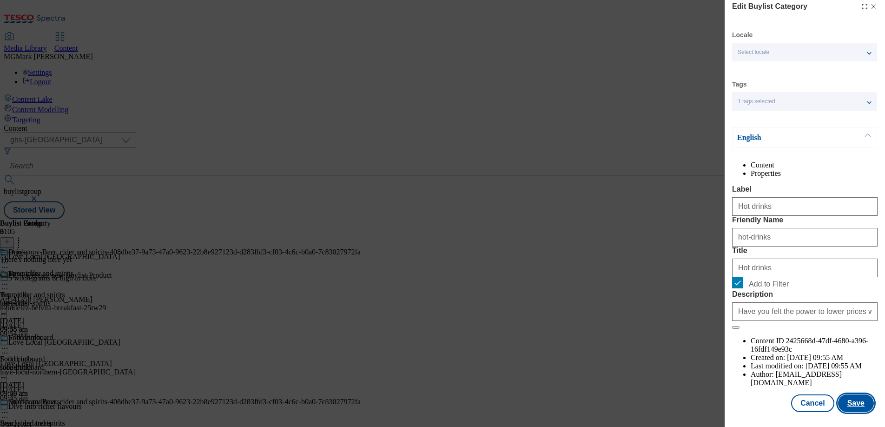
click at [860, 400] on button "Save" at bounding box center [856, 403] width 36 height 18
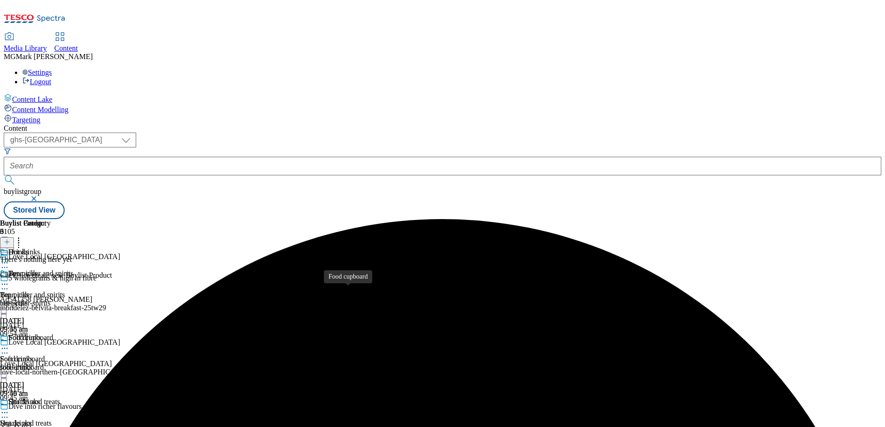
click at [45, 355] on div "Food cupboard" at bounding box center [22, 359] width 45 height 8
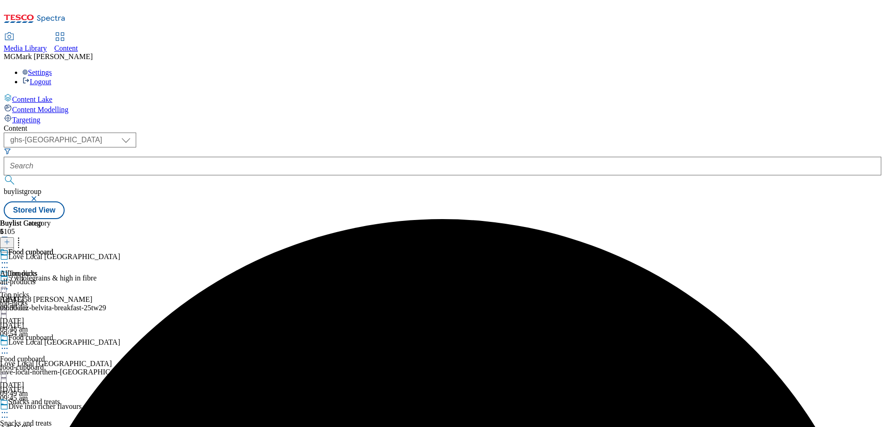
scroll to position [186, 0]
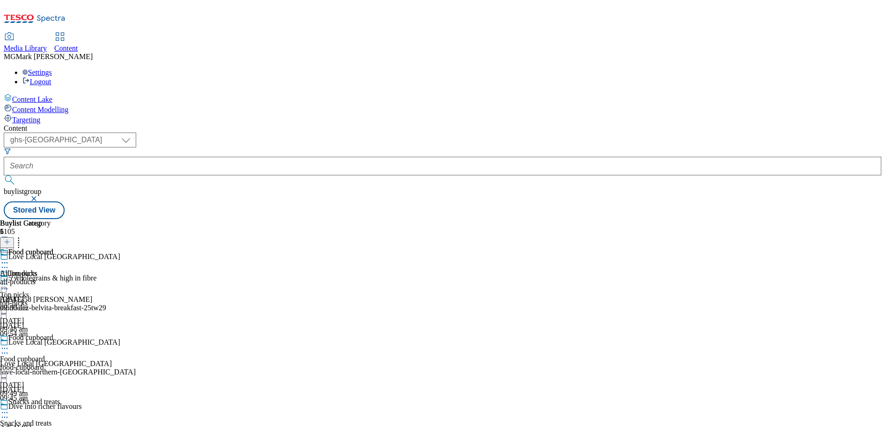
click at [23, 236] on icon at bounding box center [18, 240] width 9 height 9
click at [56, 267] on button "Reorder" at bounding box center [37, 273] width 37 height 12
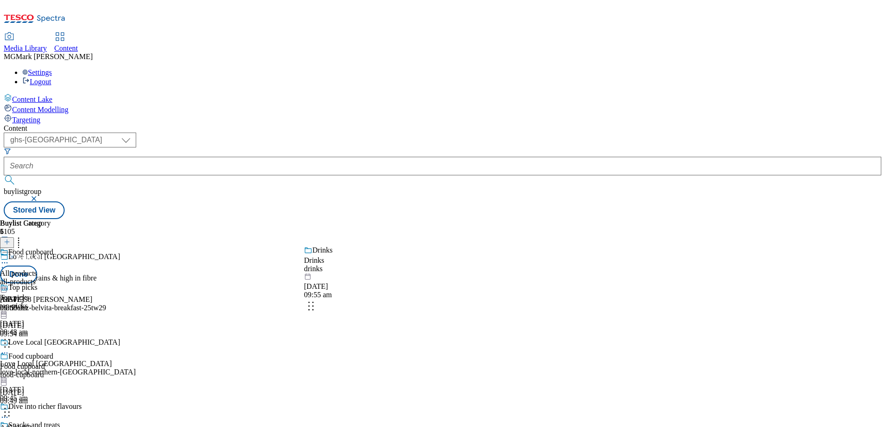
drag, startPoint x: 435, startPoint y: 377, endPoint x: 436, endPoint y: 259, distance: 118.0
click at [436, 219] on body "Icons icon_account icon_add icon_backward_link icon_basket icon_benefits icon_c…" at bounding box center [442, 111] width 877 height 215
click at [37, 265] on button "Done" at bounding box center [18, 274] width 37 height 18
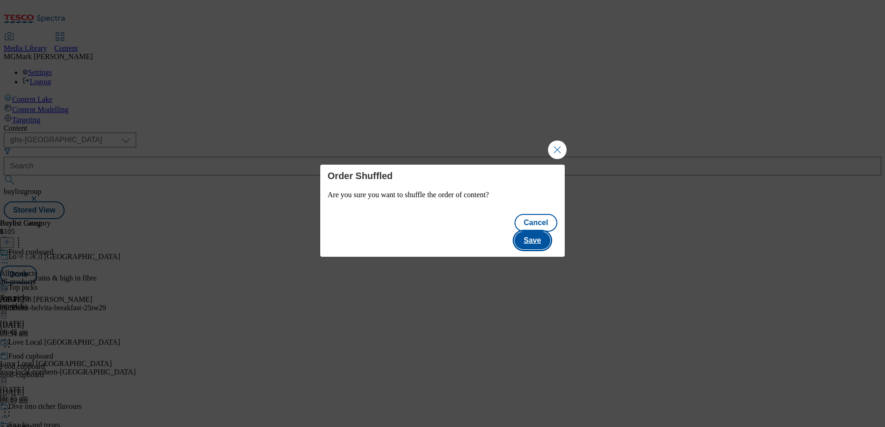
click at [532, 233] on button "Save" at bounding box center [532, 240] width 36 height 18
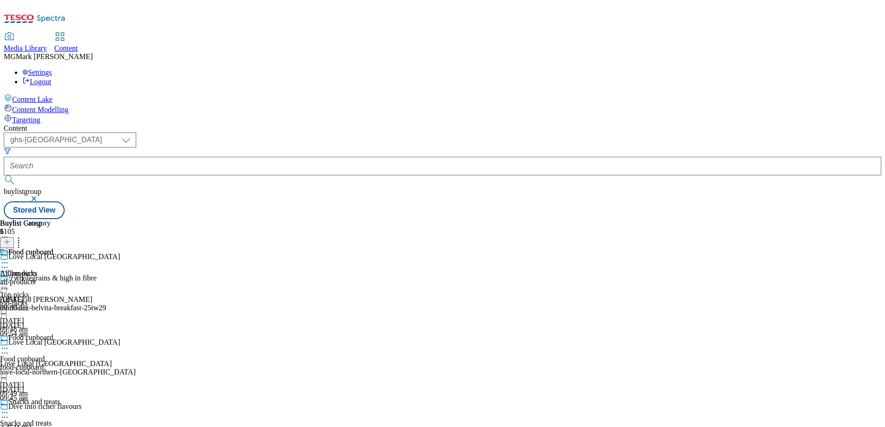
click at [9, 279] on icon at bounding box center [4, 283] width 9 height 9
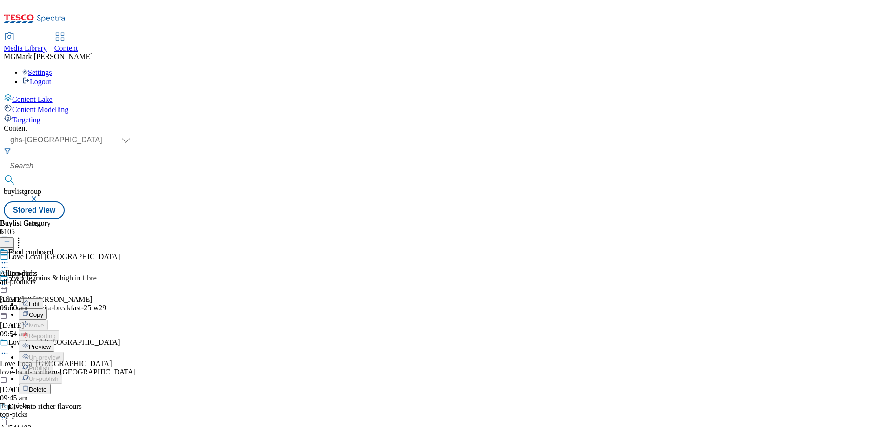
click at [51, 343] on span "Preview" at bounding box center [40, 346] width 22 height 7
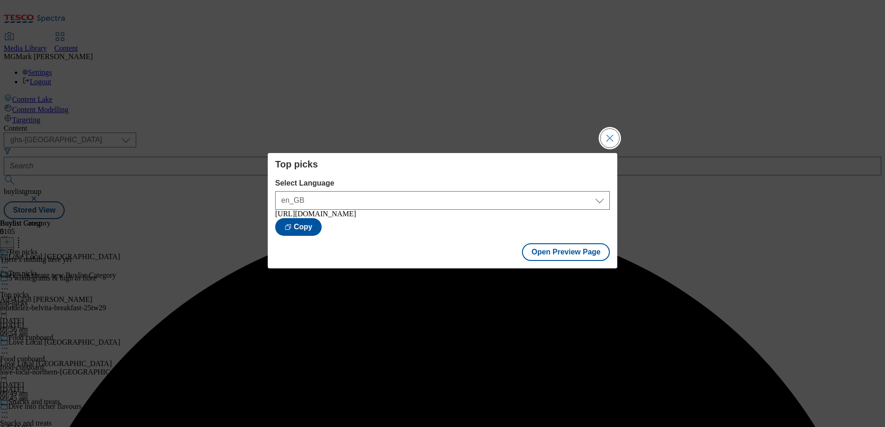
click at [609, 129] on button "Close Modal" at bounding box center [609, 138] width 19 height 19
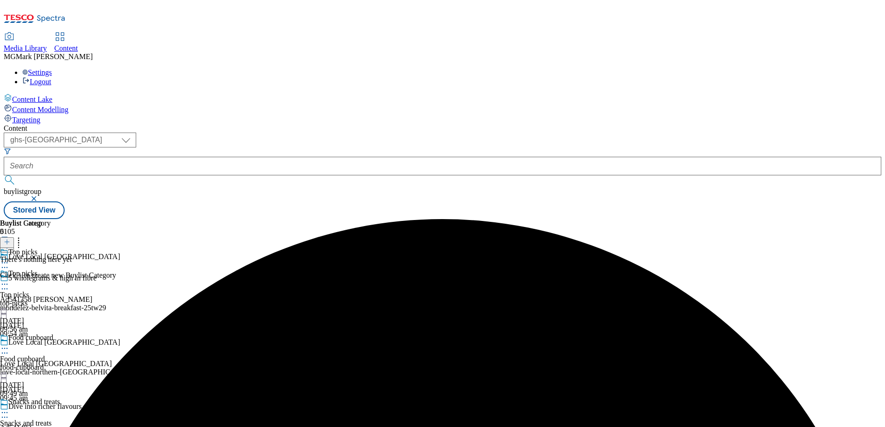
click at [9, 279] on icon at bounding box center [4, 283] width 9 height 9
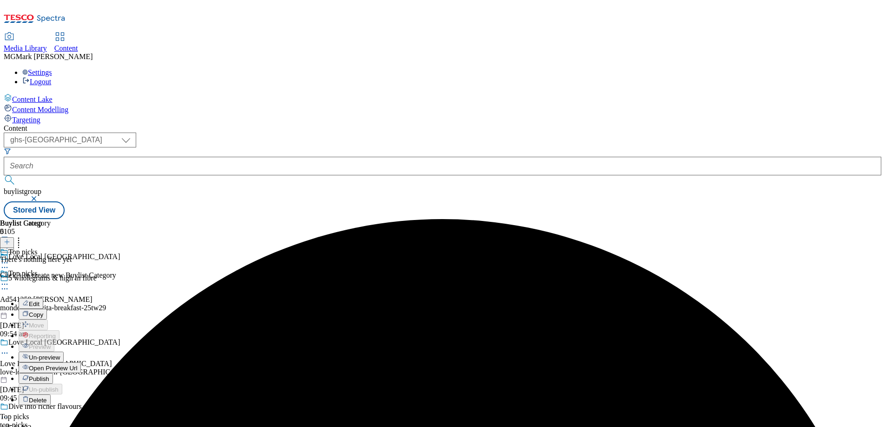
click at [60, 354] on span "Un-preview" at bounding box center [44, 357] width 31 height 7
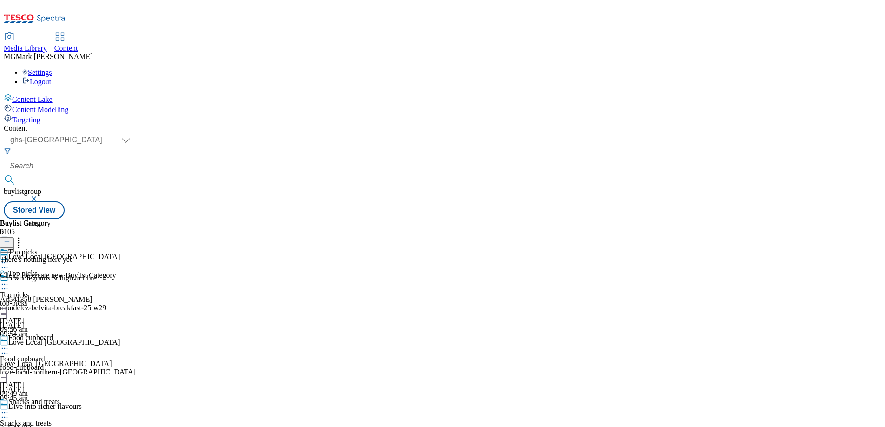
click at [9, 279] on icon at bounding box center [4, 283] width 9 height 9
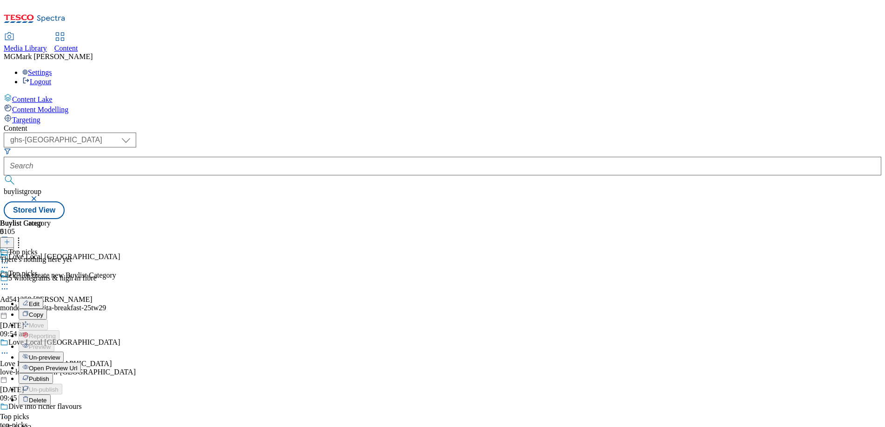
click at [116, 255] on div "There's nothing here yet Click + to create new Buylist Category" at bounding box center [58, 267] width 116 height 24
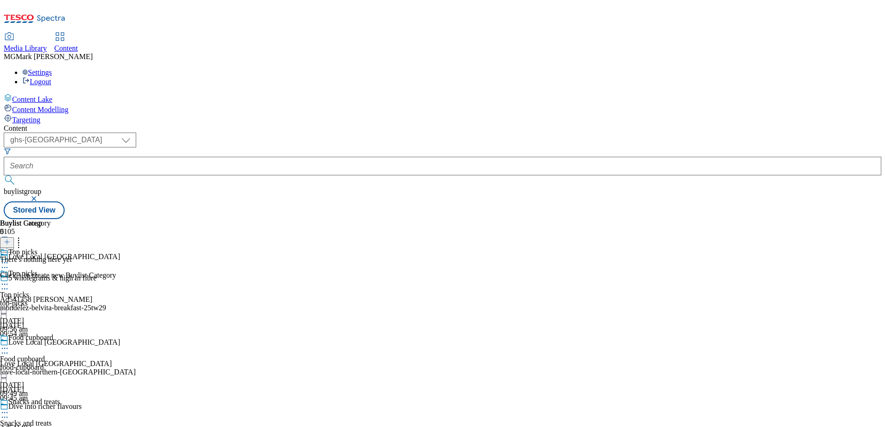
click at [10, 238] on icon at bounding box center [7, 241] width 7 height 7
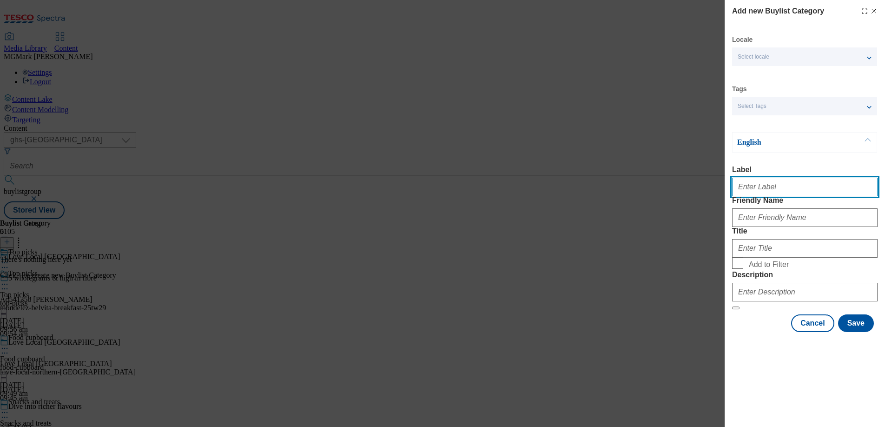
click at [764, 191] on input "Label" at bounding box center [804, 186] width 145 height 19
type input "T"
type input "A"
type input "all products"
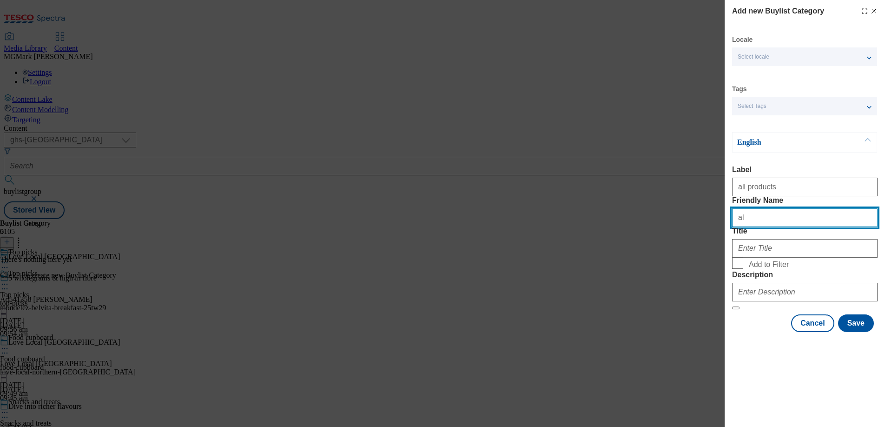
type input "a"
type input "top-picks"
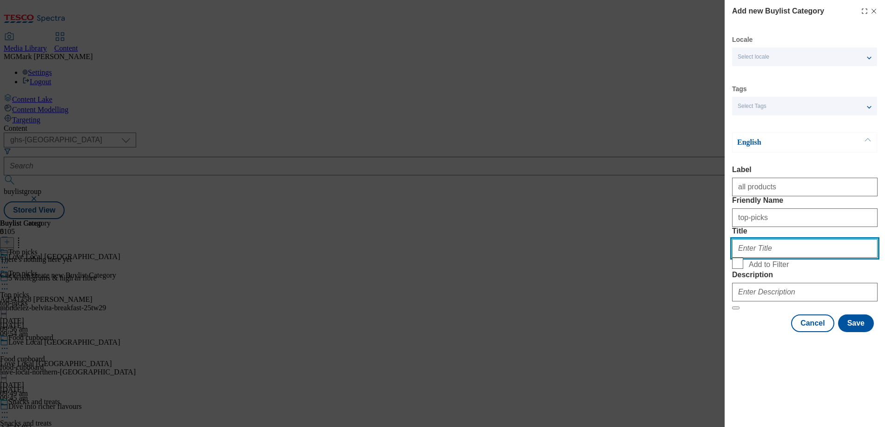
click at [758, 257] on input "Title" at bounding box center [804, 248] width 145 height 19
type input "t"
type input "Top picks"
click at [742, 269] on input "Add to Filter" at bounding box center [737, 262] width 11 height 11
checkbox input "true"
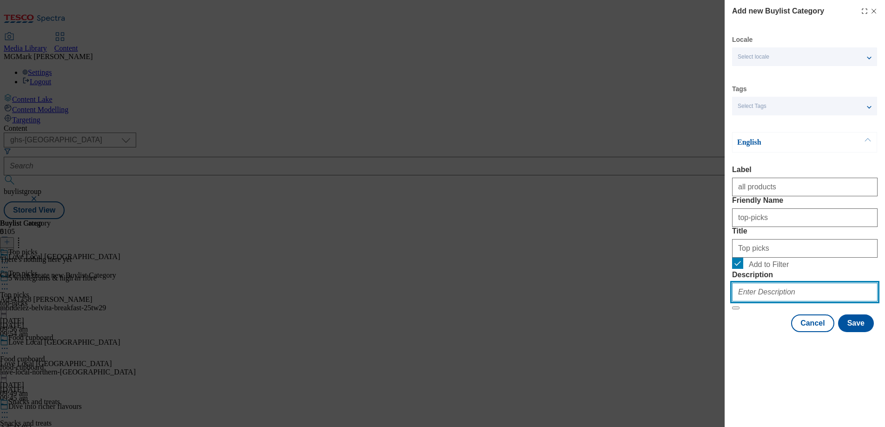
click at [748, 301] on input "Description" at bounding box center [804, 291] width 145 height 19
paste input "Have you felt the power to lower prices with Clubcard Prices? Check out our exc…"
type input "Have you felt the power to lower prices with Clubcard Prices? Check out our exc…"
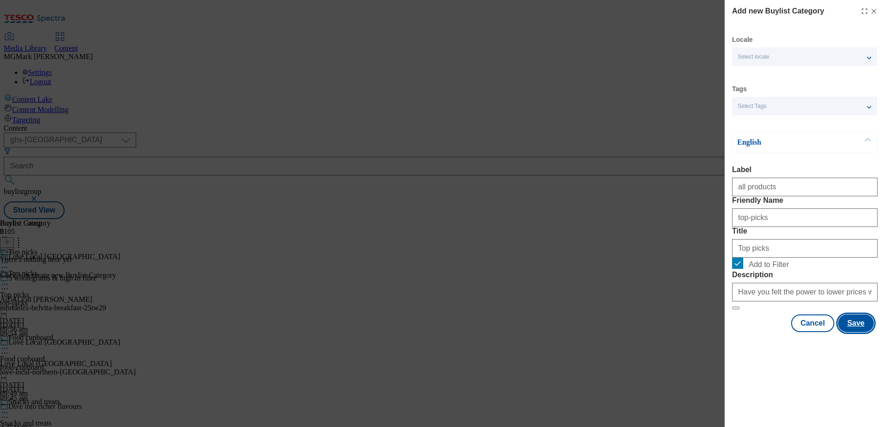
click at [862, 332] on button "Save" at bounding box center [856, 323] width 36 height 18
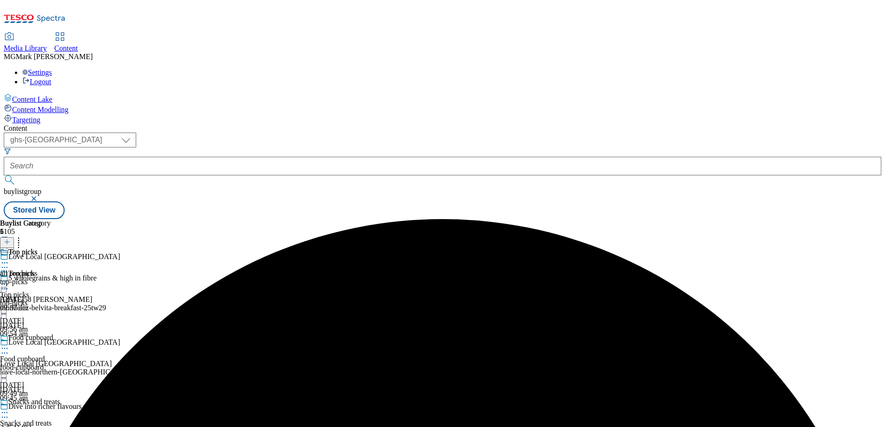
click at [6, 283] on circle at bounding box center [4, 283] width 1 height 1
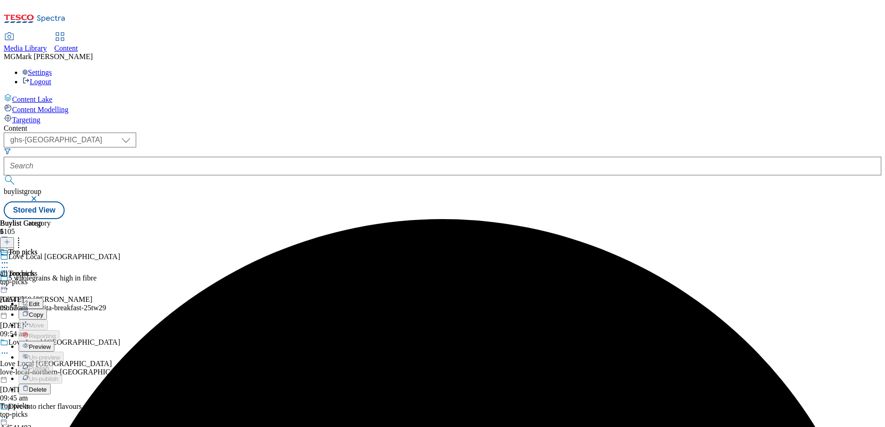
click at [43, 298] on button "Edit" at bounding box center [31, 303] width 25 height 11
select select "evergreen"
select select "Banner"
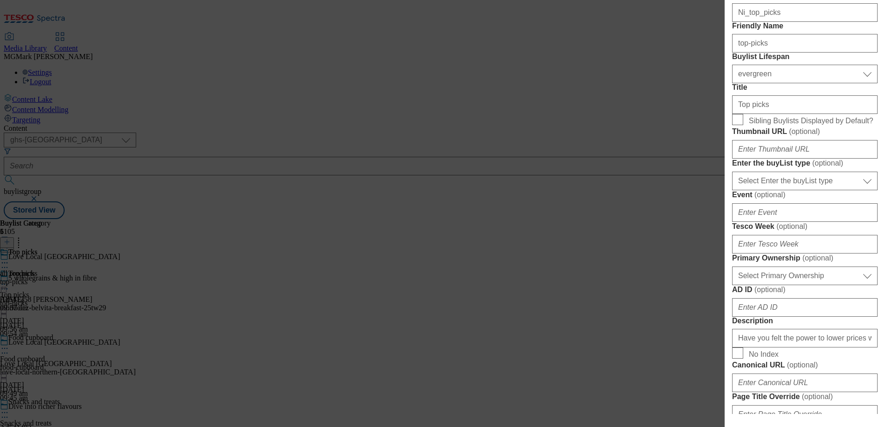
scroll to position [241, 0]
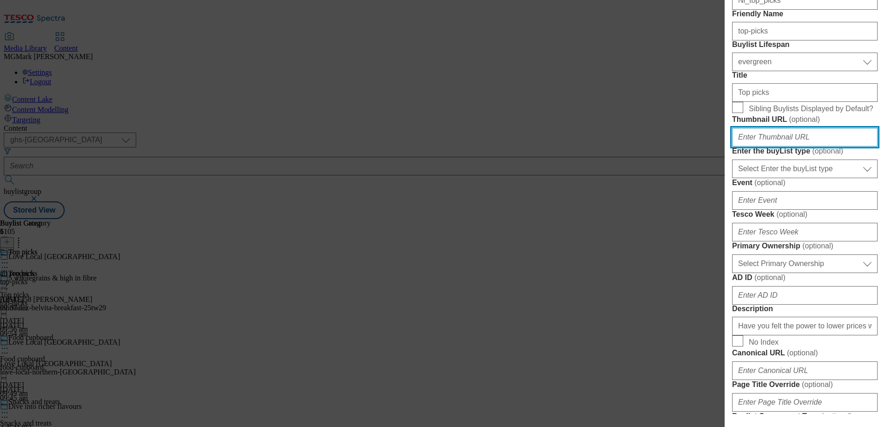
click at [794, 146] on input "Thumbnail URL ( optional )" at bounding box center [804, 137] width 145 height 19
paste input "Have you felt the power to lower prices with Clubcard Prices? Check out our exc…"
type input "Have you felt the power to lower prices with Clubcard Prices? Check out our exc…"
paste input "https://digitalcontent.api.tesco.com/v2/media/ghs-mktg/c40ac70a-15d9-4043-ae23-…"
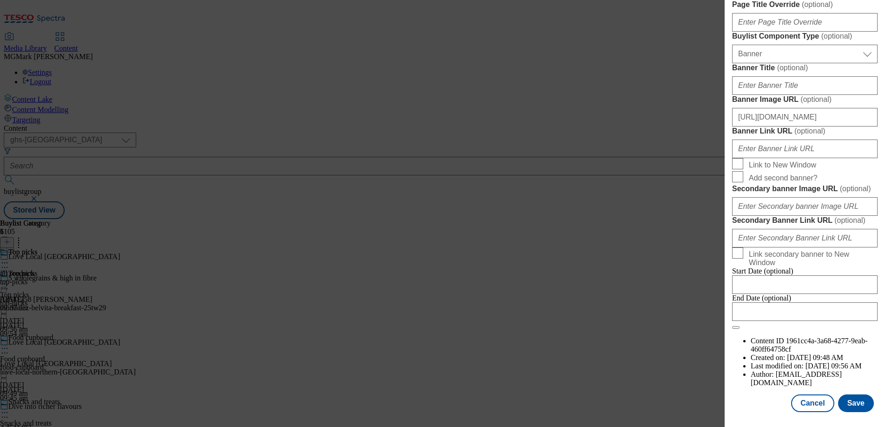
scroll to position [967, 0]
type input "https://digitalcontent.api.tesco.com/v2/media/ghs-mktg/c40ac70a-15d9-4043-ae23-…"
click at [850, 405] on button "Save" at bounding box center [856, 403] width 36 height 18
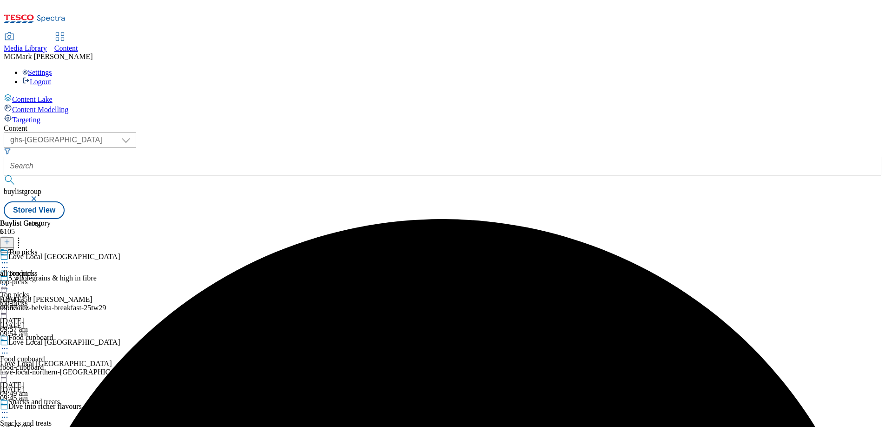
click at [9, 279] on icon at bounding box center [4, 283] width 9 height 9
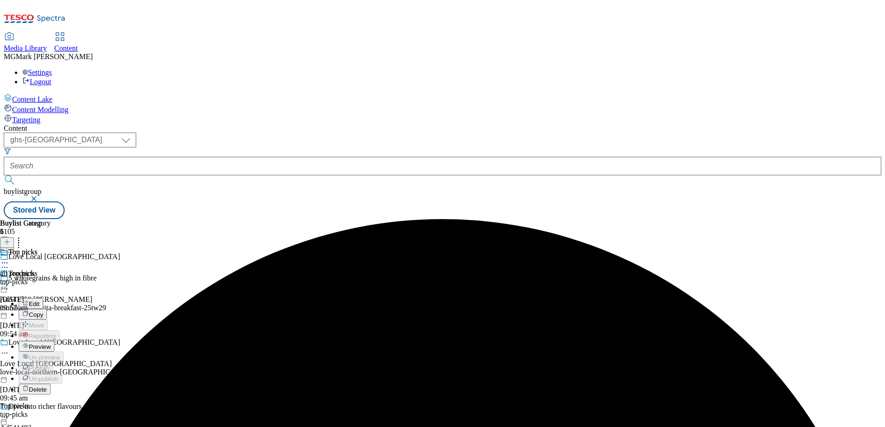
click at [54, 341] on button "Preview" at bounding box center [37, 346] width 36 height 11
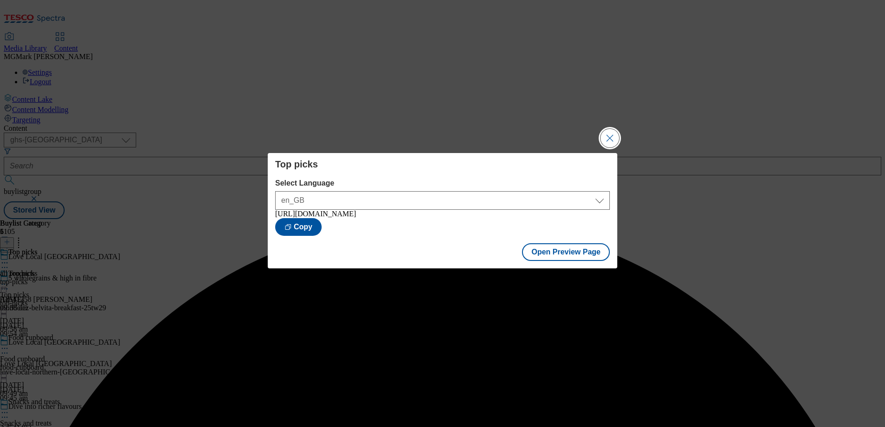
click at [604, 142] on button "Close Modal" at bounding box center [609, 138] width 19 height 19
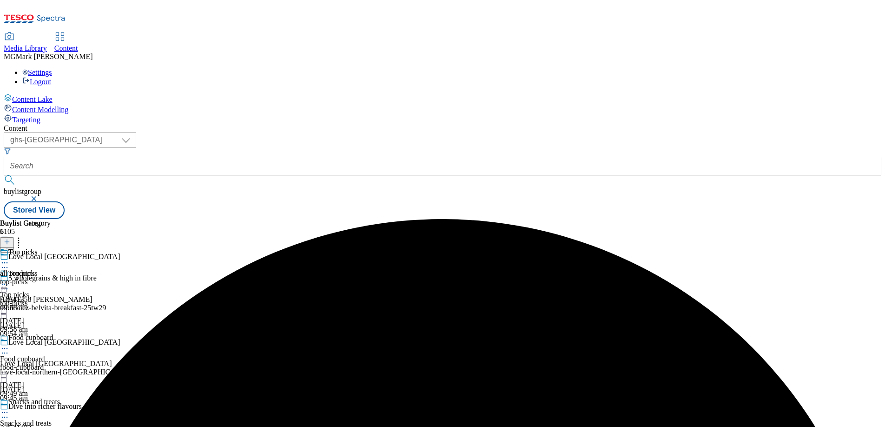
click at [9, 343] on icon at bounding box center [4, 347] width 9 height 9
click at [51, 407] on span "Preview" at bounding box center [40, 410] width 22 height 7
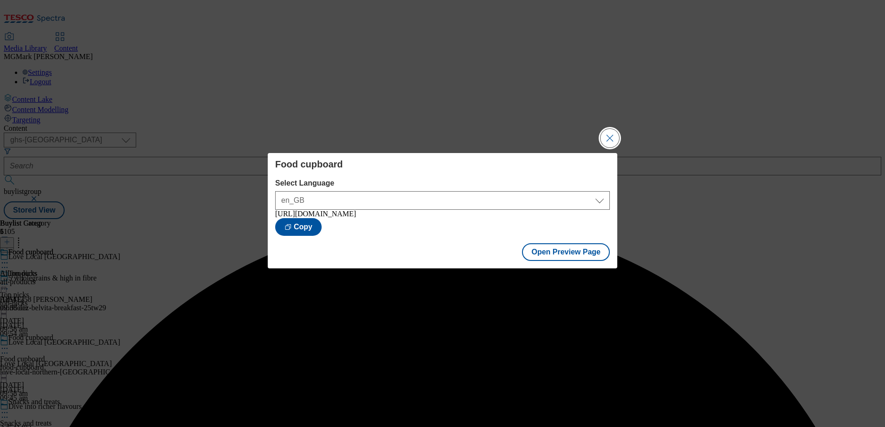
click at [605, 134] on button "Close Modal" at bounding box center [609, 138] width 19 height 19
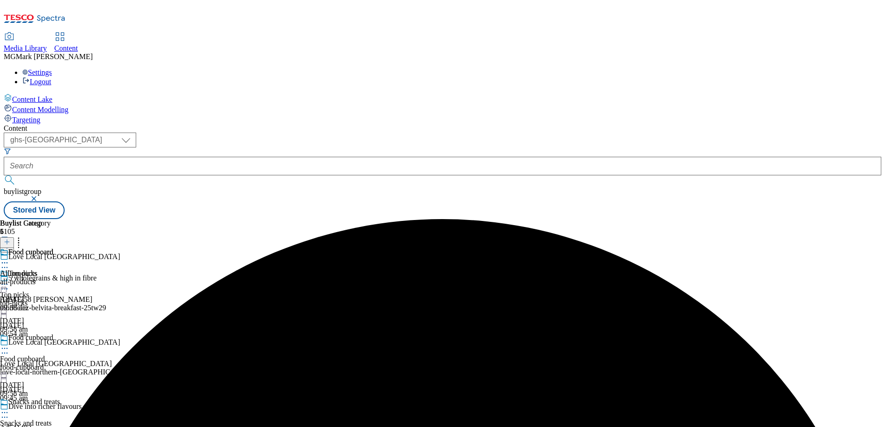
click at [9, 407] on icon at bounding box center [4, 411] width 9 height 9
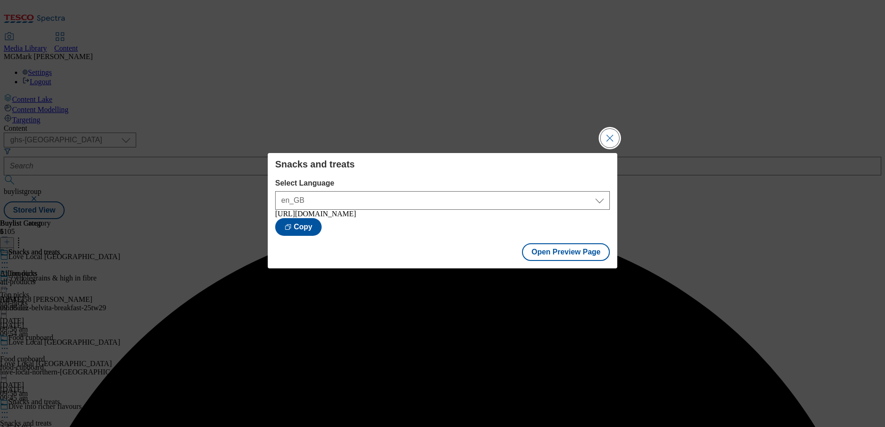
click at [611, 138] on button "Close Modal" at bounding box center [609, 138] width 19 height 19
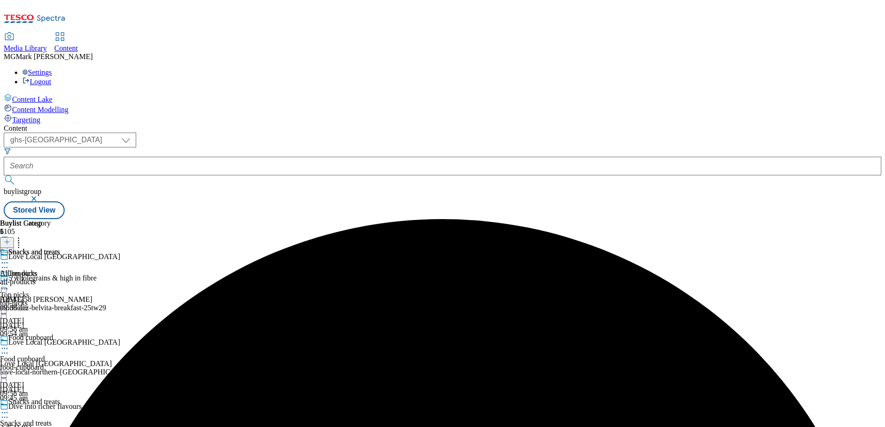
scroll to position [186, 0]
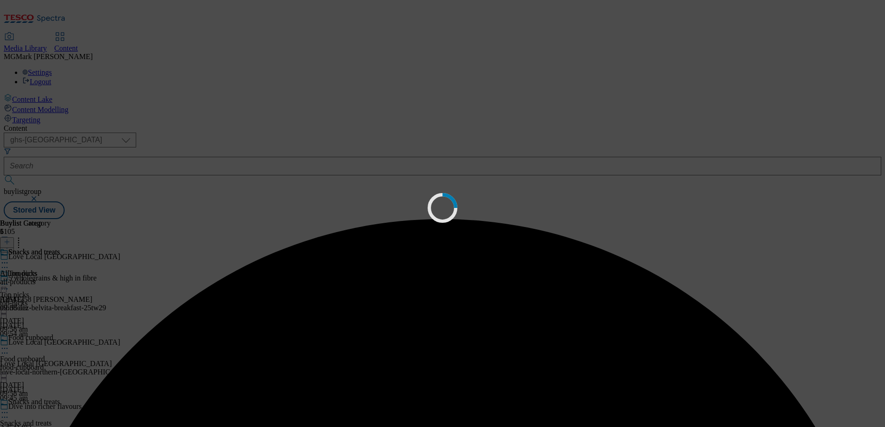
scroll to position [0, 0]
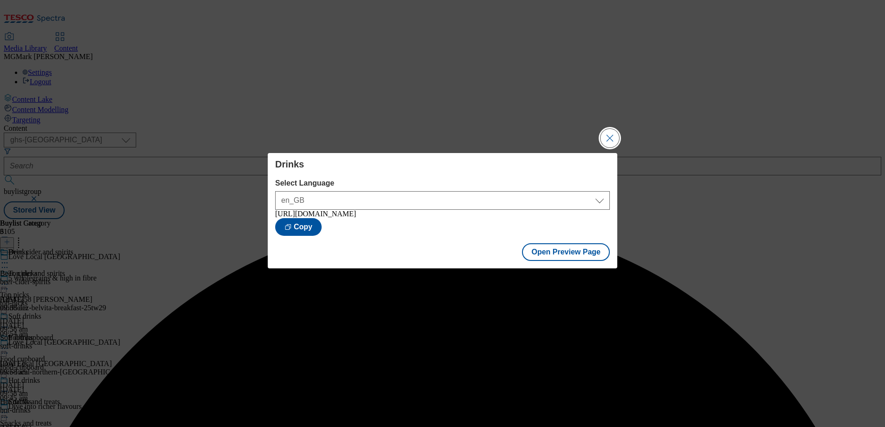
click at [615, 129] on button "Close Modal" at bounding box center [609, 138] width 19 height 19
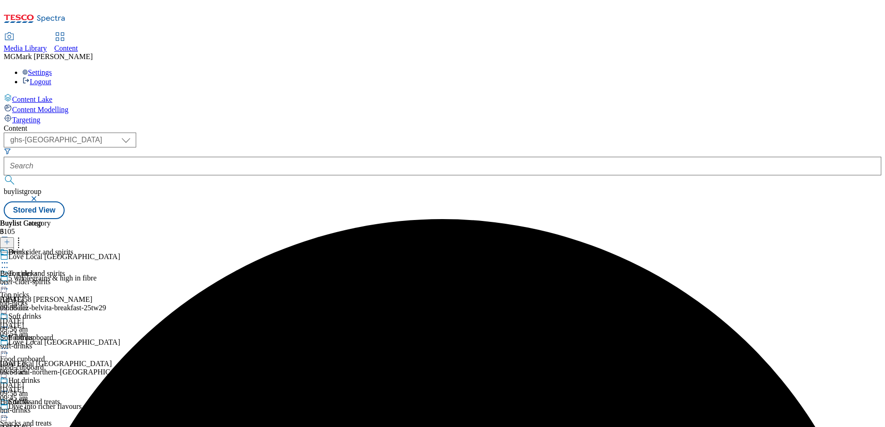
scroll to position [186, 0]
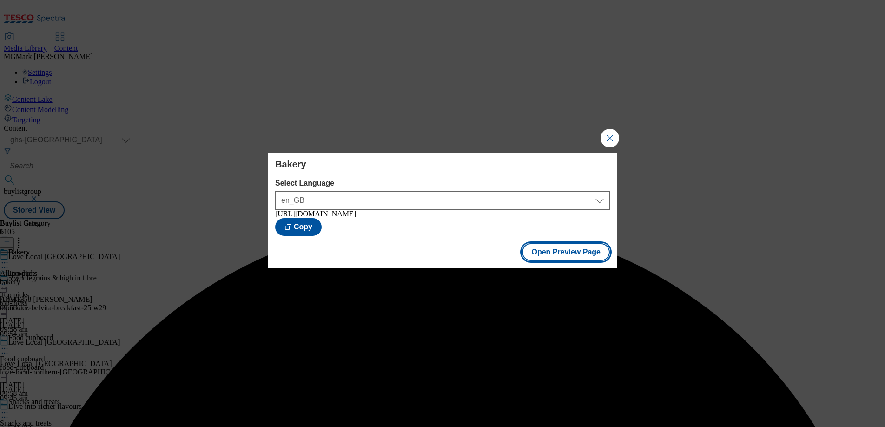
click at [578, 258] on button "Open Preview Page" at bounding box center [566, 252] width 88 height 18
click at [610, 132] on button "Close Modal" at bounding box center [609, 138] width 19 height 19
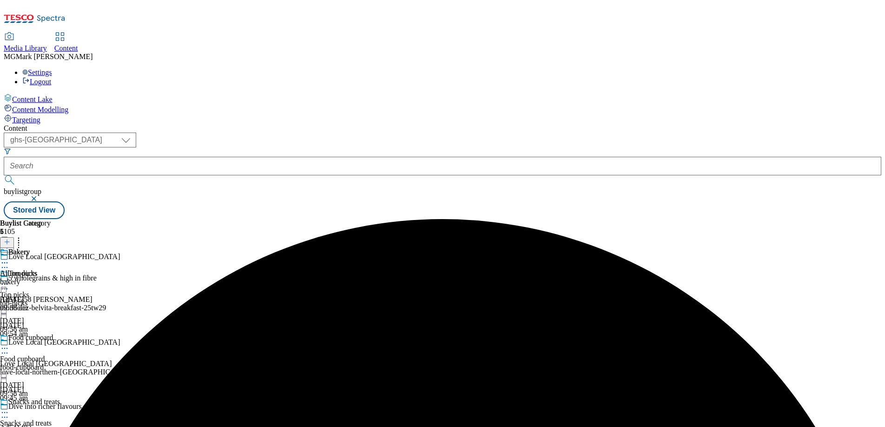
click at [60, 333] on div "Food cupboard Food cupboard food-cupboard 1 Sept 2025 09:58 am" at bounding box center [30, 365] width 60 height 64
click at [9, 343] on icon at bounding box center [4, 347] width 9 height 9
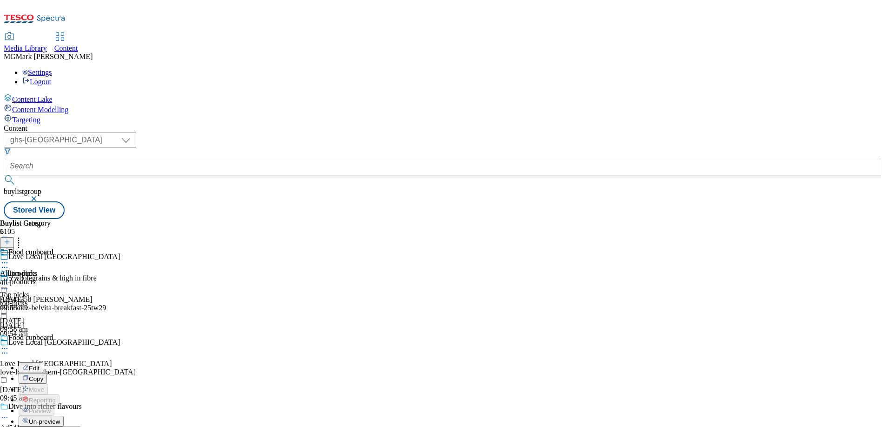
click at [43, 362] on button "Edit" at bounding box center [31, 367] width 25 height 11
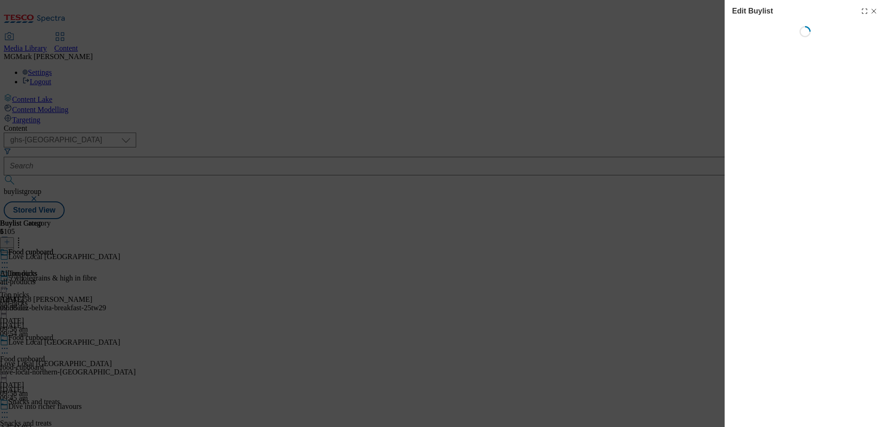
select select "evergreen"
select select "Banner"
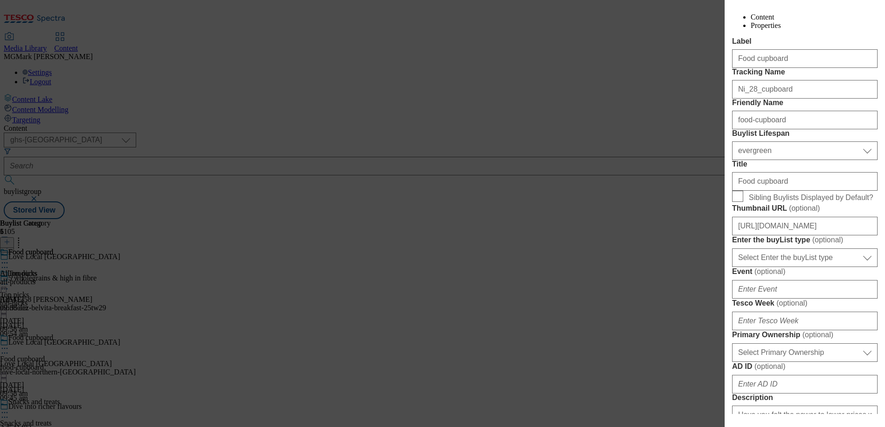
scroll to position [155, 0]
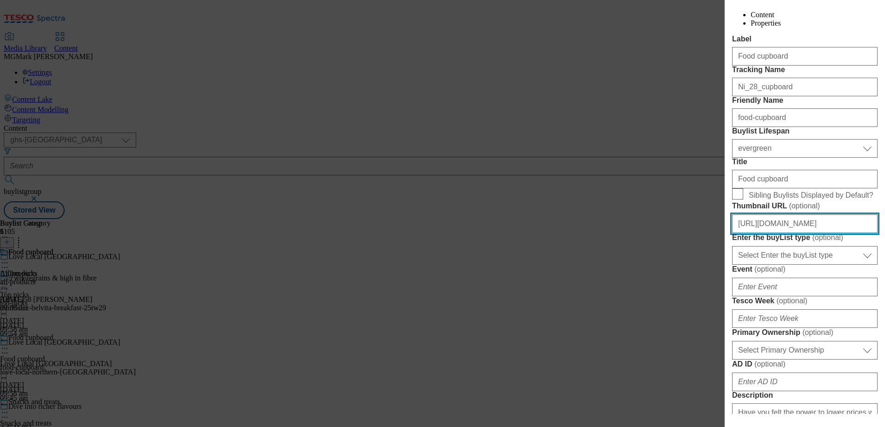
click at [760, 233] on input "https://digitalcontent.api.tesco.com/v2/media/ghs-mktg/2868d668-0554-41e5-b5be-…" at bounding box center [804, 223] width 145 height 19
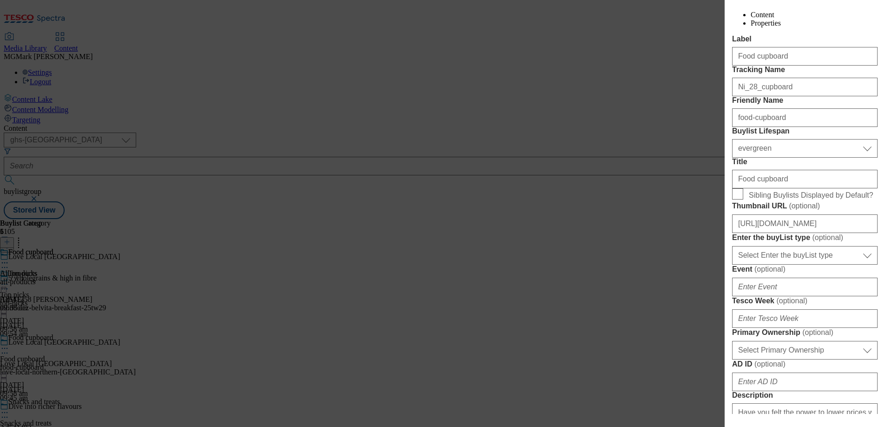
click at [633, 315] on div "Edit Buylist Locale Select locale English Welsh Tags 1 tags selected fnf market…" at bounding box center [442, 213] width 885 height 427
click at [631, 145] on div "Edit Buylist Locale Select locale English Welsh Tags 1 tags selected fnf market…" at bounding box center [442, 213] width 885 height 427
click at [695, 254] on div "Edit Buylist Locale Select locale English Welsh Tags 1 tags selected fnf market…" at bounding box center [442, 213] width 885 height 427
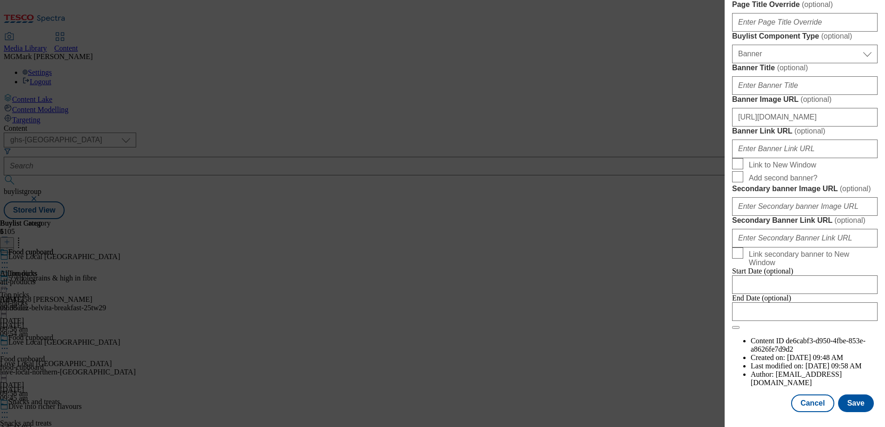
scroll to position [856, 0]
click at [820, 406] on button "Cancel" at bounding box center [812, 403] width 43 height 18
select select "evergreen"
select select "Banner"
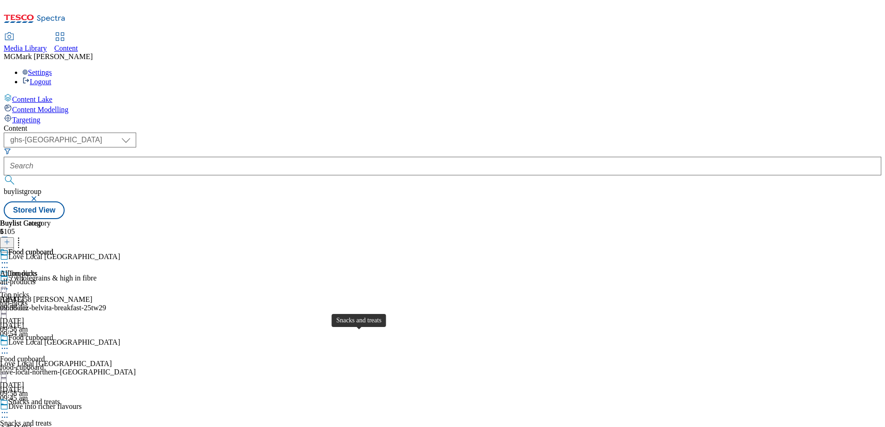
scroll to position [186, 0]
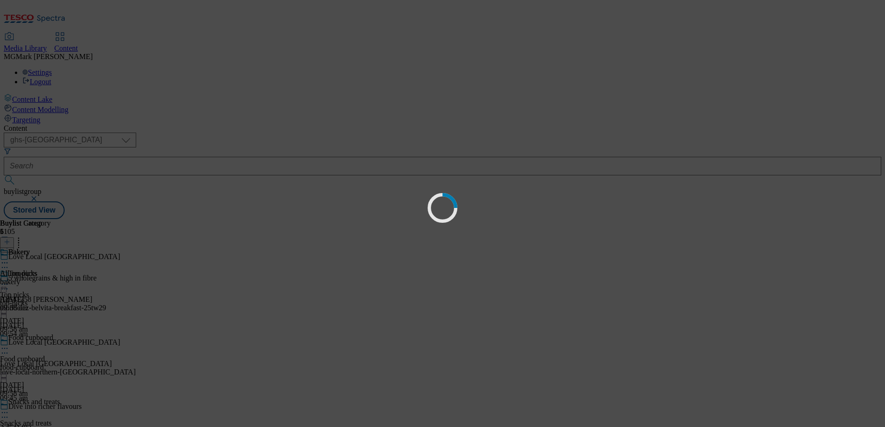
scroll to position [0, 0]
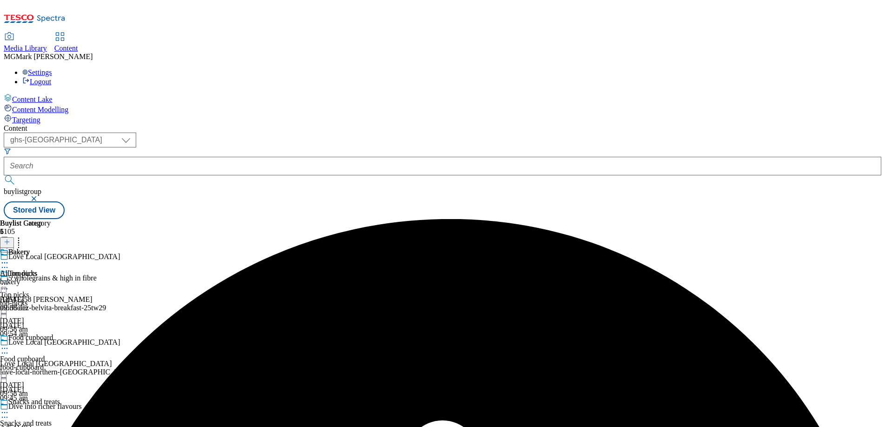
click at [60, 299] on div "top-picks" at bounding box center [30, 303] width 60 height 8
click at [60, 333] on div "Food cupboard" at bounding box center [30, 343] width 60 height 21
click at [9, 343] on icon at bounding box center [4, 347] width 9 height 9
click at [60, 418] on span "Un-preview" at bounding box center [44, 421] width 31 height 7
click at [53, 277] on div "all-products" at bounding box center [26, 281] width 53 height 8
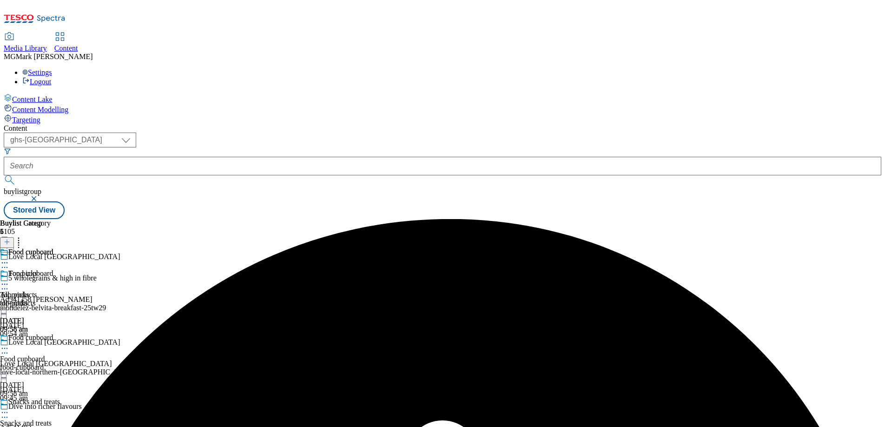
click at [60, 299] on div "top-picks" at bounding box center [30, 303] width 60 height 8
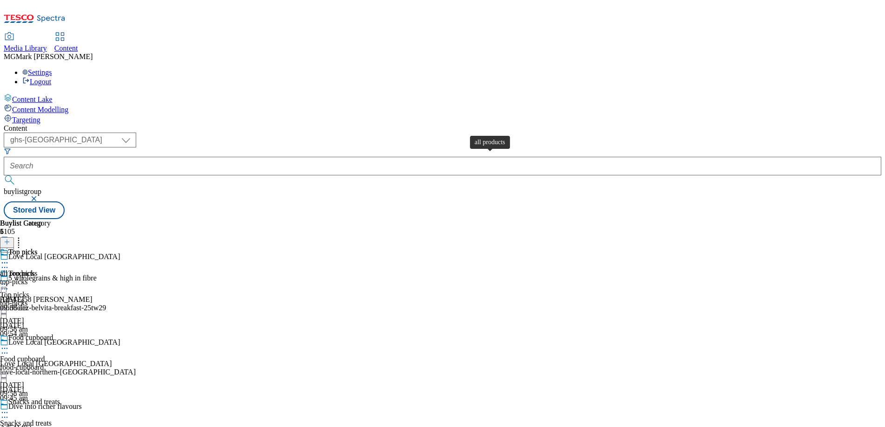
click at [35, 269] on span "all products" at bounding box center [17, 273] width 35 height 8
click at [60, 333] on div "Food cupboard Food cupboard food-cupboard 1 Sept 2025 09:58 am" at bounding box center [30, 365] width 60 height 64
click at [60, 269] on div "Top picks Top picks top-picks 1 Sept 2025 09:58 am" at bounding box center [30, 301] width 60 height 64
click at [60, 333] on div "Food cupboard Food cupboard food-cupboard 1 Sept 2025 09:58 am" at bounding box center [30, 365] width 60 height 64
click at [60, 299] on div "top-picks" at bounding box center [30, 303] width 60 height 8
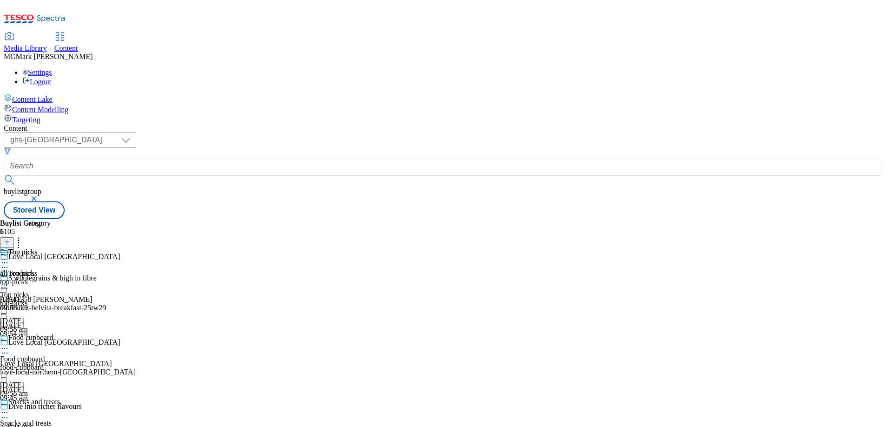
click at [60, 279] on div at bounding box center [30, 284] width 60 height 11
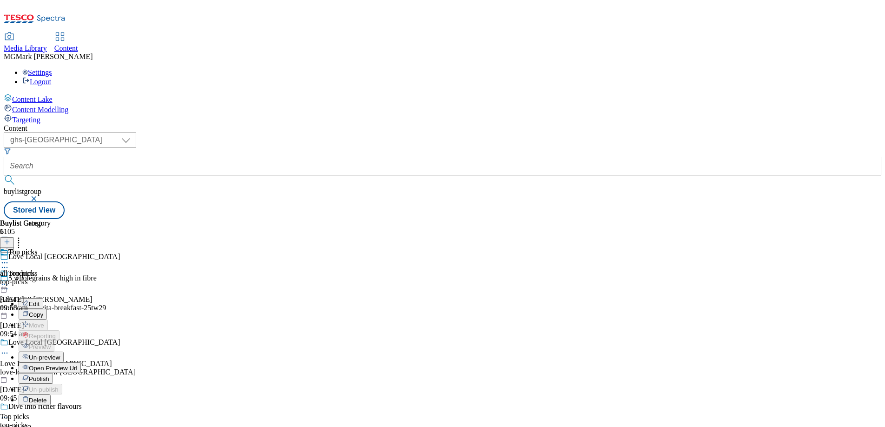
click at [60, 354] on span "Un-preview" at bounding box center [44, 357] width 31 height 7
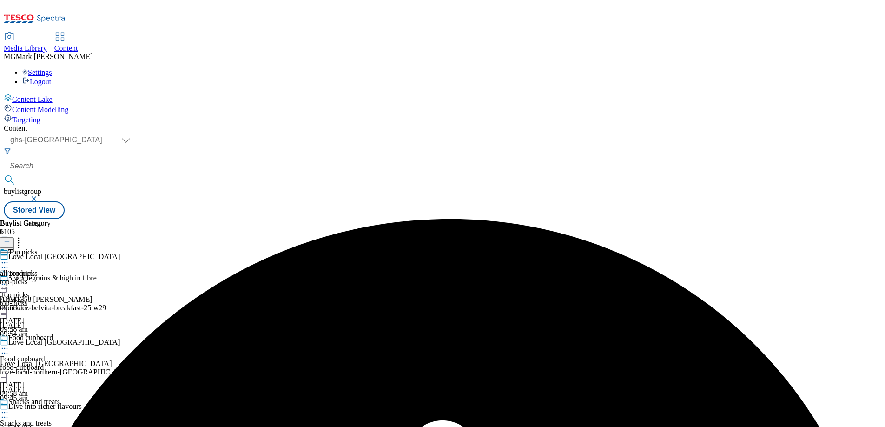
click at [9, 348] on icon at bounding box center [4, 352] width 9 height 9
click at [60, 389] on div "09:58 am" at bounding box center [30, 393] width 60 height 8
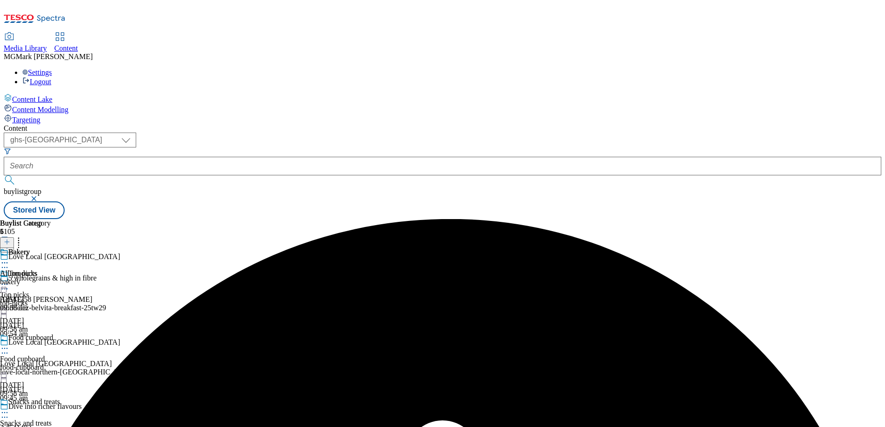
scroll to position [282, 0]
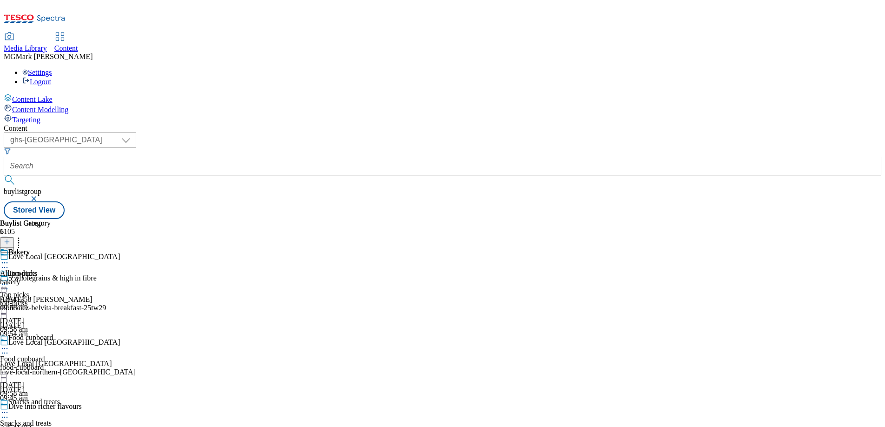
scroll to position [186, 0]
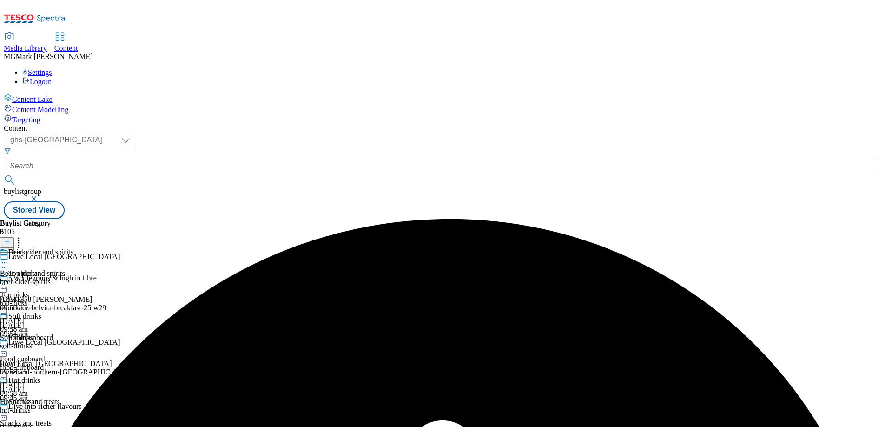
click at [60, 299] on div "top-picks" at bounding box center [30, 303] width 60 height 8
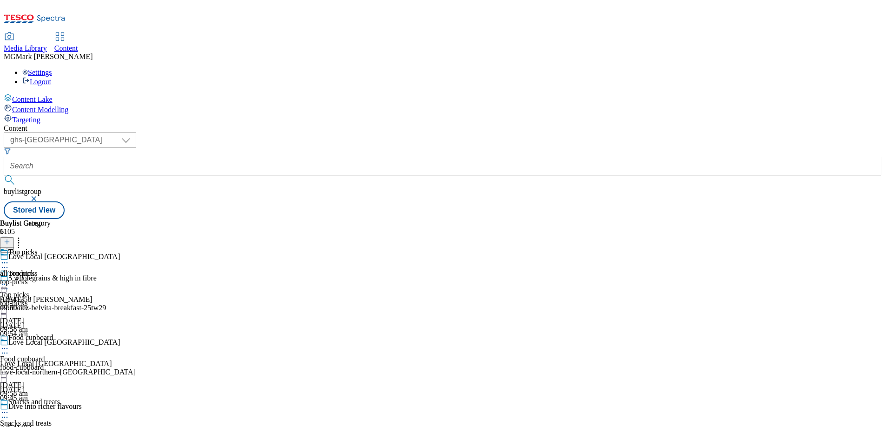
click at [51, 277] on div "top-picks" at bounding box center [25, 281] width 51 height 8
click at [10, 238] on icon at bounding box center [7, 241] width 7 height 7
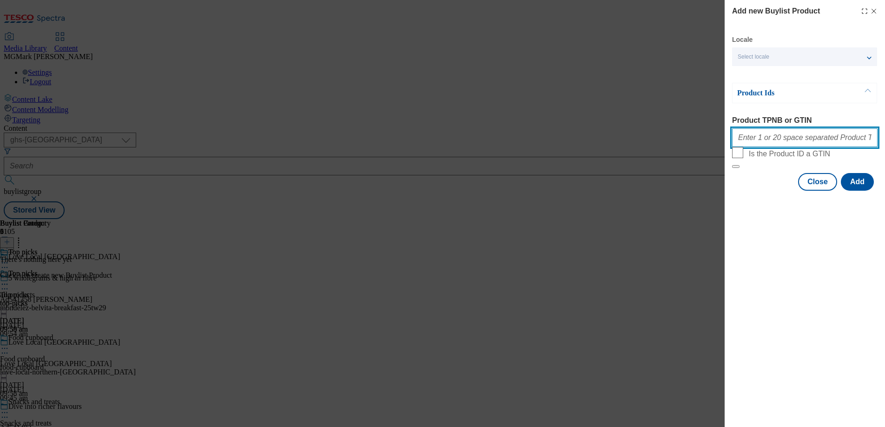
click at [779, 139] on input "Product TPNB or GTIN" at bounding box center [804, 137] width 145 height 19
paste input "87974632 90789283 90007180 51954901 85821707 89644588 88242005 88249948 9078405…"
type input "87974632 90789283 90007180 51954901 85821707 89644588 88242005 88249948 9078405…"
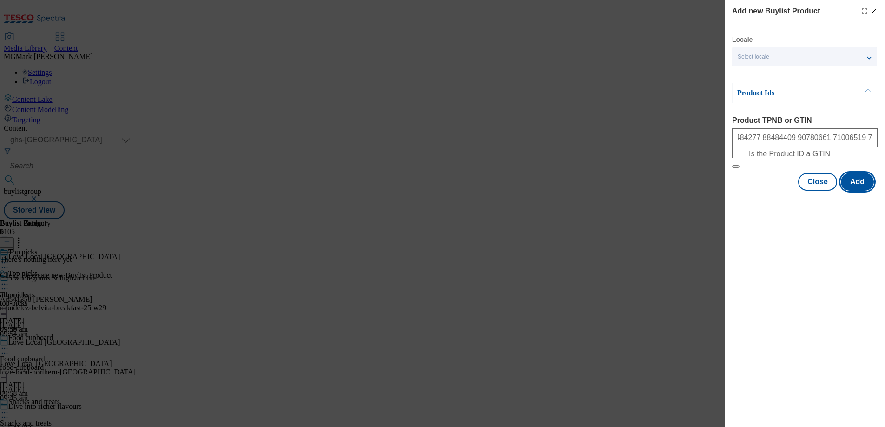
click at [858, 190] on button "Add" at bounding box center [857, 182] width 33 height 18
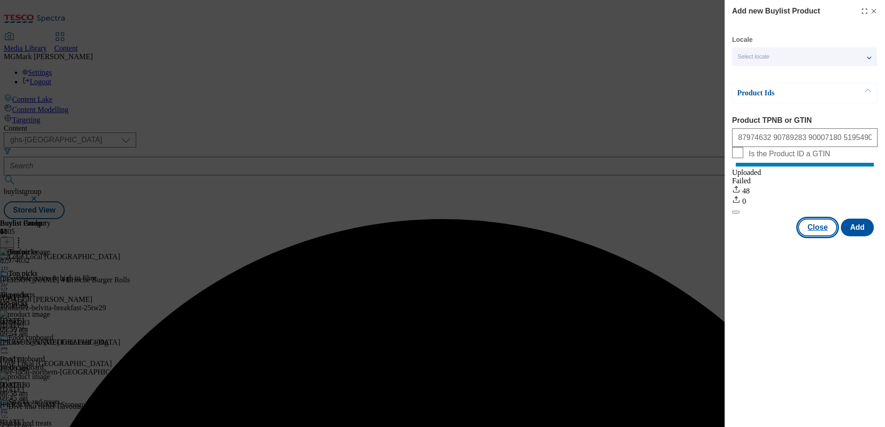
click at [823, 236] on button "Close" at bounding box center [817, 227] width 39 height 18
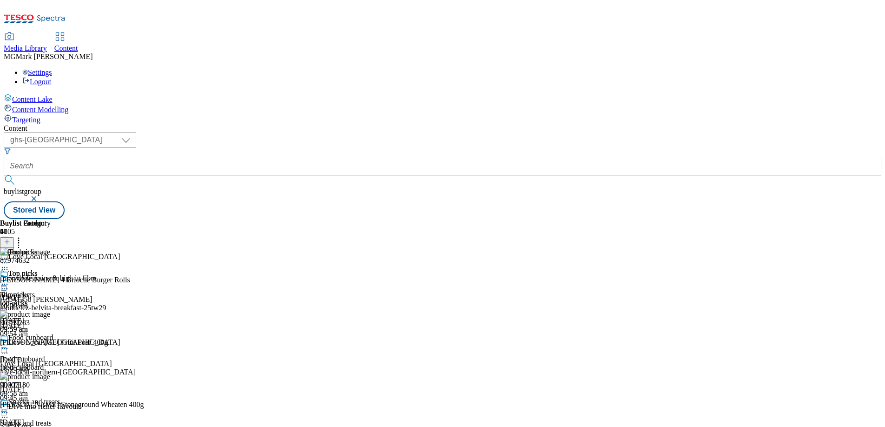
click at [60, 363] on div "food-cupboard" at bounding box center [30, 367] width 60 height 8
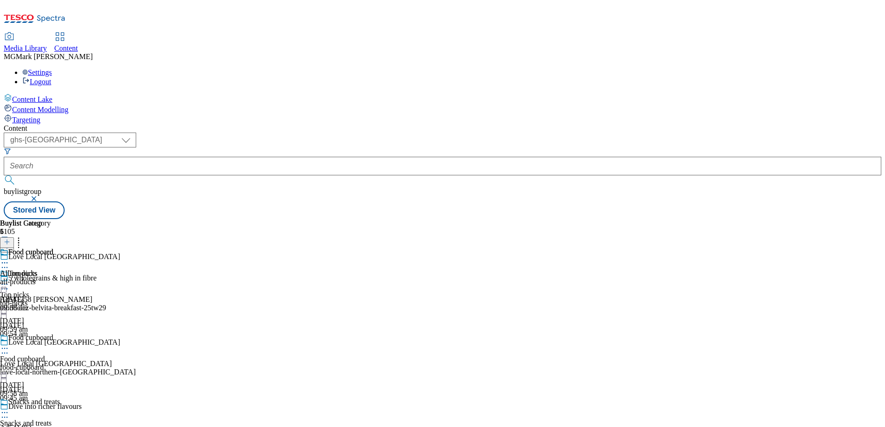
click at [53, 277] on div "all-products" at bounding box center [26, 281] width 53 height 8
click at [10, 238] on icon at bounding box center [7, 241] width 7 height 7
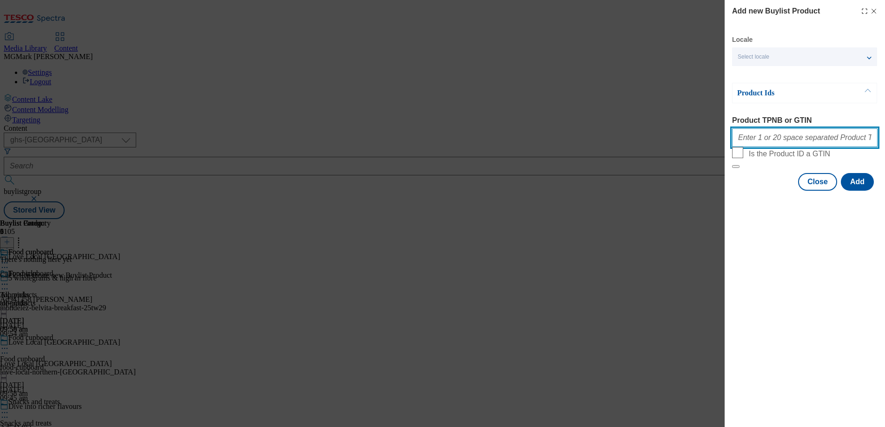
click at [768, 144] on input "Product TPNB or GTIN" at bounding box center [804, 137] width 145 height 19
paste input "89644588 53247128 60706451 81654030 81654082 85488738 52978036 74216698 7848411…"
type input "89644588 53247128 60706451 81654030 81654082 85488738 52978036 74216698 7848411…"
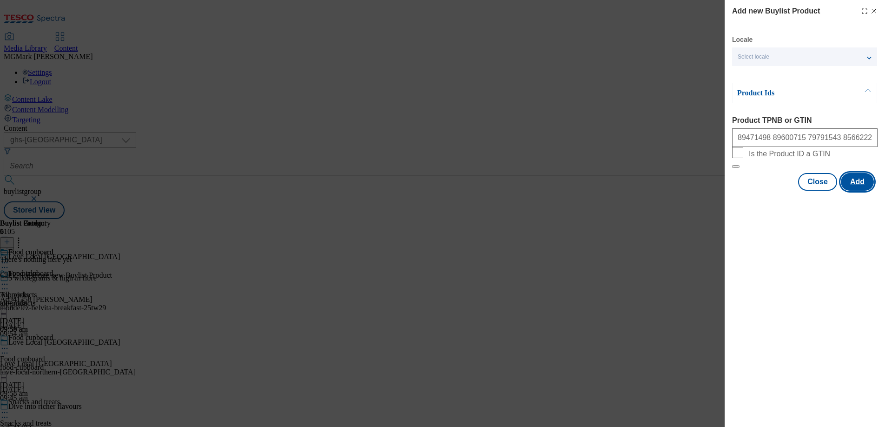
click at [855, 190] on button "Add" at bounding box center [857, 182] width 33 height 18
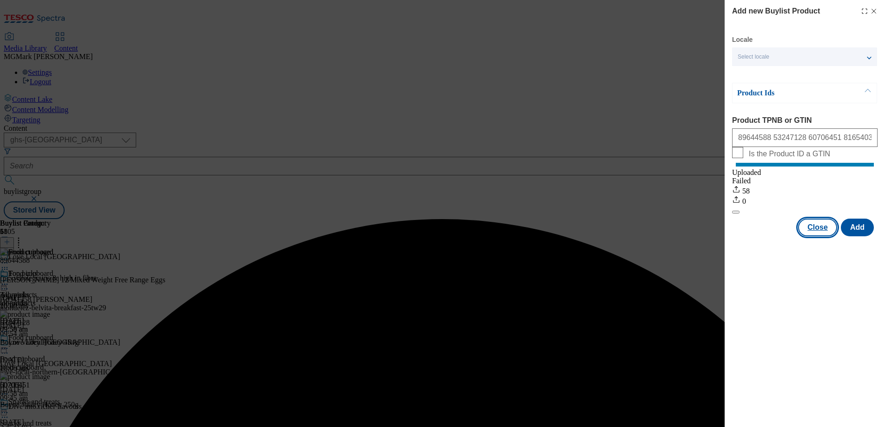
click at [821, 236] on button "Close" at bounding box center [817, 227] width 39 height 18
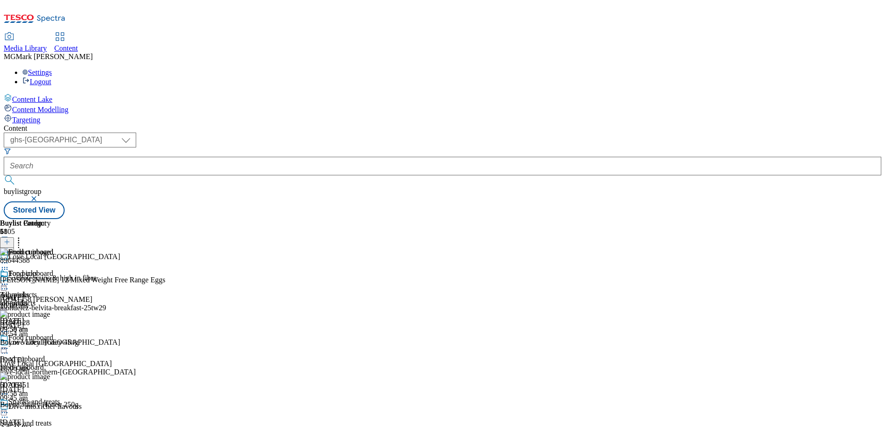
click at [60, 397] on div "Snacks and treats Snacks and treats snacks-and-treats 1 Sept 2025 09:58 am" at bounding box center [30, 429] width 60 height 64
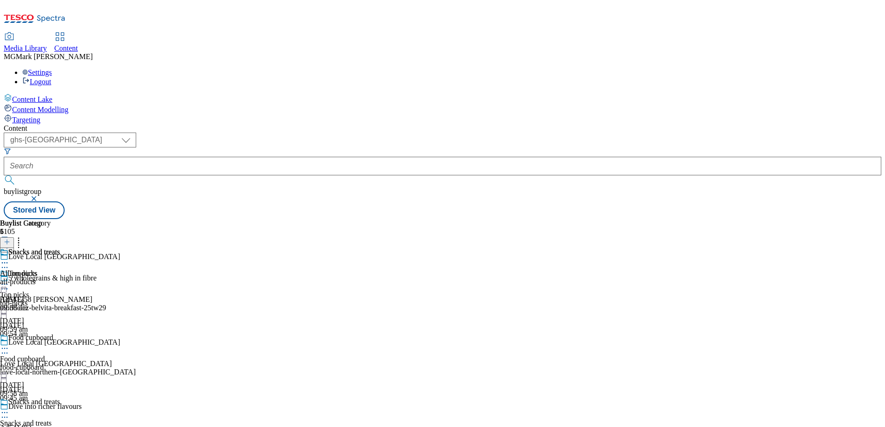
click at [60, 277] on div "all-products" at bounding box center [30, 281] width 60 height 8
click at [10, 238] on icon at bounding box center [7, 241] width 7 height 7
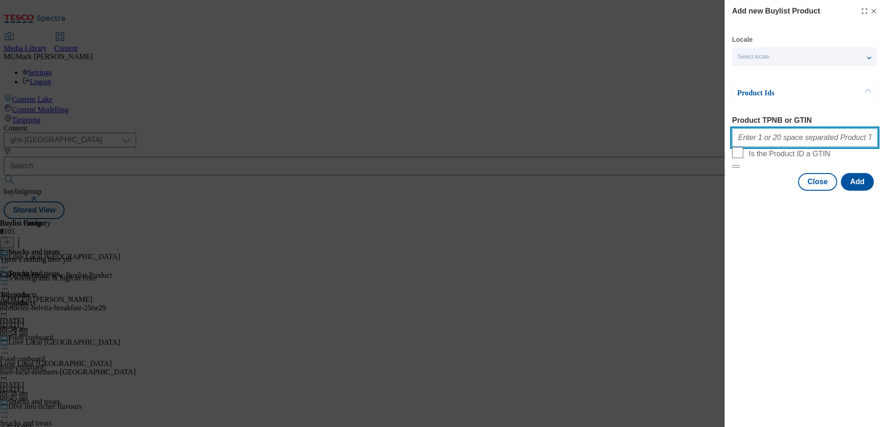
click at [756, 145] on input "Product TPNB or GTIN" at bounding box center [804, 137] width 145 height 19
paste input "88242005 88249948 90784052 92133019 93612684 89937904 91063092 93479242 9372112…"
type input "88242005 88249948 90784052 92133019 93612684 89937904 91063092 93479242 9372112…"
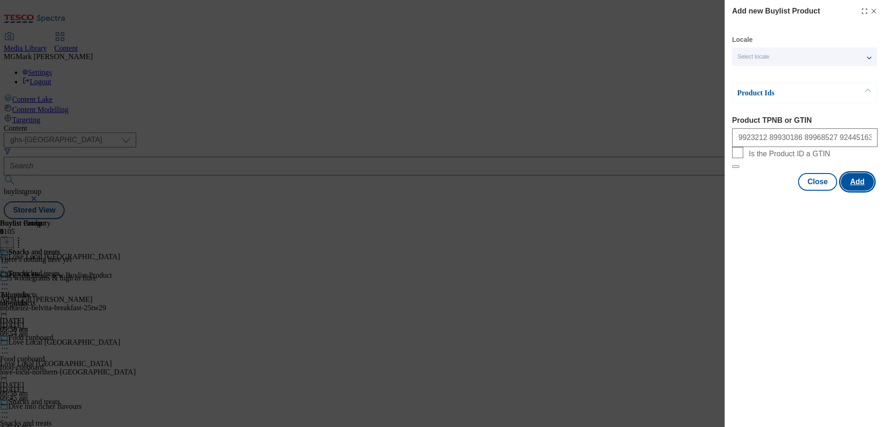
click at [854, 190] on button "Add" at bounding box center [857, 182] width 33 height 18
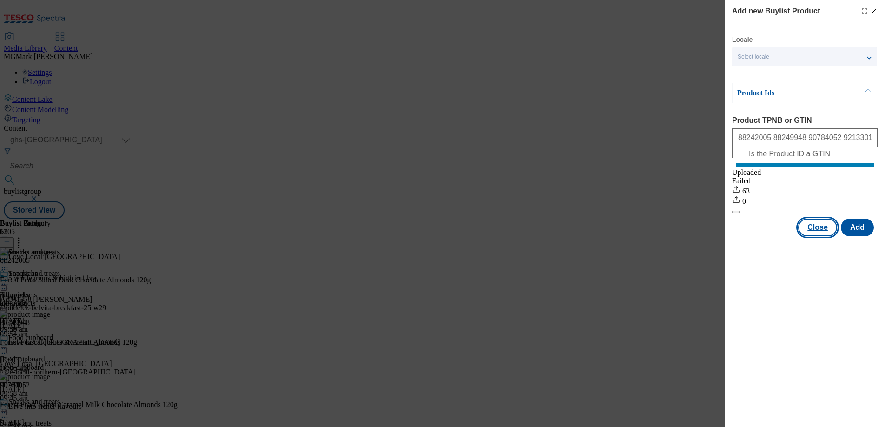
click at [813, 236] on button "Close" at bounding box center [817, 227] width 39 height 18
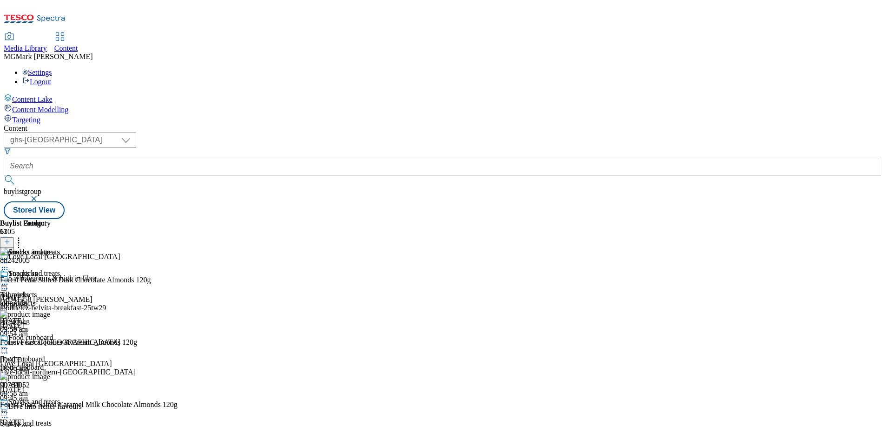
scroll to position [104, 0]
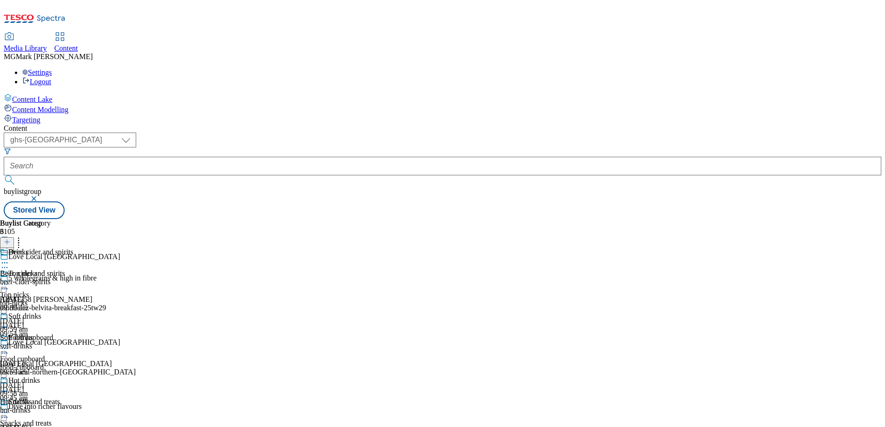
click at [73, 248] on div "Beer, cider and spirits Beer, cider and spirits beer-cider-spirits 1 Sept 2025 …" at bounding box center [36, 280] width 73 height 64
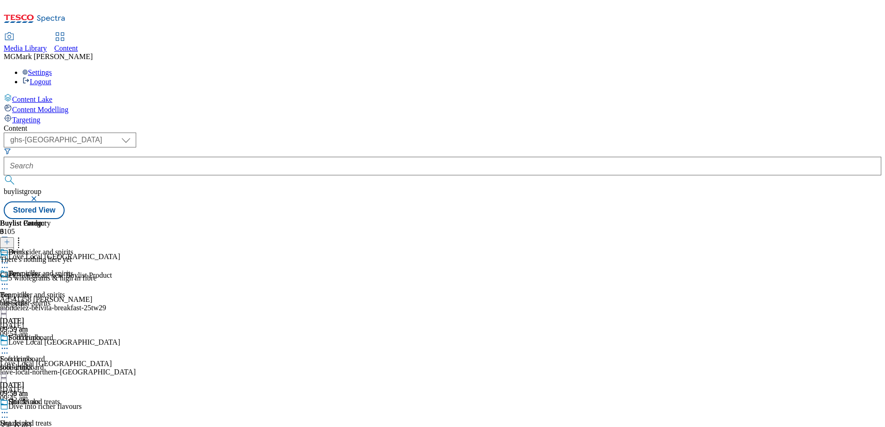
click at [10, 238] on icon at bounding box center [7, 241] width 7 height 7
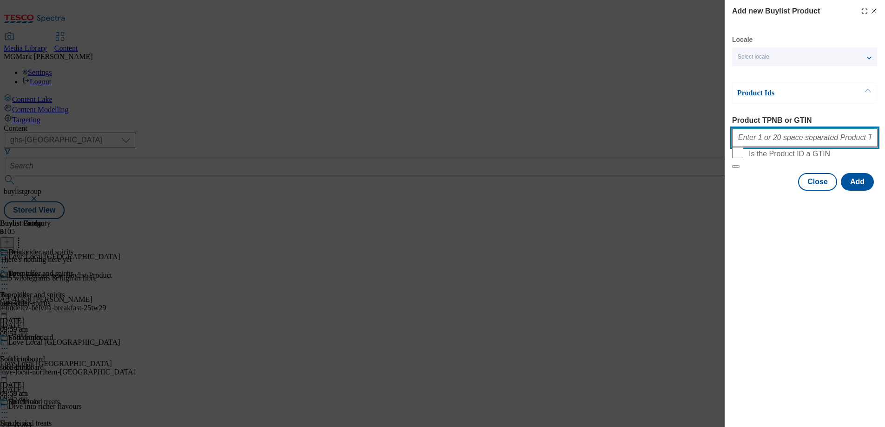
click at [772, 139] on input "Product TPNB or GTIN" at bounding box center [804, 137] width 145 height 19
paste input "92535293 89630938 90724920 90856510 88269469 84724467 88269982 92697859 7562049…"
type input "92535293 89630938 90724920 90856510 88269469 84724467 88269982 92697859 7562049…"
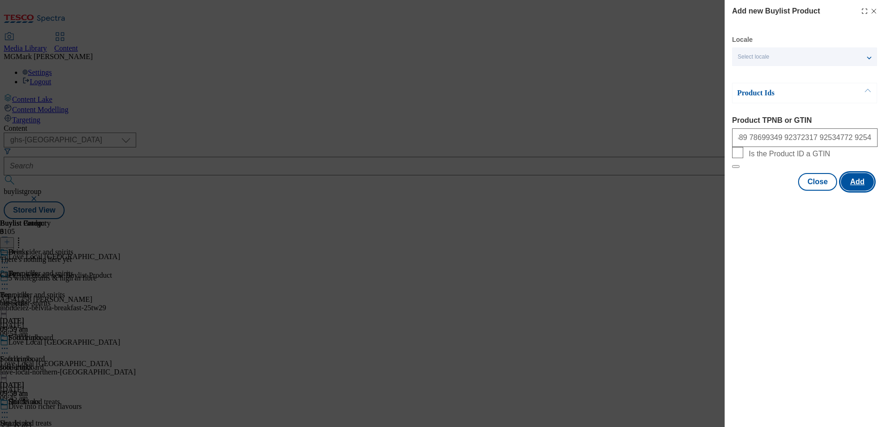
scroll to position [0, 0]
click at [855, 190] on button "Add" at bounding box center [857, 182] width 33 height 18
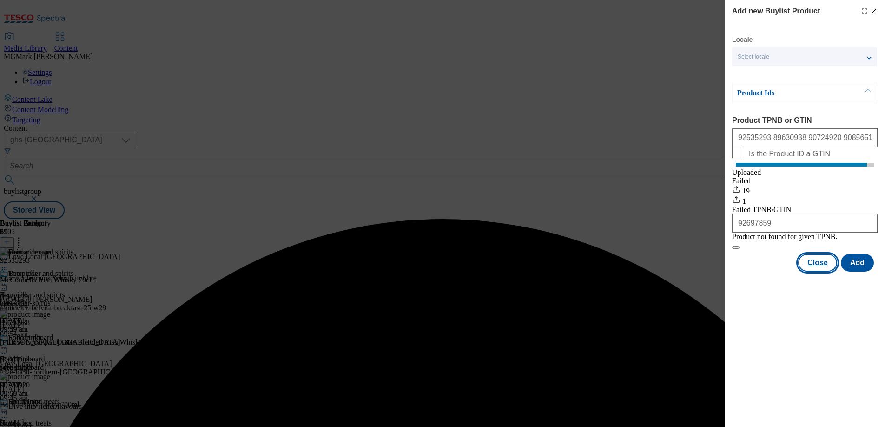
click at [820, 271] on button "Close" at bounding box center [817, 263] width 39 height 18
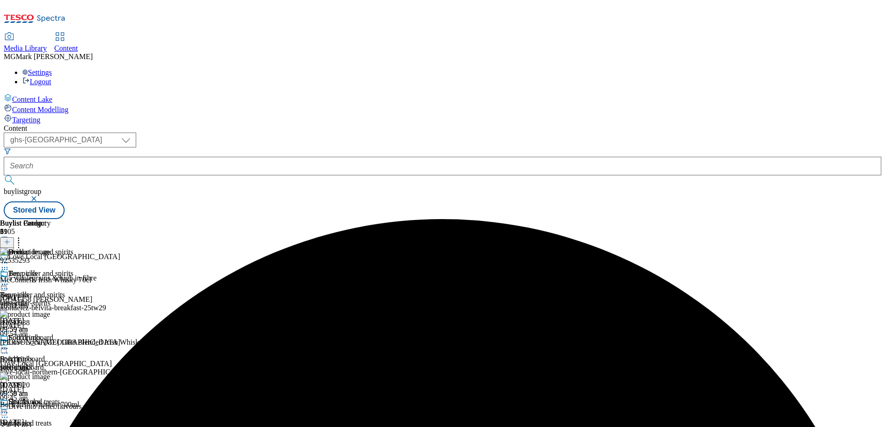
click at [73, 363] on div "soft-drinks" at bounding box center [36, 367] width 73 height 8
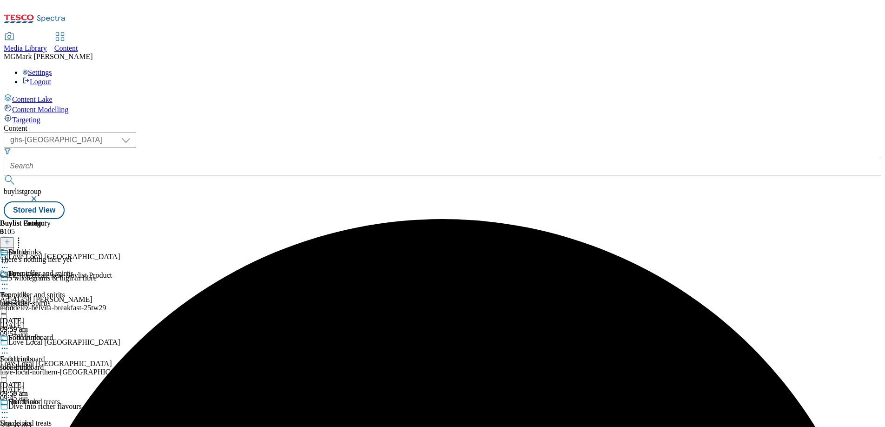
click at [14, 237] on button at bounding box center [7, 242] width 14 height 11
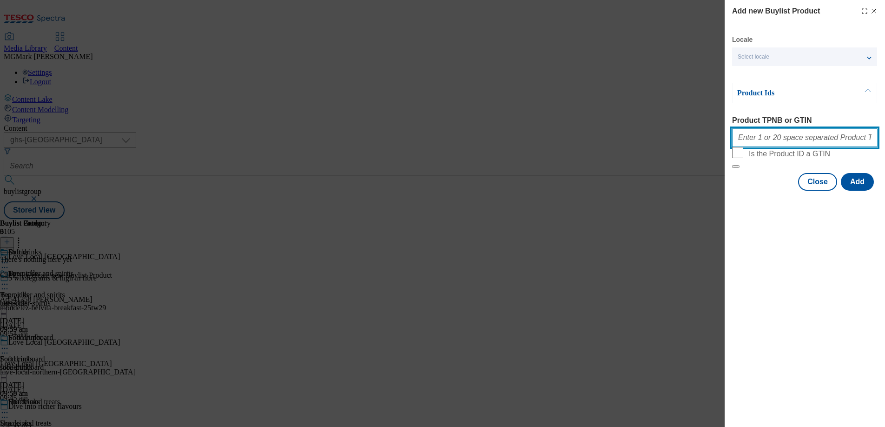
click at [771, 145] on input "Product TPNB or GTIN" at bounding box center [804, 137] width 145 height 19
paste input "75704021 75704136 75704171 75704205 75704234 76600580 81036036 81036172 8735300…"
type input "75704021 75704136 75704171 75704205 75704234 76600580 81036036 81036172 8735300…"
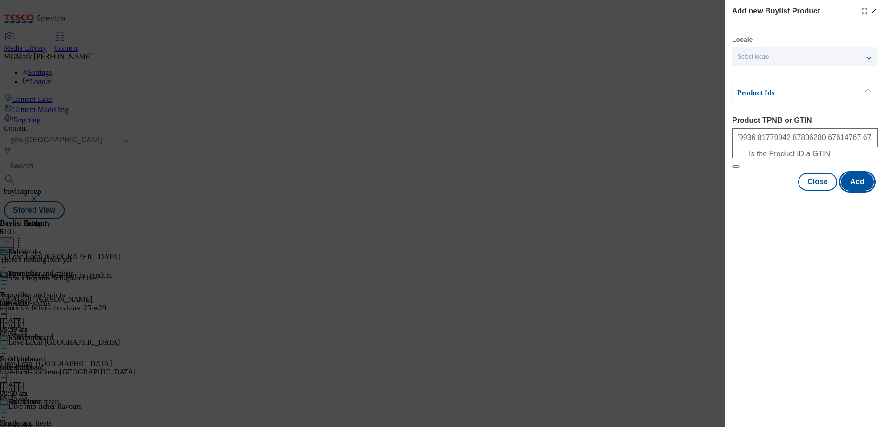
click at [864, 190] on button "Add" at bounding box center [857, 182] width 33 height 18
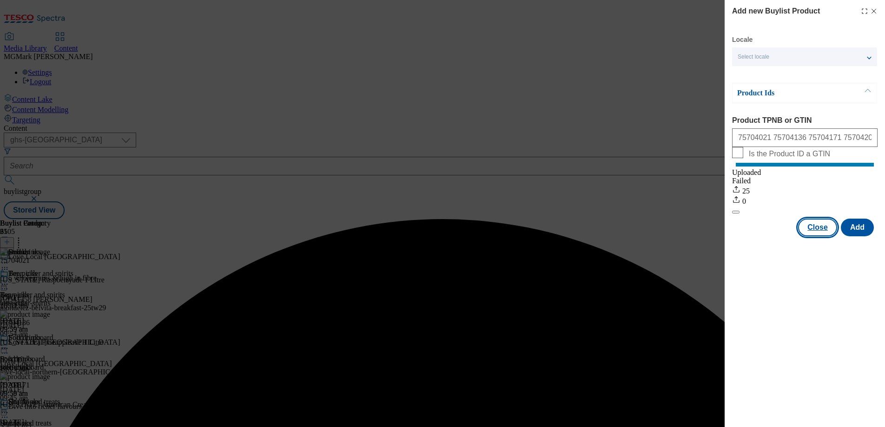
click at [812, 236] on button "Close" at bounding box center [817, 227] width 39 height 18
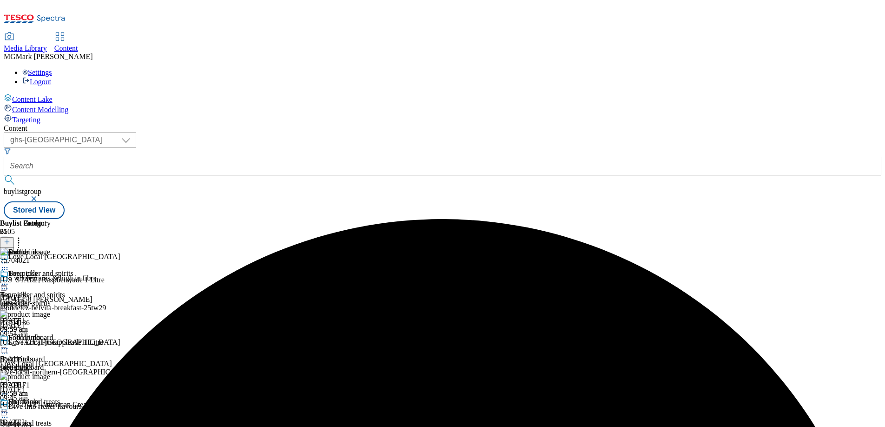
click at [73, 397] on div "Hot drinks Hot drinks hot-drinks 1 Sept 2025 09:59 am" at bounding box center [36, 429] width 73 height 64
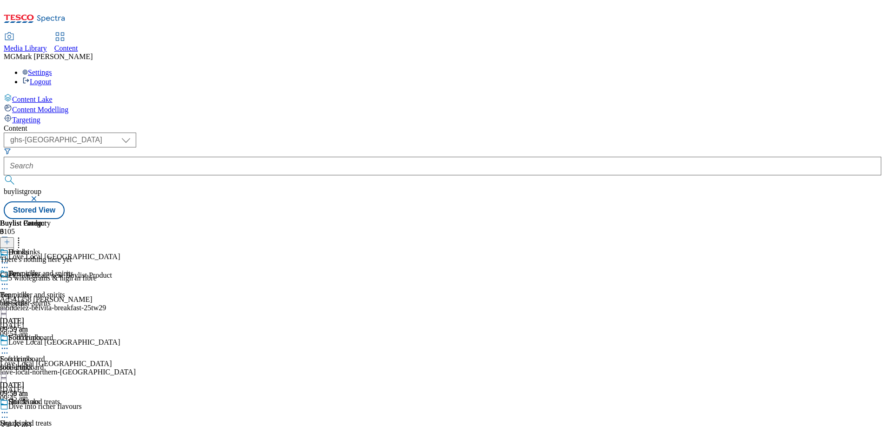
click at [14, 238] on div at bounding box center [7, 242] width 14 height 8
click at [10, 238] on icon at bounding box center [7, 241] width 7 height 7
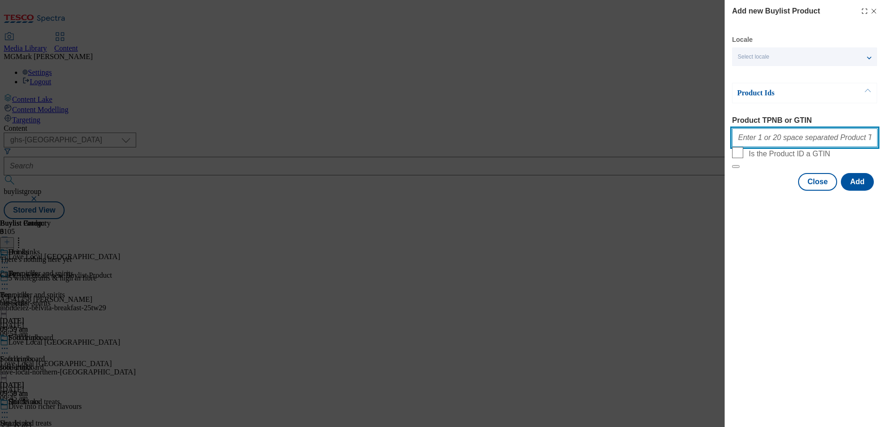
click at [767, 144] on input "Product TPNB or GTIN" at bounding box center [804, 137] width 145 height 19
paste input "66269629 66269998 66271349 66271712 79751021 81655789 51565624 88076616 5259704…"
type input "66269629 66269998 66271349 66271712 79751021 81655789 51565624 88076616 5259704…"
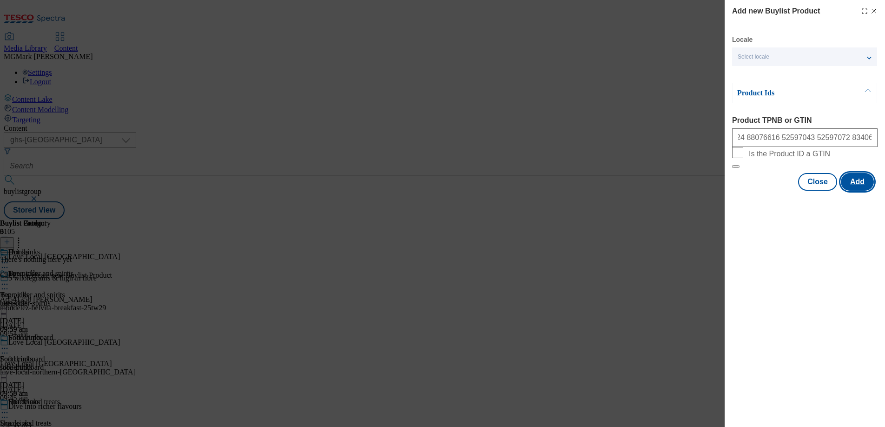
click at [860, 190] on button "Add" at bounding box center [857, 182] width 33 height 18
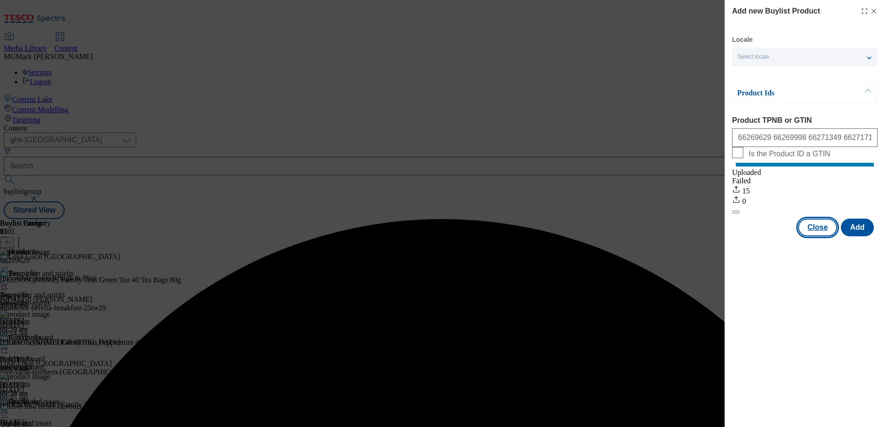
click at [810, 236] on button "Close" at bounding box center [817, 227] width 39 height 18
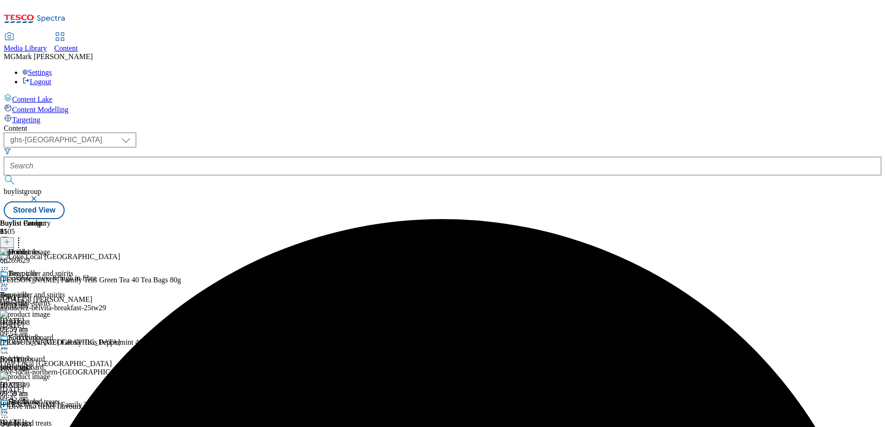
scroll to position [186, 0]
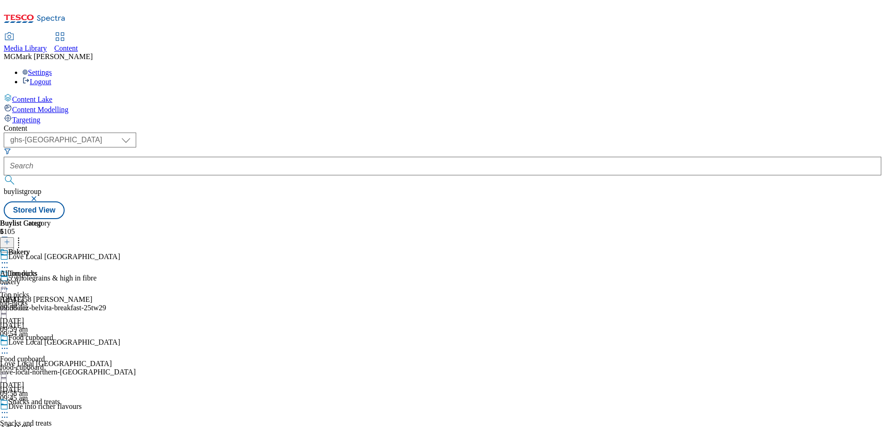
click at [51, 277] on div "bakery" at bounding box center [25, 281] width 51 height 8
click at [10, 238] on icon at bounding box center [7, 241] width 7 height 7
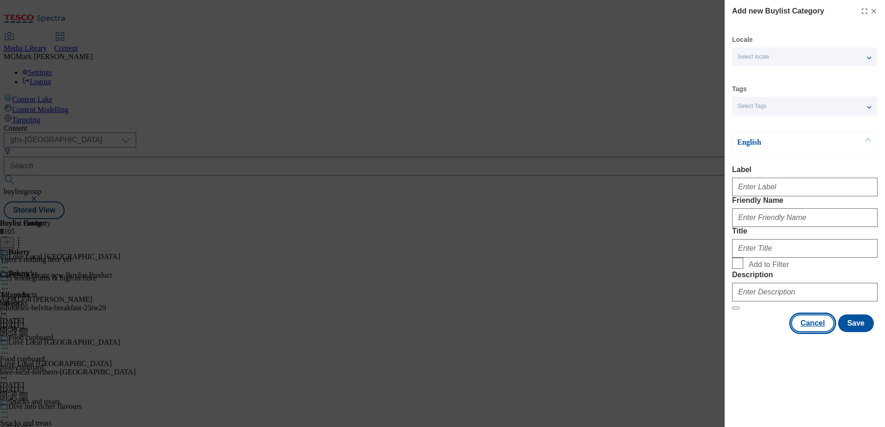
click at [814, 332] on button "Cancel" at bounding box center [812, 323] width 43 height 18
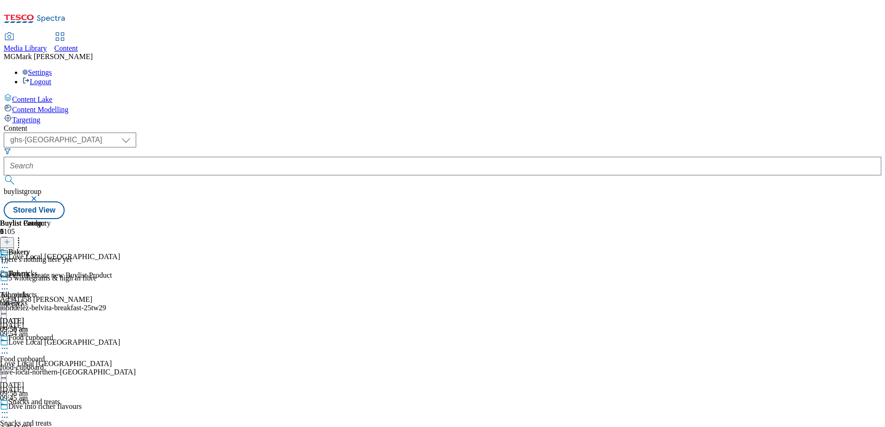
click at [51, 299] on div "bakery" at bounding box center [25, 303] width 51 height 8
click at [14, 237] on button at bounding box center [7, 242] width 14 height 11
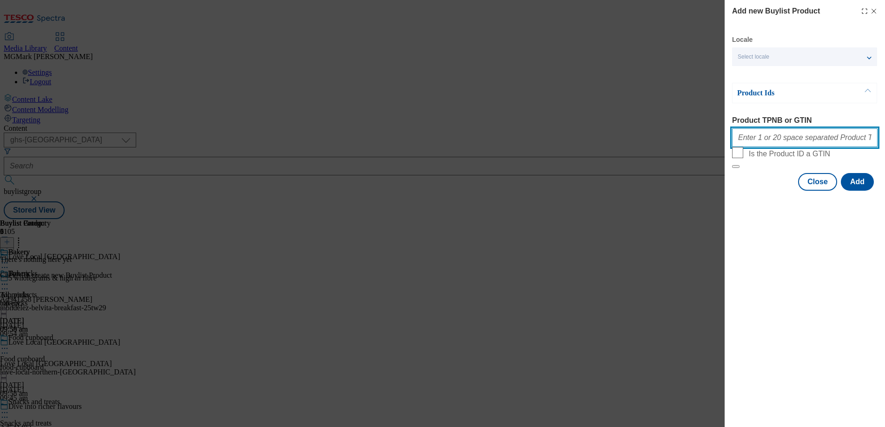
click at [800, 140] on input "Product TPNB or GTIN" at bounding box center [804, 137] width 145 height 19
paste input "92658867 63692397 93724223 92913590 96405602 52600674 87974632 92492618 9225448…"
type input "92658867 63692397 93724223 92913590 96405602 52600674 87974632 92492618 9225448…"
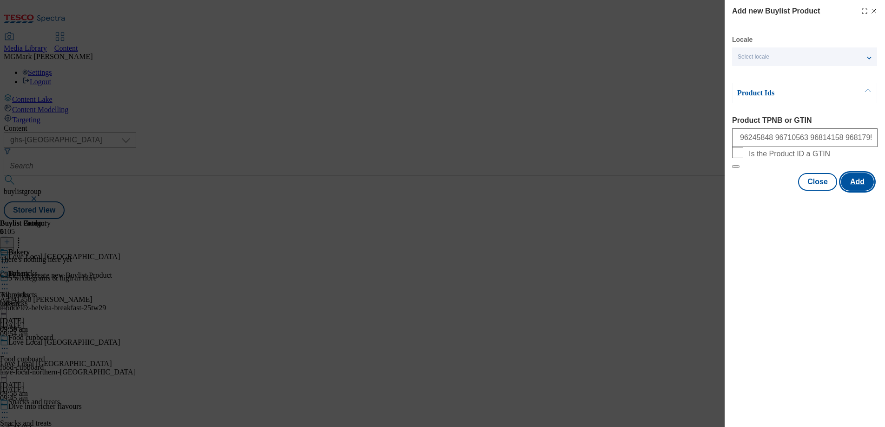
click at [860, 190] on button "Add" at bounding box center [857, 182] width 33 height 18
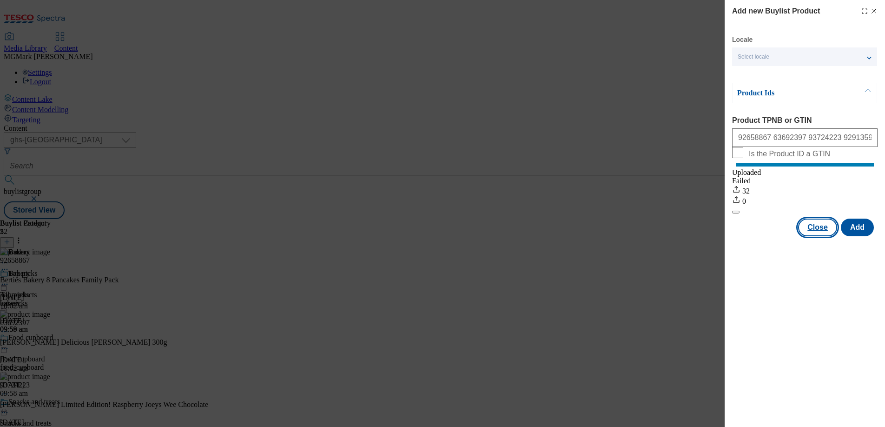
click at [826, 236] on button "Close" at bounding box center [817, 227] width 39 height 18
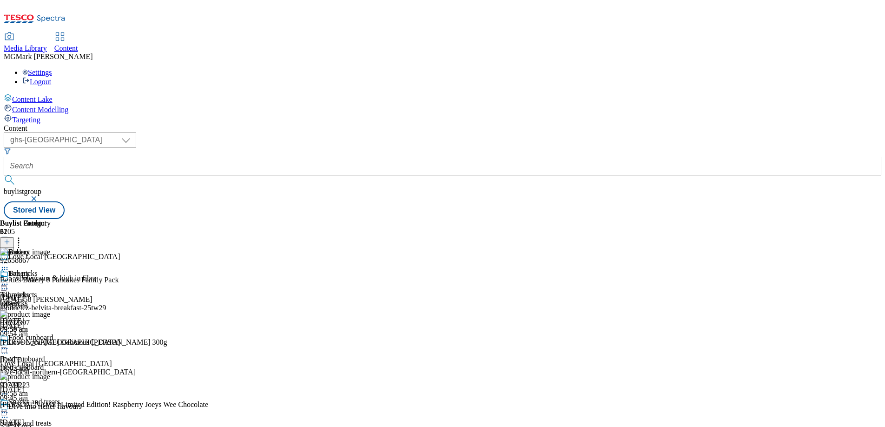
click at [60, 299] on div "top-picks" at bounding box center [30, 303] width 60 height 8
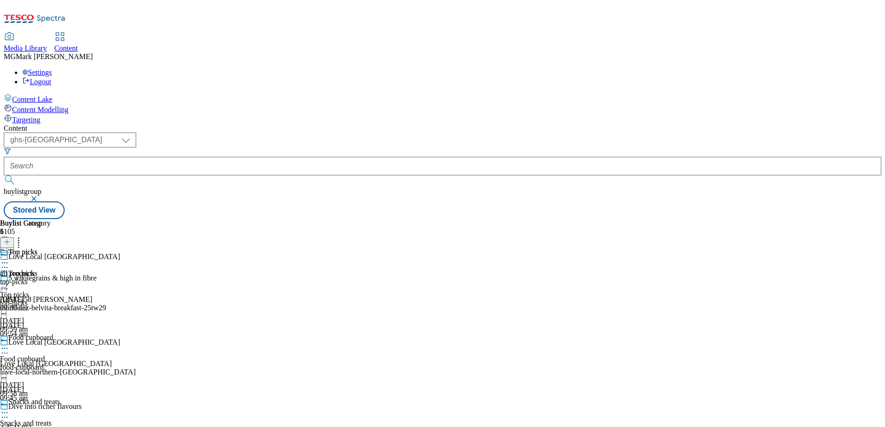
click at [9, 279] on icon at bounding box center [4, 283] width 9 height 9
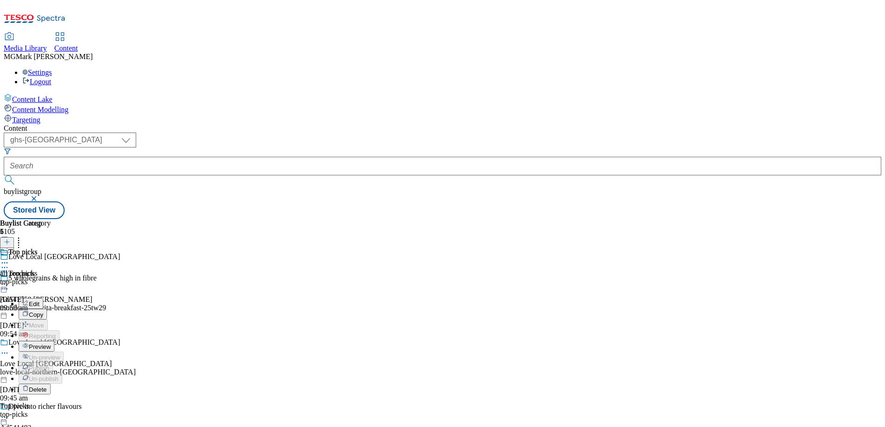
click at [51, 343] on span "Preview" at bounding box center [40, 346] width 22 height 7
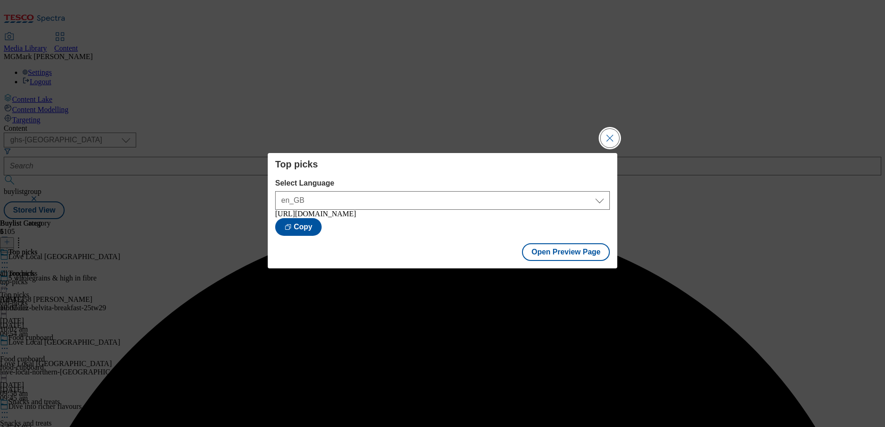
click at [608, 134] on button "Close Modal" at bounding box center [609, 138] width 19 height 19
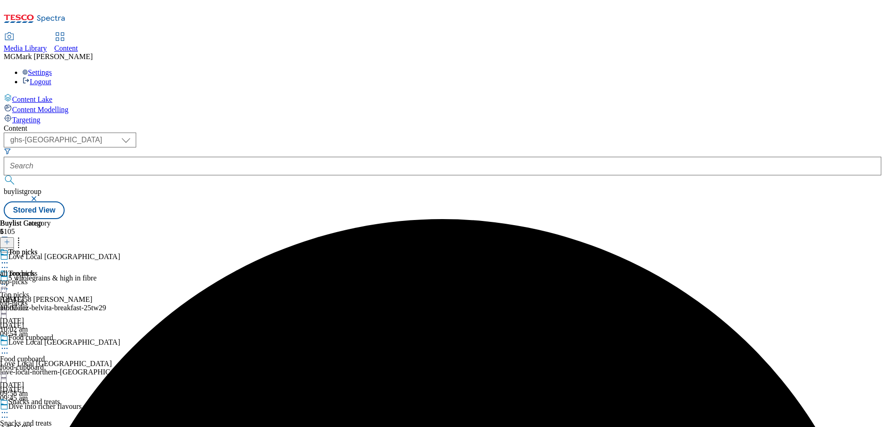
click at [60, 333] on div "Food cupboard Food cupboard food-cupboard 1 Sept 2025 09:58 am" at bounding box center [30, 365] width 60 height 64
click at [9, 343] on icon at bounding box center [4, 347] width 9 height 9
click at [51, 407] on span "Preview" at bounding box center [40, 410] width 22 height 7
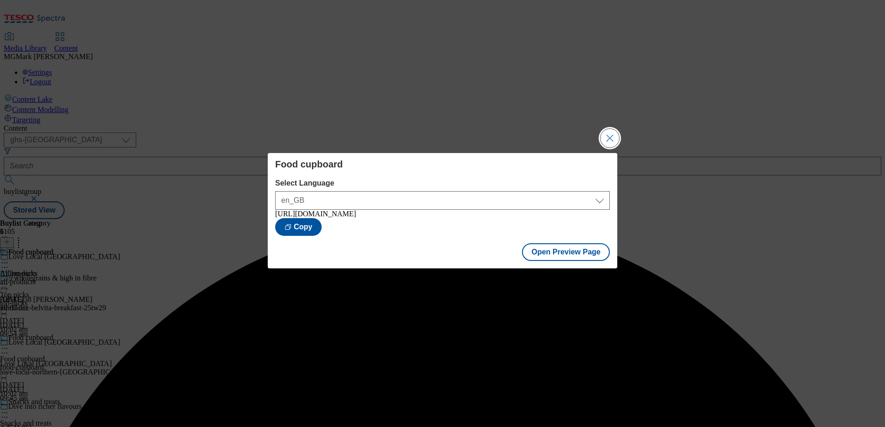
click at [612, 142] on button "Close Modal" at bounding box center [609, 138] width 19 height 19
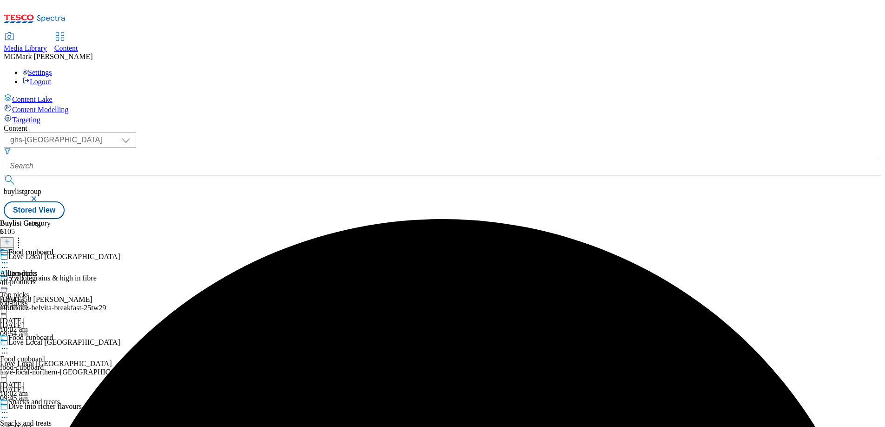
click at [60, 426] on div "snacks-and-treats" at bounding box center [30, 431] width 60 height 8
click at [9, 407] on icon at bounding box center [4, 411] width 9 height 9
click at [60, 312] on div "Snacks and treats All products all-products 1 Sept 2025 09:58 am" at bounding box center [30, 280] width 60 height 64
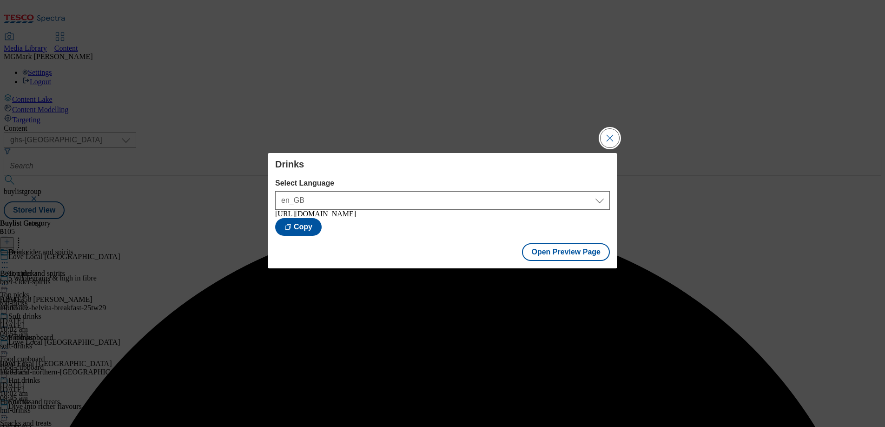
click at [611, 136] on button "Close Modal" at bounding box center [609, 138] width 19 height 19
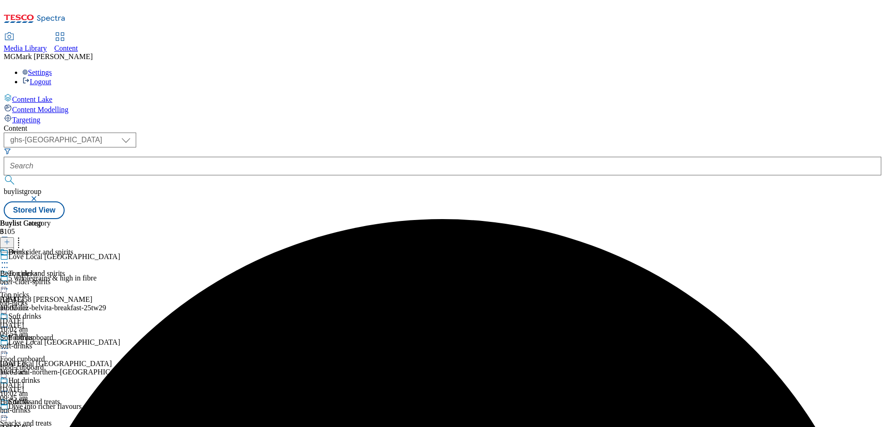
scroll to position [186, 0]
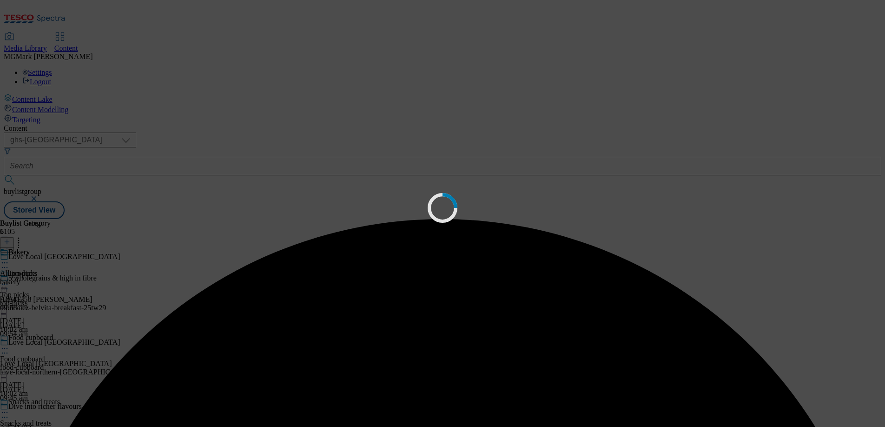
scroll to position [0, 0]
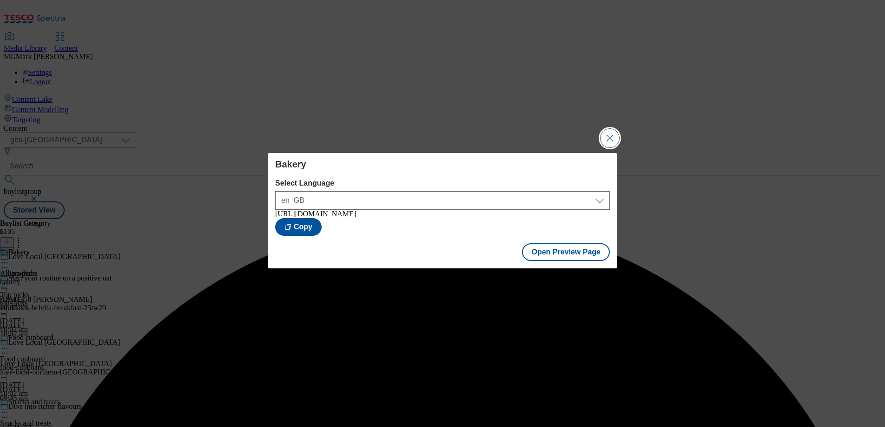
click at [617, 134] on button "Close Modal" at bounding box center [609, 138] width 19 height 19
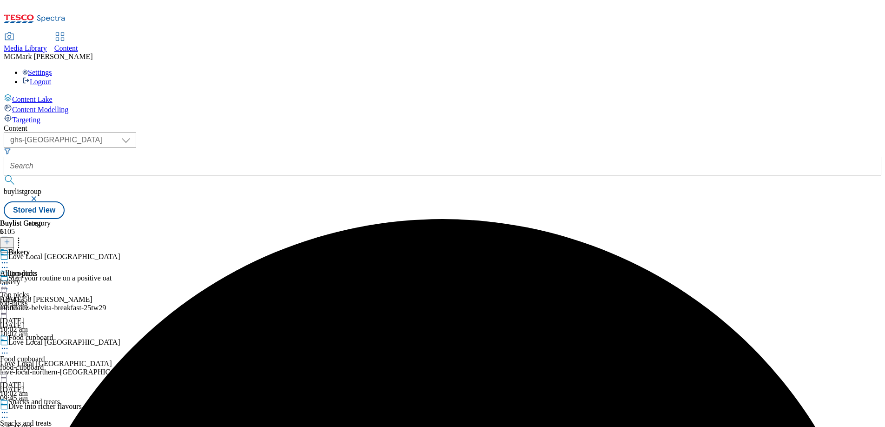
click at [60, 269] on div "Top picks Top picks top-picks 1 Sept 2025 10:02 am" at bounding box center [30, 301] width 60 height 64
click at [9, 279] on icon at bounding box center [4, 283] width 9 height 9
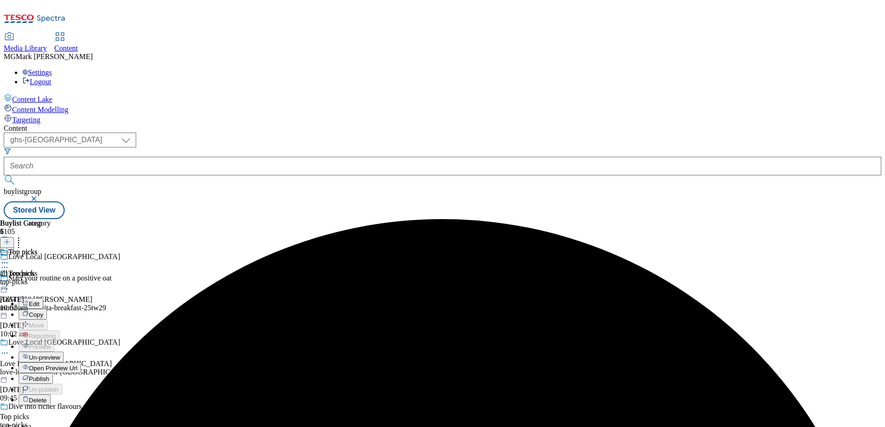
click at [77, 364] on span "Open Preview Url" at bounding box center [53, 367] width 48 height 7
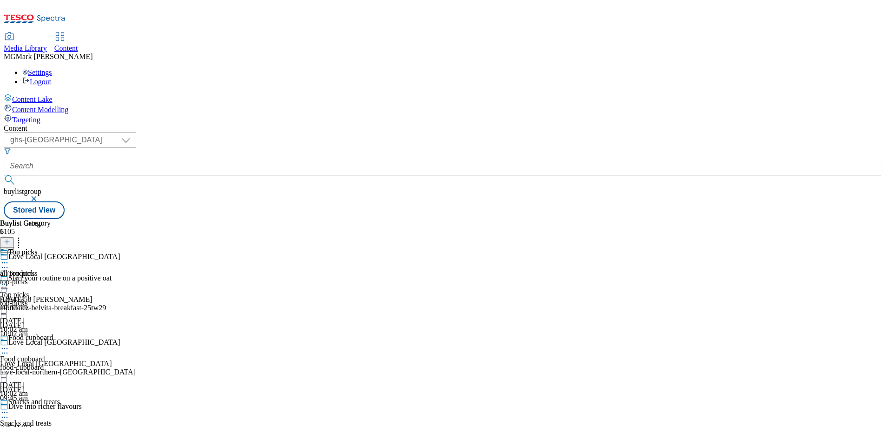
scroll to position [145, 0]
click at [60, 426] on div "snacks-and-treats" at bounding box center [30, 431] width 60 height 8
click at [60, 248] on div "Snacks and treats All products all-products 1 Sept 2025 09:58 am" at bounding box center [30, 280] width 60 height 64
click at [60, 269] on div "Snacks and treats All products all-products 1 Sept 2025 09:58 am" at bounding box center [30, 301] width 60 height 64
click at [9, 279] on icon at bounding box center [4, 283] width 9 height 9
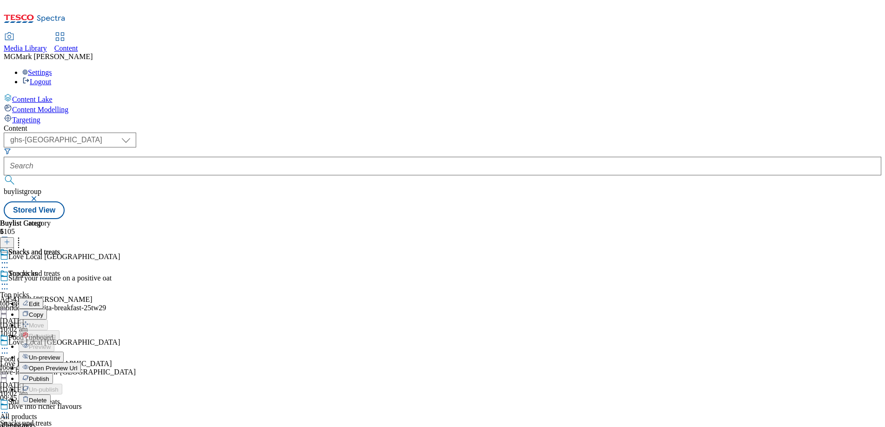
click at [43, 298] on button "Edit" at bounding box center [31, 303] width 25 height 11
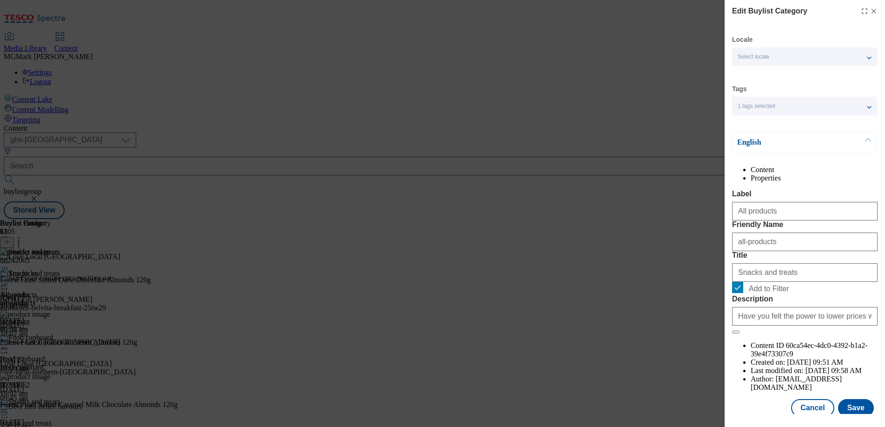
scroll to position [31, 0]
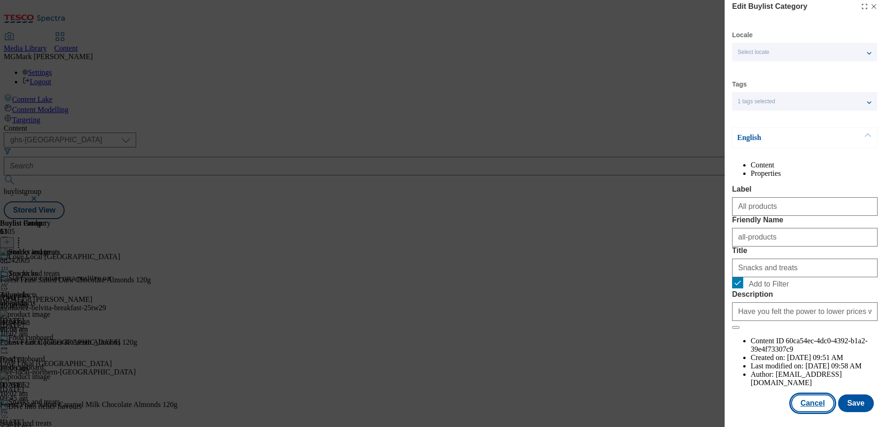
click at [813, 410] on button "Cancel" at bounding box center [812, 403] width 43 height 18
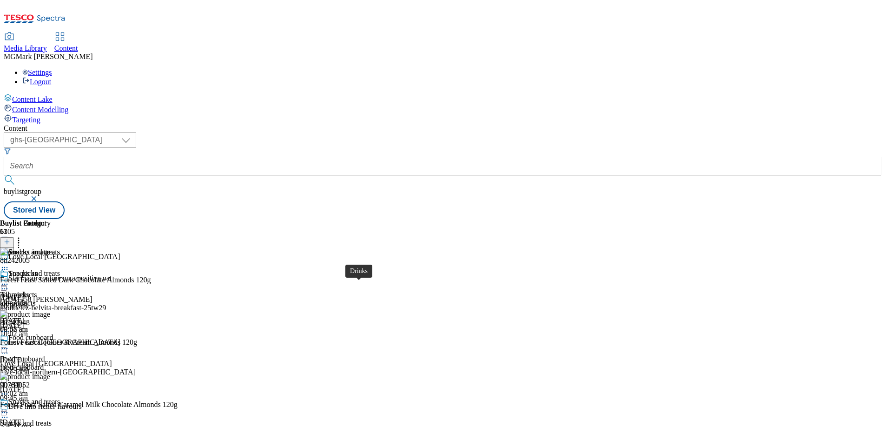
scroll to position [2, 0]
click at [60, 363] on div "food-cupboard" at bounding box center [30, 367] width 60 height 8
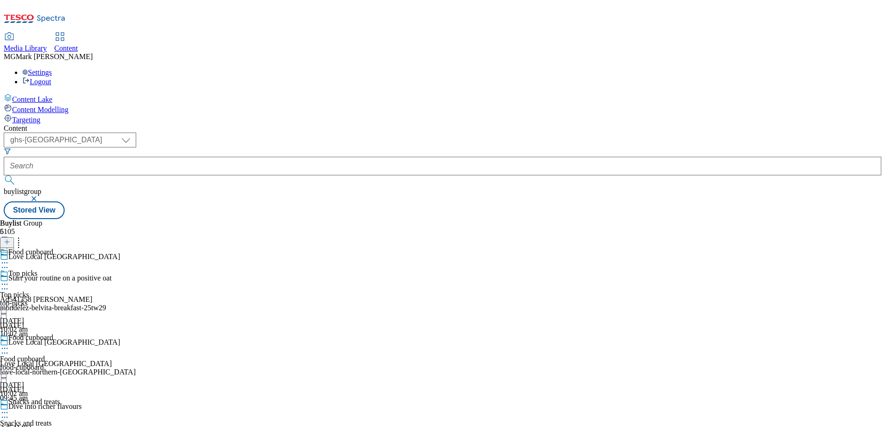
click at [60, 343] on div at bounding box center [30, 348] width 60 height 11
click at [43, 362] on button "Edit" at bounding box center [31, 367] width 25 height 11
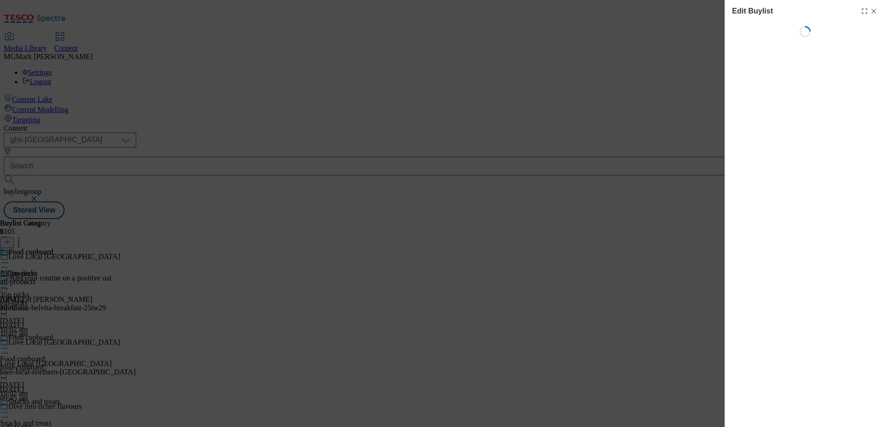
select select "evergreen"
select select "Banner"
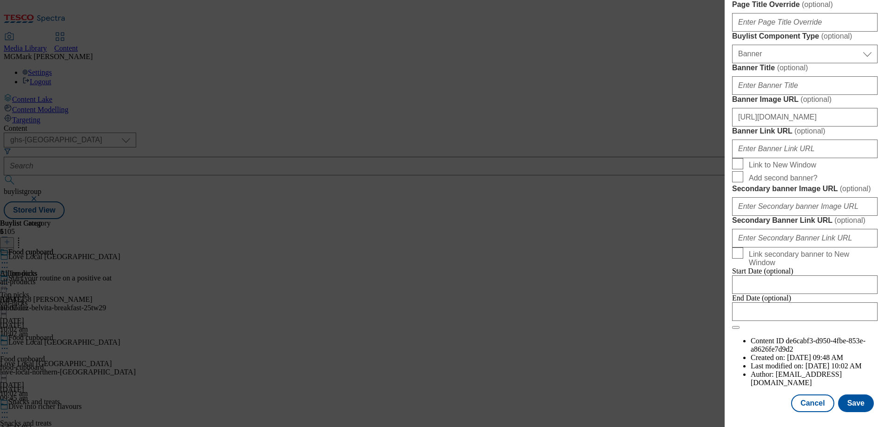
scroll to position [927, 0]
click at [809, 400] on button "Cancel" at bounding box center [812, 403] width 43 height 18
select select "evergreen"
select select "Banner"
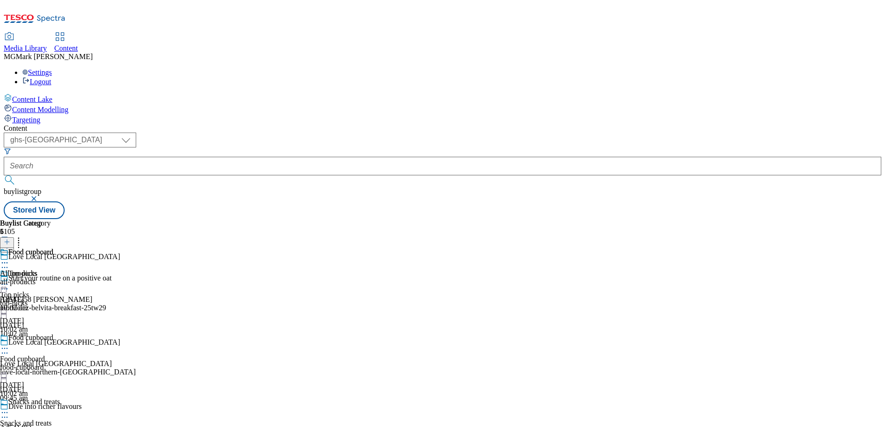
scroll to position [759, 0]
click at [53, 248] on div "Food cupboard All products all-products 1 Sept 2025 10:02 am" at bounding box center [26, 280] width 53 height 64
click at [9, 279] on icon at bounding box center [4, 283] width 9 height 9
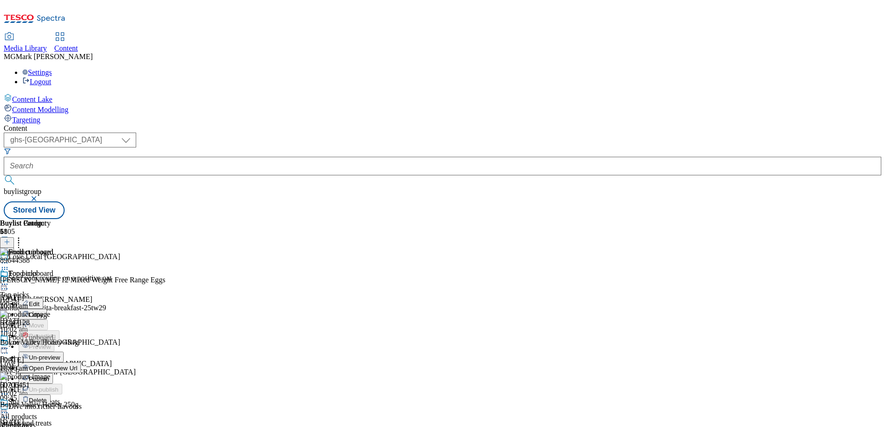
click at [39, 300] on span "Edit" at bounding box center [34, 303] width 11 height 7
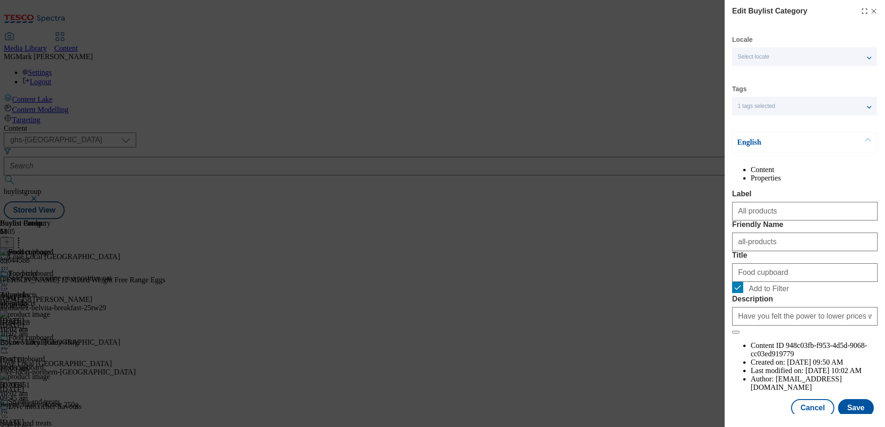
scroll to position [31, 0]
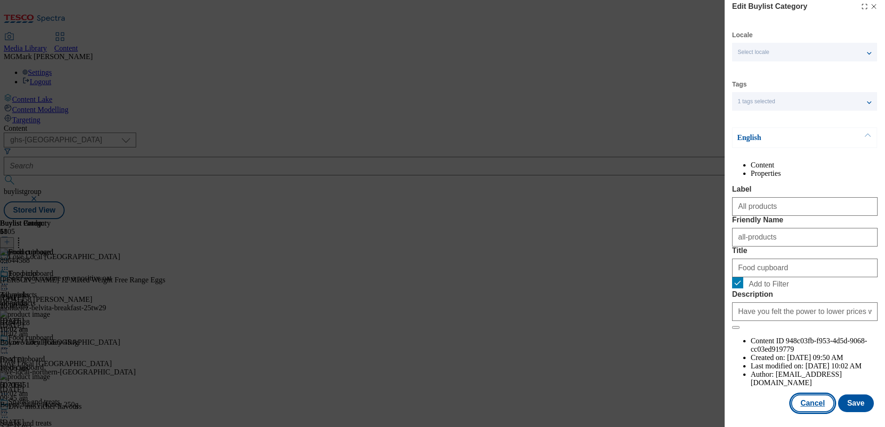
click at [808, 405] on button "Cancel" at bounding box center [812, 403] width 43 height 18
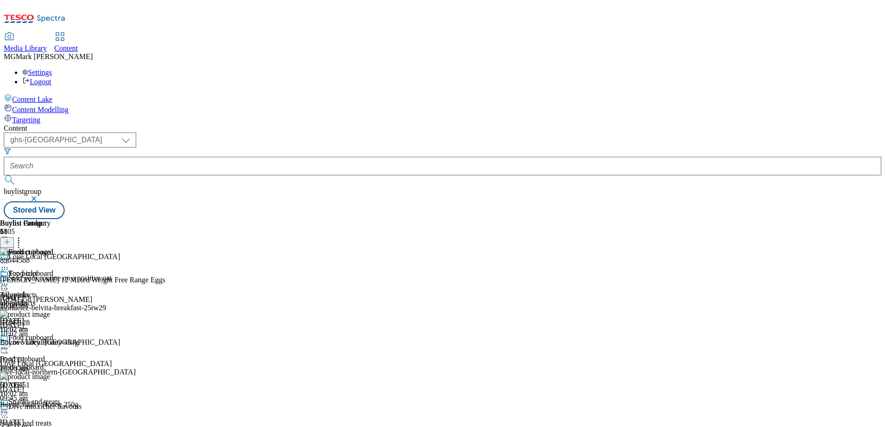
scroll to position [131, 0]
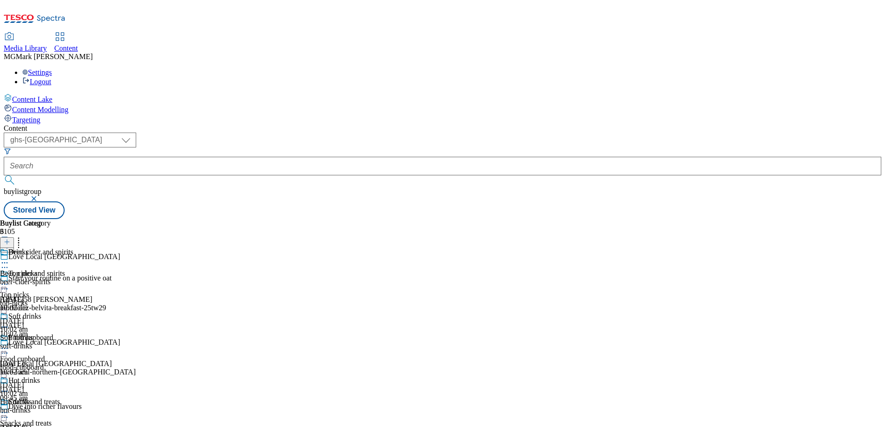
select select "evergreen"
select select "Banner"
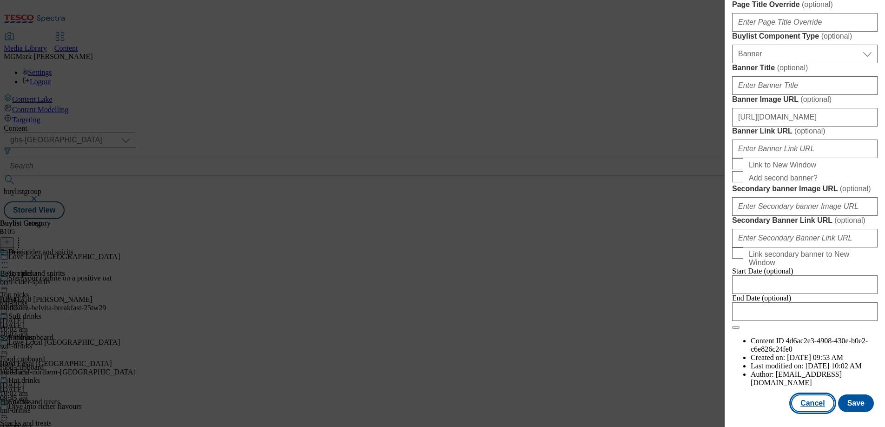
click at [820, 407] on button "Cancel" at bounding box center [812, 403] width 43 height 18
select select "evergreen"
select select "Banner"
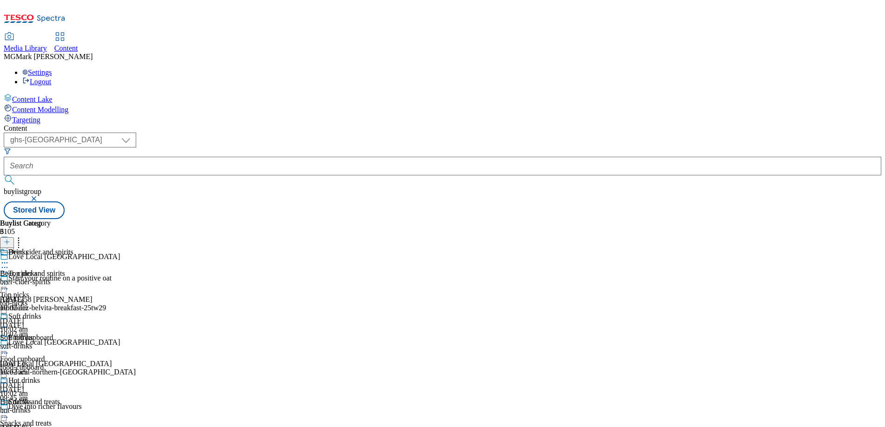
scroll to position [759, 0]
click at [73, 277] on div "beer-cider-spirits" at bounding box center [36, 281] width 73 height 8
click at [8, 283] on circle at bounding box center [7, 283] width 1 height 1
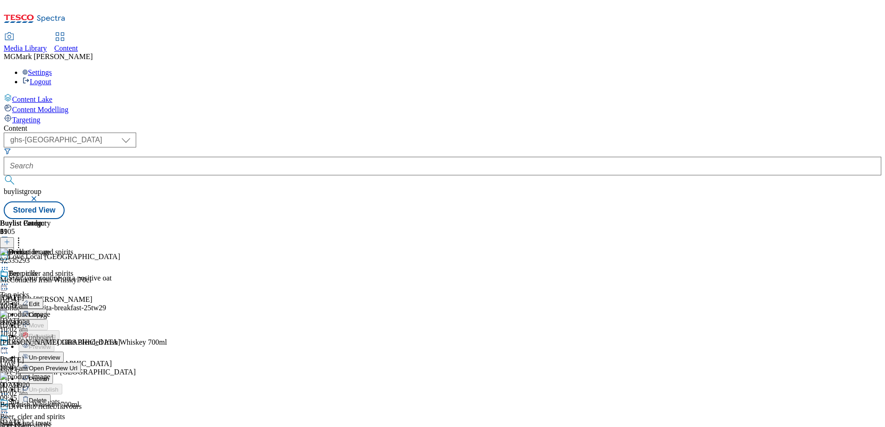
click at [43, 299] on div "Edit" at bounding box center [31, 303] width 25 height 8
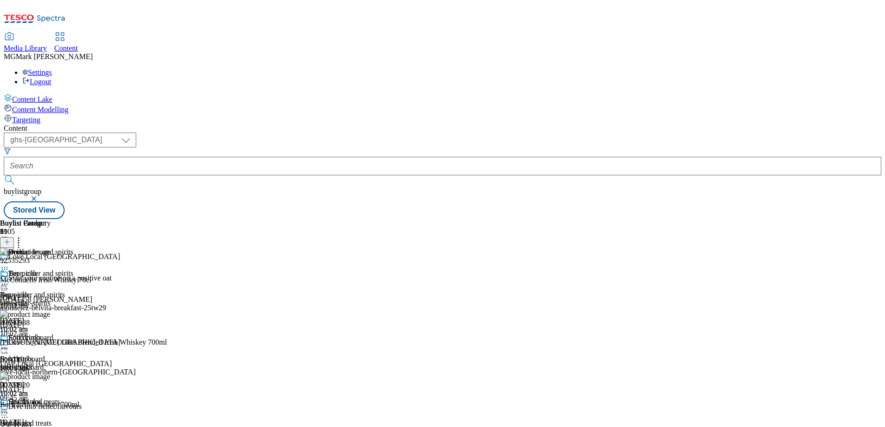
click at [9, 279] on icon at bounding box center [4, 283] width 9 height 9
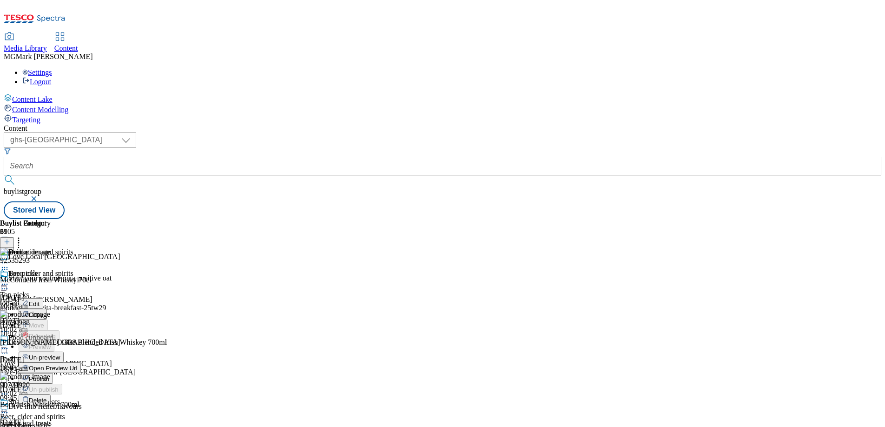
click at [43, 298] on button "Edit" at bounding box center [31, 303] width 25 height 11
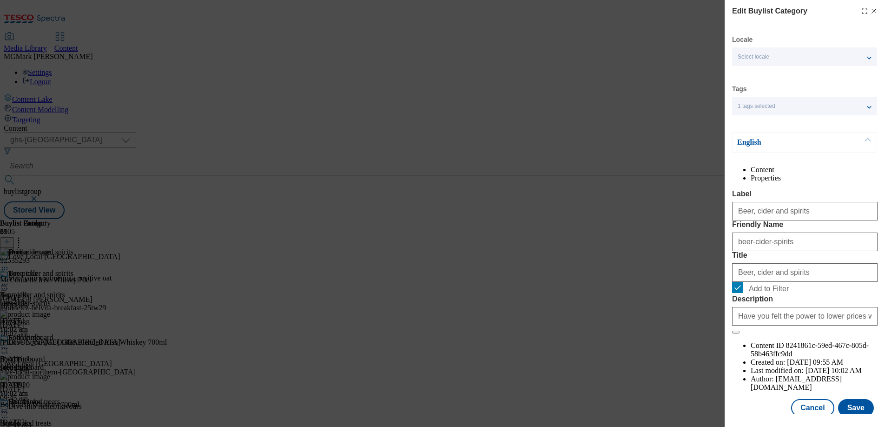
scroll to position [31, 0]
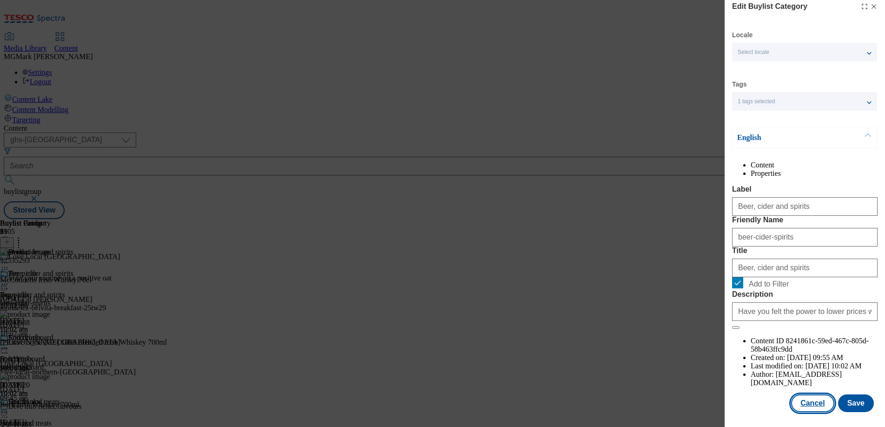
click at [812, 400] on button "Cancel" at bounding box center [812, 403] width 43 height 18
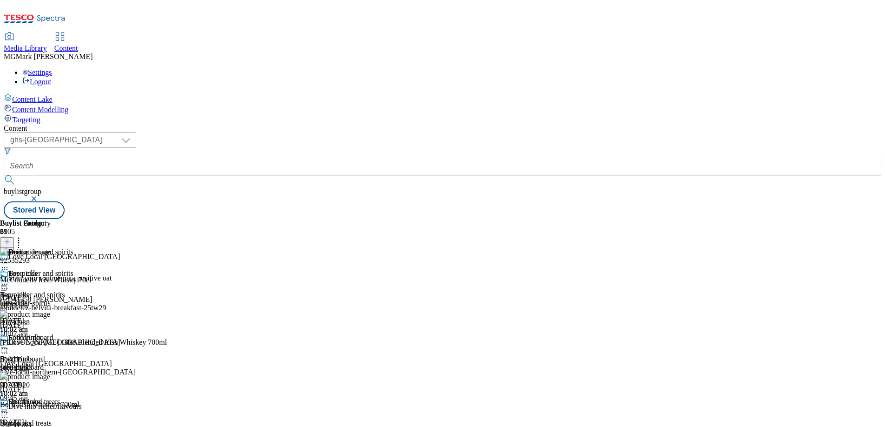
scroll to position [0, 0]
click at [73, 333] on div "Soft drinks Soft drinks soft-drinks 1 Sept 2025 10:02 am" at bounding box center [36, 365] width 73 height 64
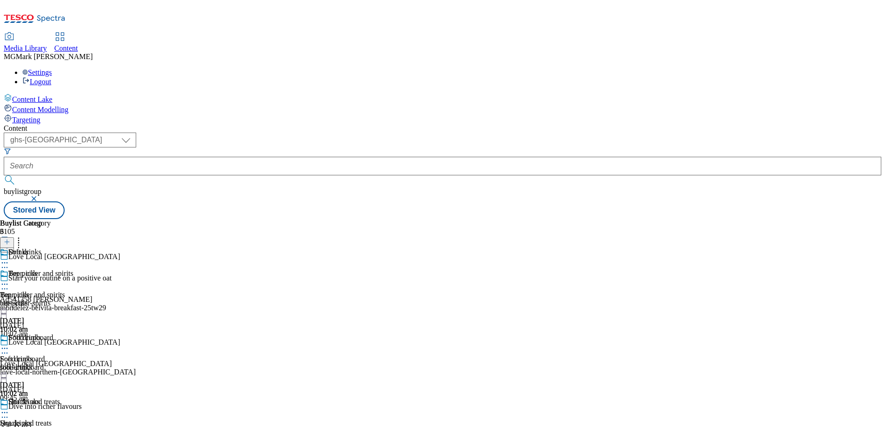
click at [9, 343] on icon at bounding box center [4, 347] width 9 height 9
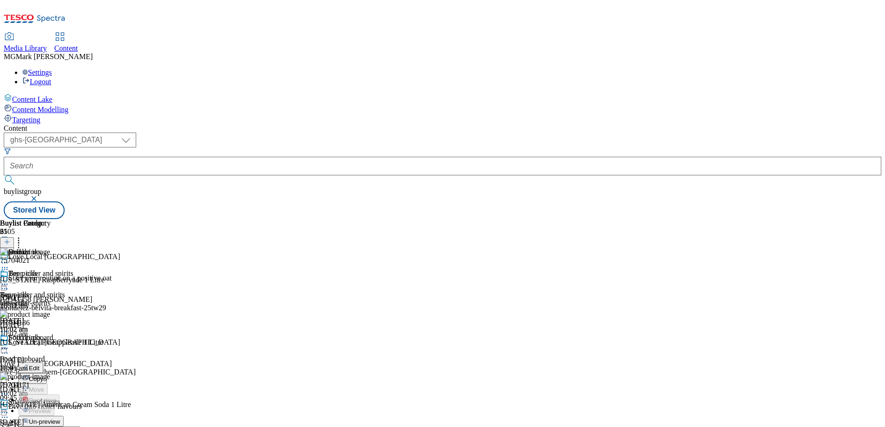
click at [43, 362] on button "Edit" at bounding box center [31, 367] width 25 height 11
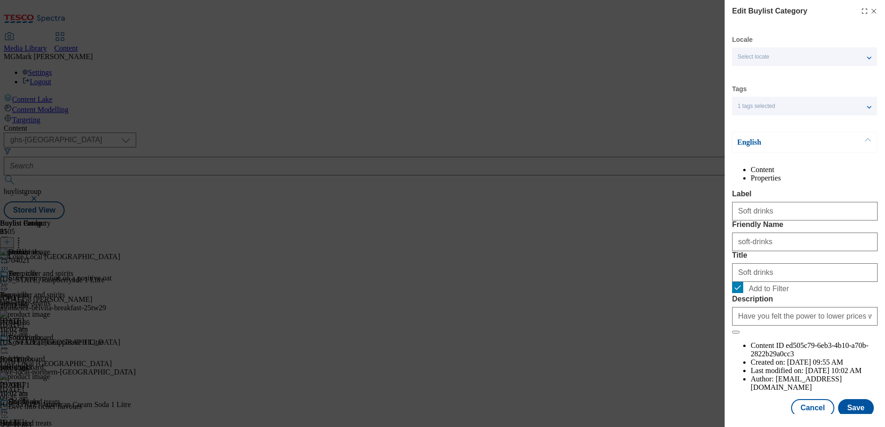
scroll to position [31, 0]
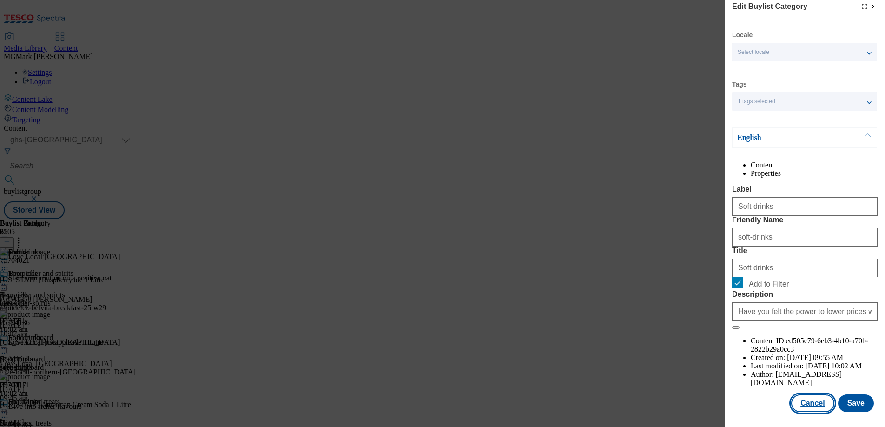
click at [801, 400] on button "Cancel" at bounding box center [812, 403] width 43 height 18
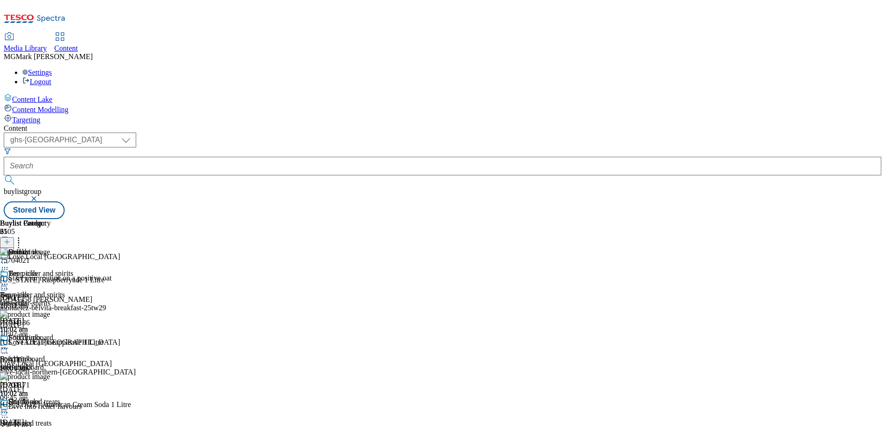
scroll to position [8, 0]
click at [73, 397] on div "Hot drinks Hot drinks hot-drinks 1 Sept 2025 10:02 am" at bounding box center [36, 429] width 73 height 64
click at [9, 407] on icon at bounding box center [4, 411] width 9 height 9
click at [43, 426] on button "Edit" at bounding box center [31, 431] width 25 height 11
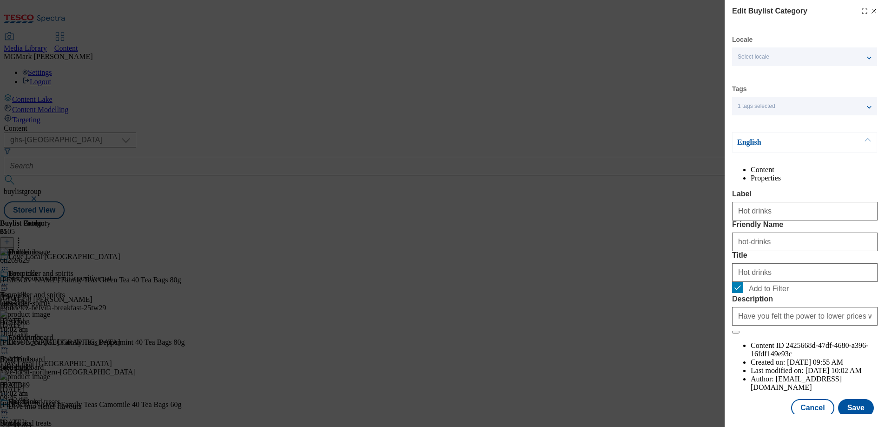
scroll to position [31, 0]
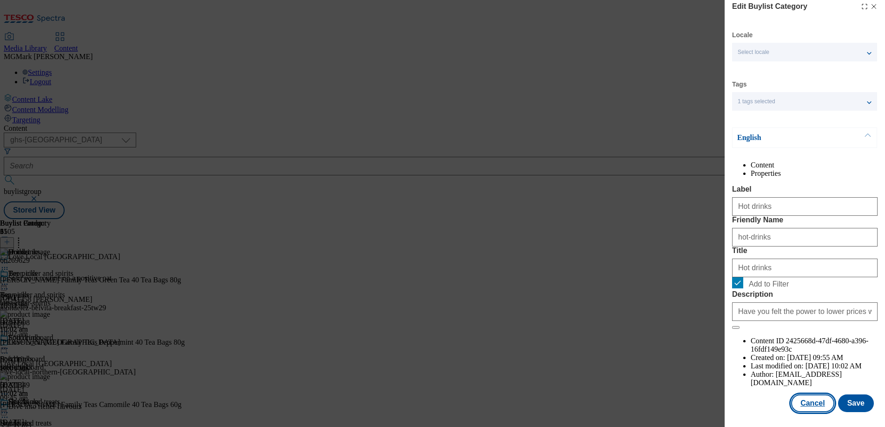
click at [811, 401] on button "Cancel" at bounding box center [812, 403] width 43 height 18
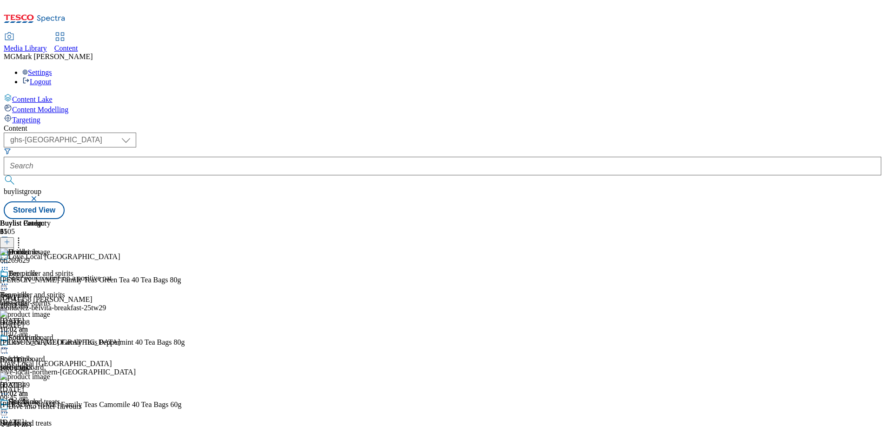
scroll to position [186, 0]
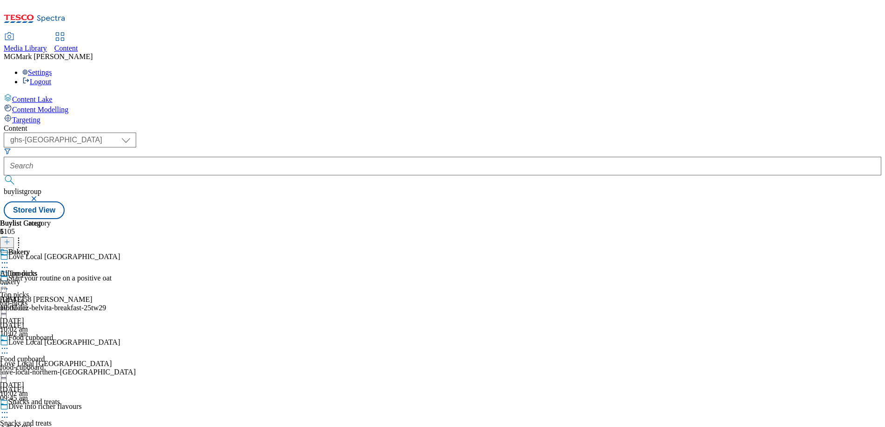
select select "evergreen"
select select "Banner"
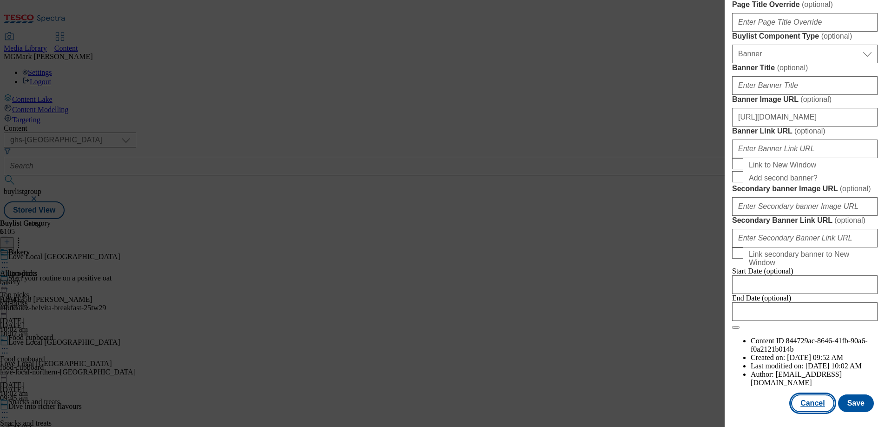
click at [805, 404] on button "Cancel" at bounding box center [812, 403] width 43 height 18
select select "evergreen"
select select "Banner"
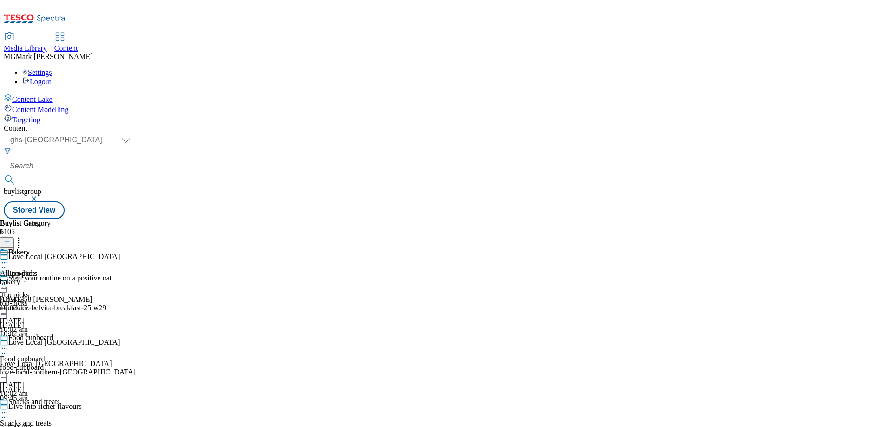
scroll to position [759, 0]
click at [51, 248] on div "Bakery All products bakery 1 Sept 2025 10:02 am" at bounding box center [25, 280] width 51 height 64
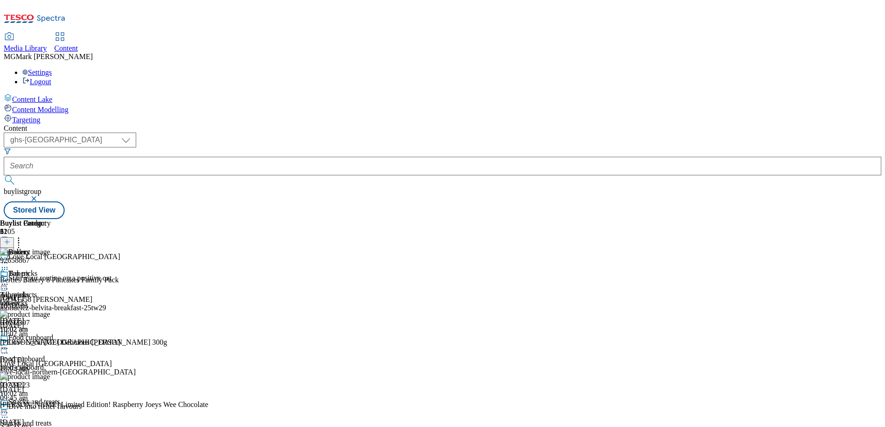
click at [9, 279] on icon at bounding box center [4, 283] width 9 height 9
click at [43, 298] on button "Edit" at bounding box center [31, 303] width 25 height 11
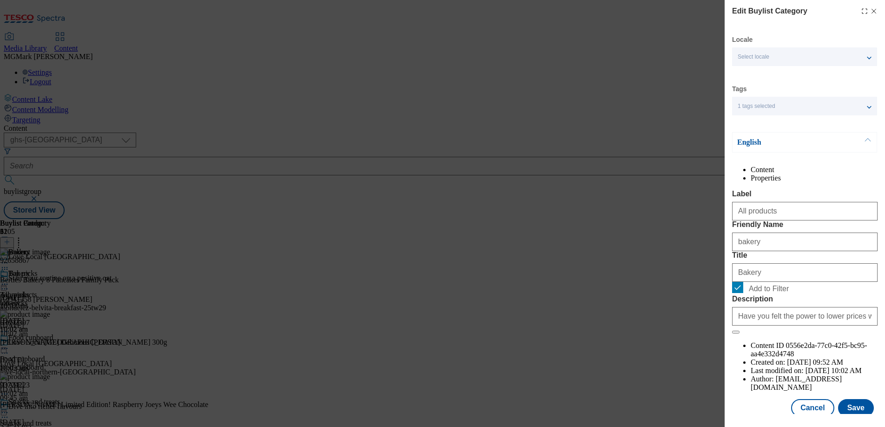
scroll to position [31, 0]
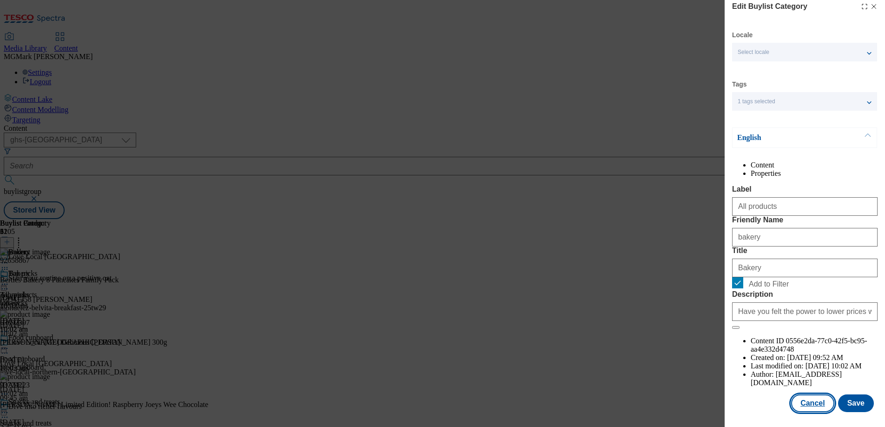
click at [801, 399] on button "Cancel" at bounding box center [812, 403] width 43 height 18
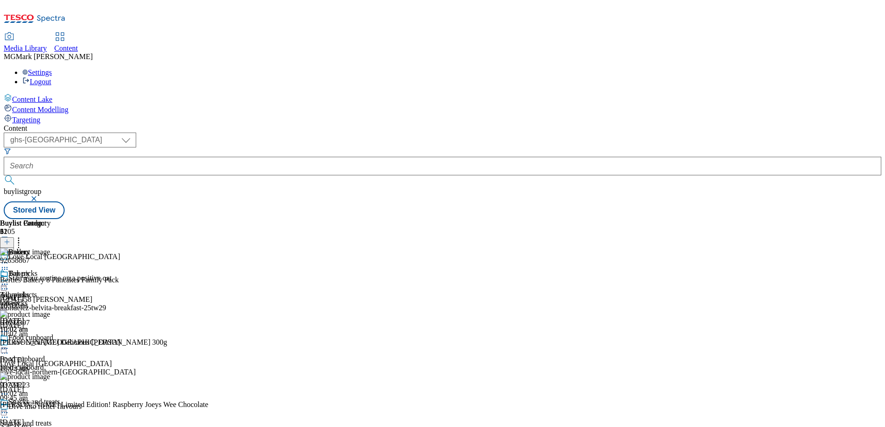
click at [9, 279] on icon at bounding box center [4, 283] width 9 height 9
click at [77, 364] on span "Open Preview Url" at bounding box center [53, 367] width 48 height 7
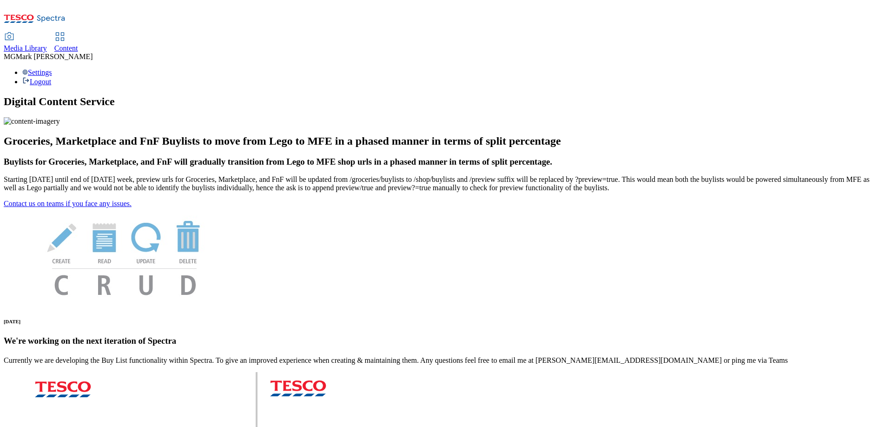
click at [47, 44] on span "Media Library" at bounding box center [25, 48] width 43 height 8
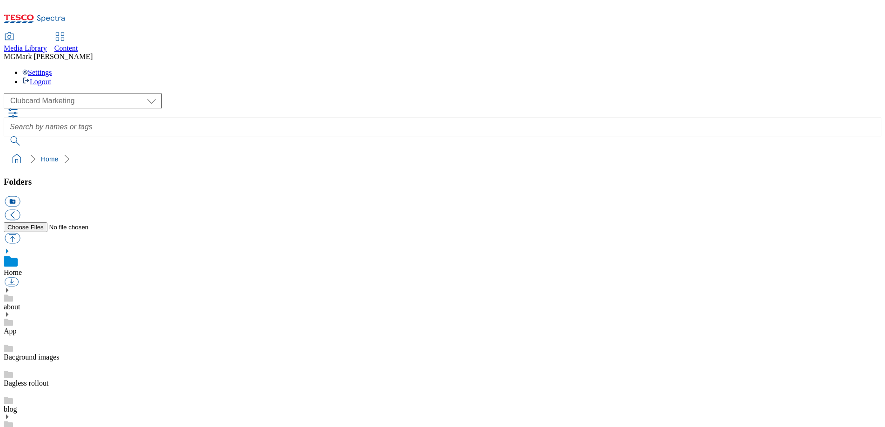
scroll to position [0, 0]
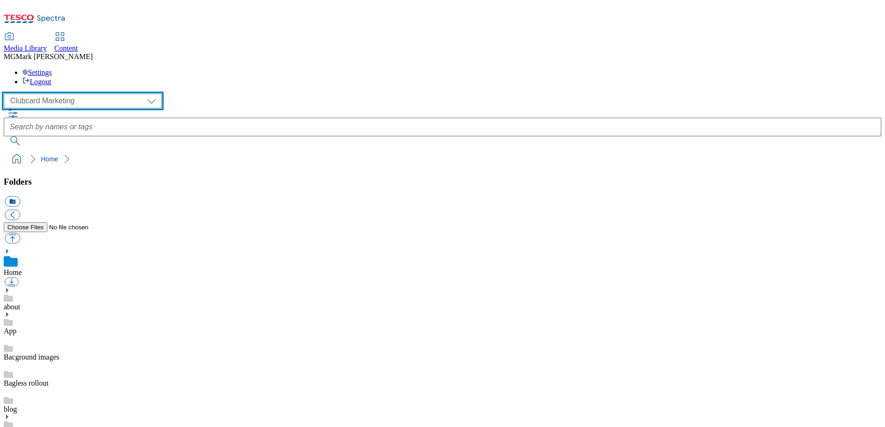
click at [66, 93] on select "Clubcard Marketing Dotcom UK FnF Stores GHS Marketing [GEOGRAPHIC_DATA] GHS Pro…" at bounding box center [83, 100] width 158 height 15
select select "flare-ghs-mktg"
click at [7, 93] on select "Clubcard Marketing Dotcom UK FnF Stores GHS Marketing [GEOGRAPHIC_DATA] GHS Pro…" at bounding box center [83, 100] width 158 height 15
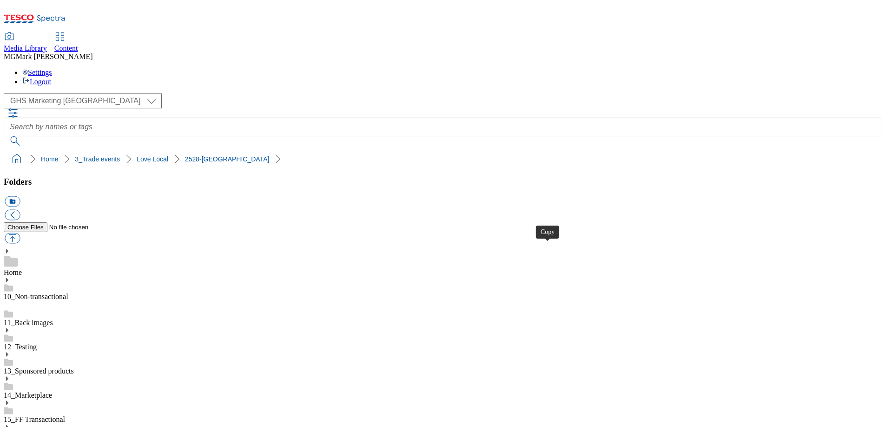
click at [41, 155] on link "Home" at bounding box center [49, 158] width 17 height 7
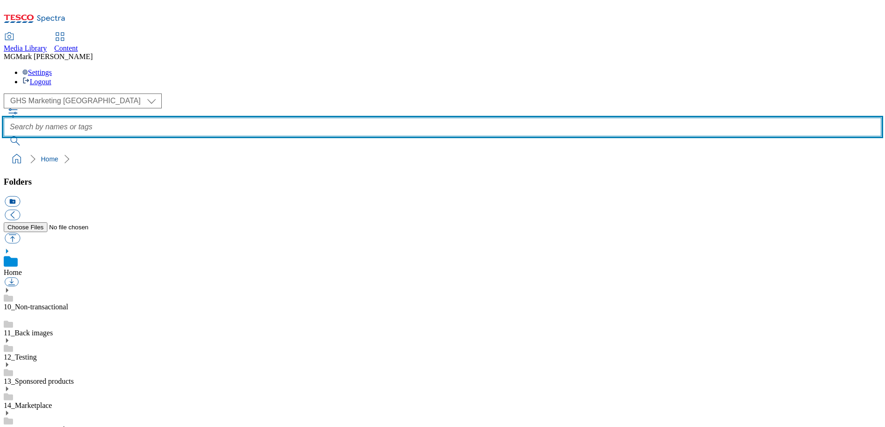
click at [401, 118] on input "text" at bounding box center [442, 127] width 877 height 19
type input "top picks"
click at [4, 136] on button "submit" at bounding box center [16, 140] width 24 height 9
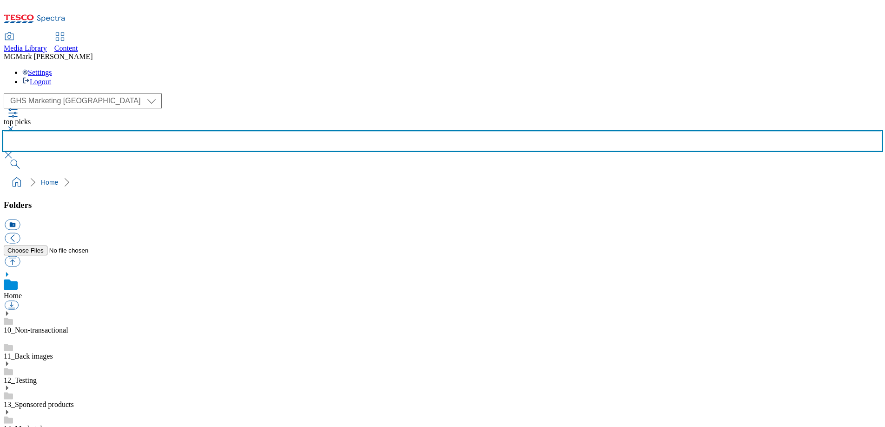
scroll to position [515, 0]
